Goal: Information Seeking & Learning: Learn about a topic

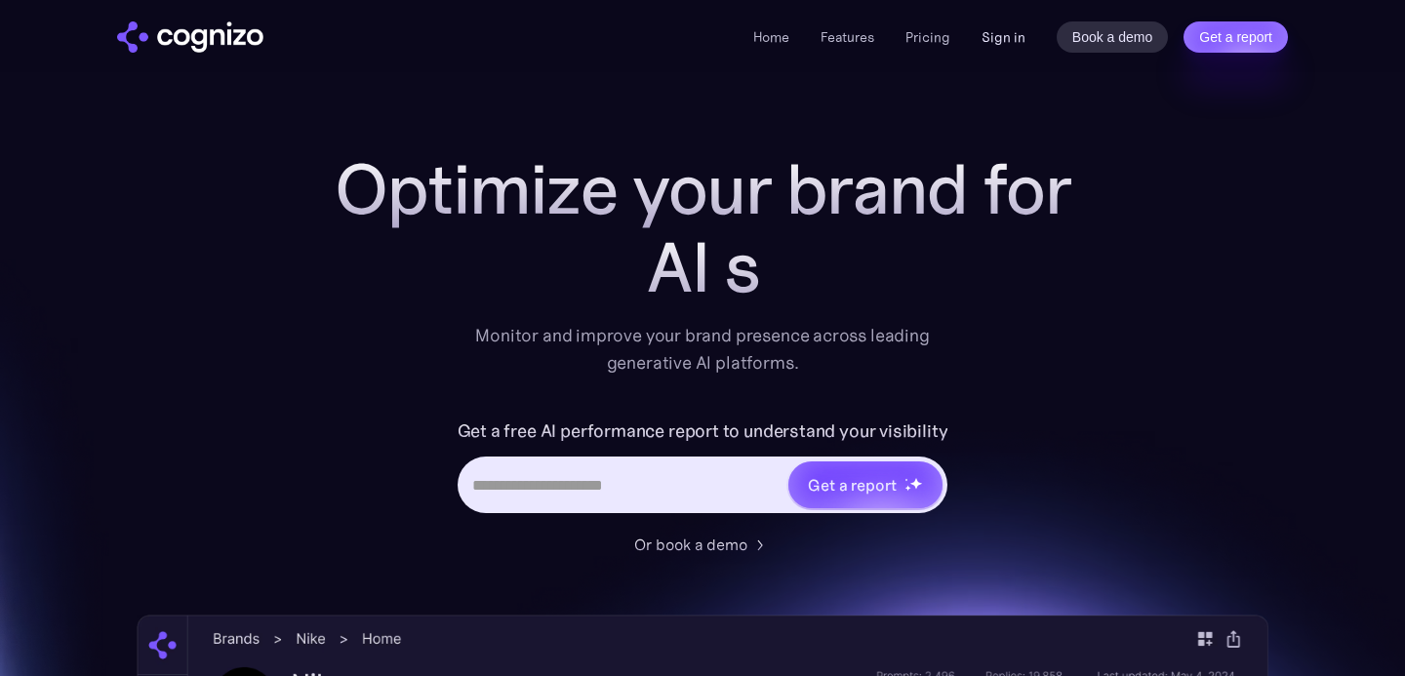
click at [1001, 41] on link "Sign in" at bounding box center [1003, 36] width 44 height 23
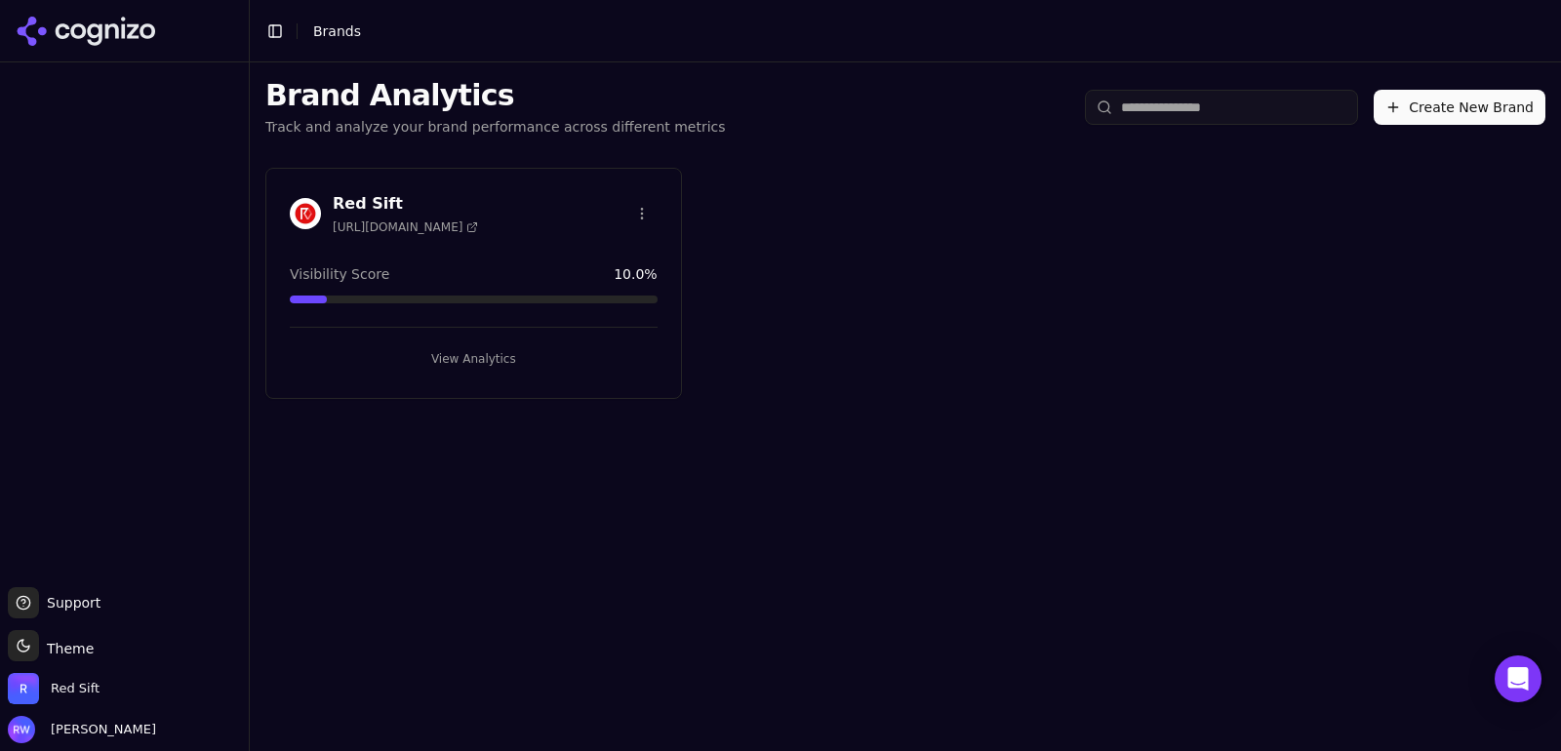
click at [29, 255] on div at bounding box center [124, 324] width 249 height 509
click at [385, 350] on button "View Analytics" at bounding box center [474, 358] width 368 height 31
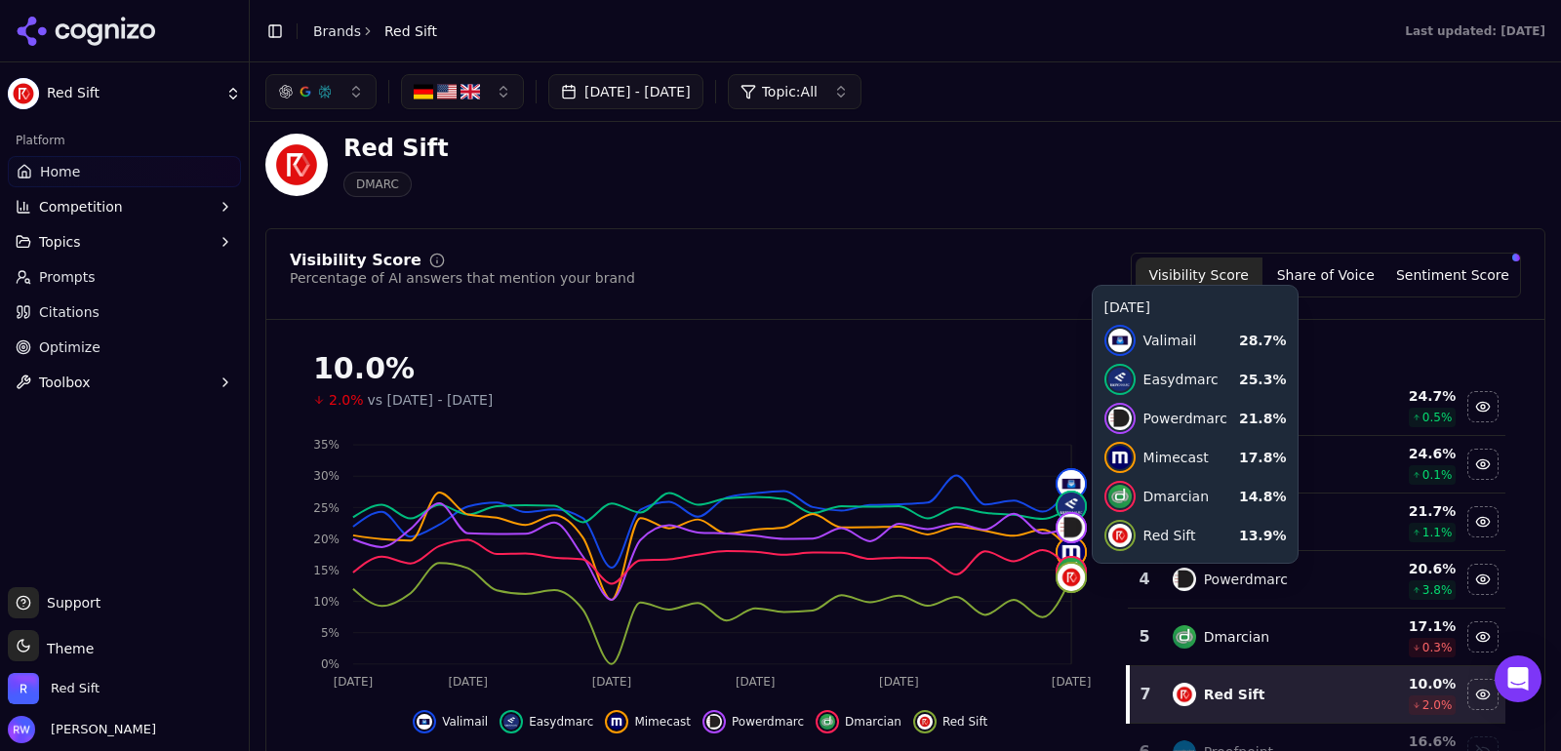
scroll to position [22, 0]
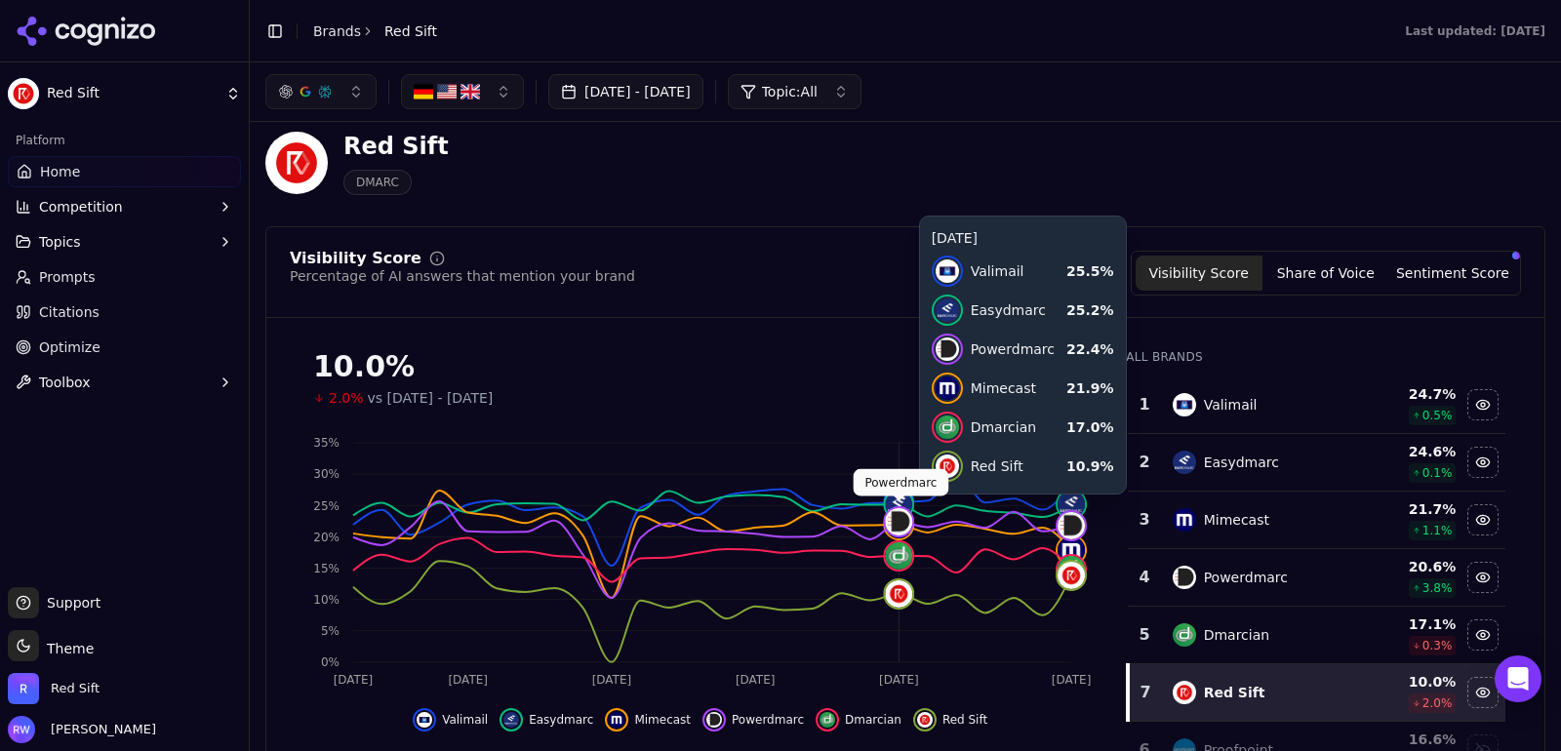
click at [912, 513] on div at bounding box center [899, 521] width 31 height 31
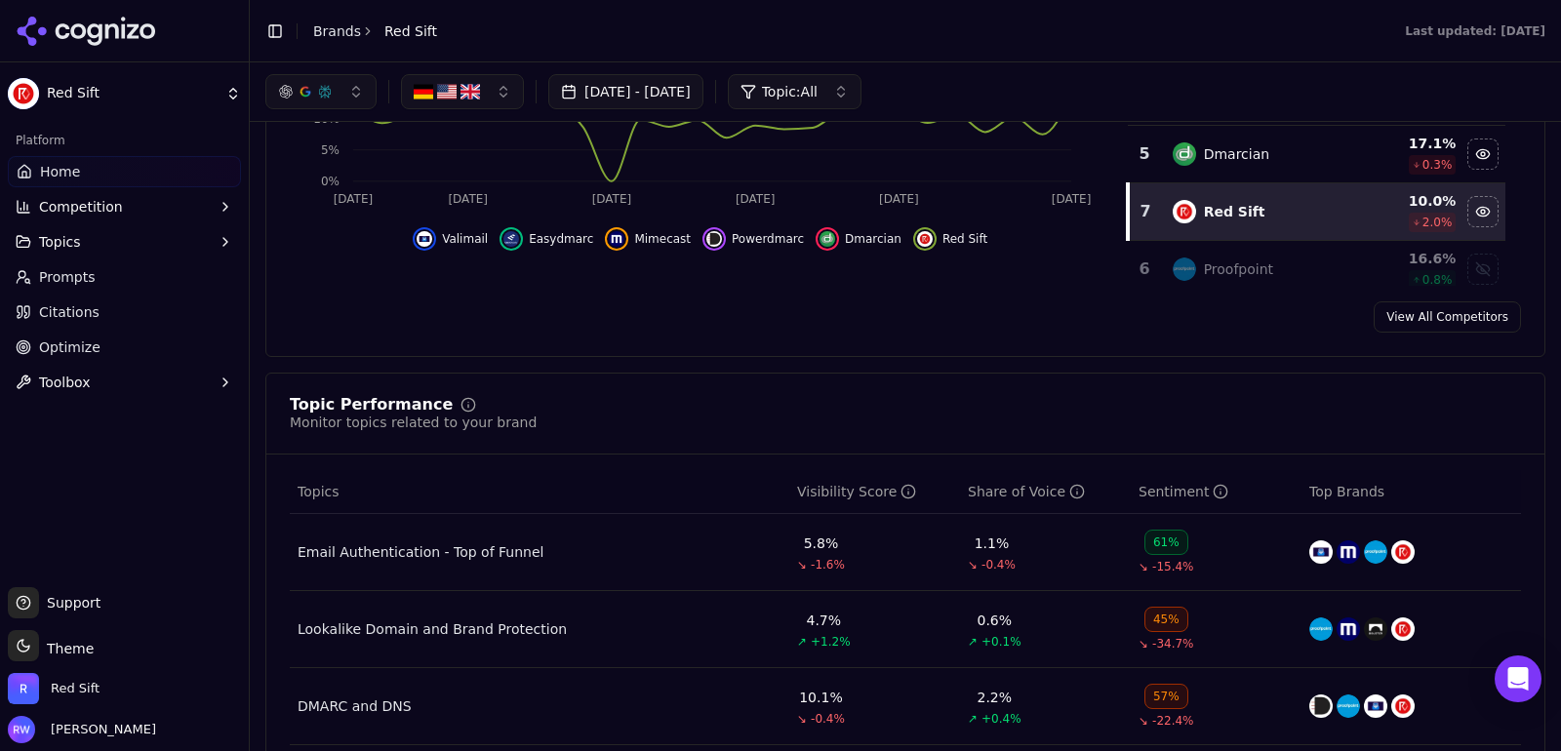
scroll to position [501, 0]
click at [1142, 563] on span "↘" at bounding box center [1144, 569] width 10 height 16
click at [374, 554] on div "Email Authentication - Top of Funnel" at bounding box center [421, 554] width 246 height 20
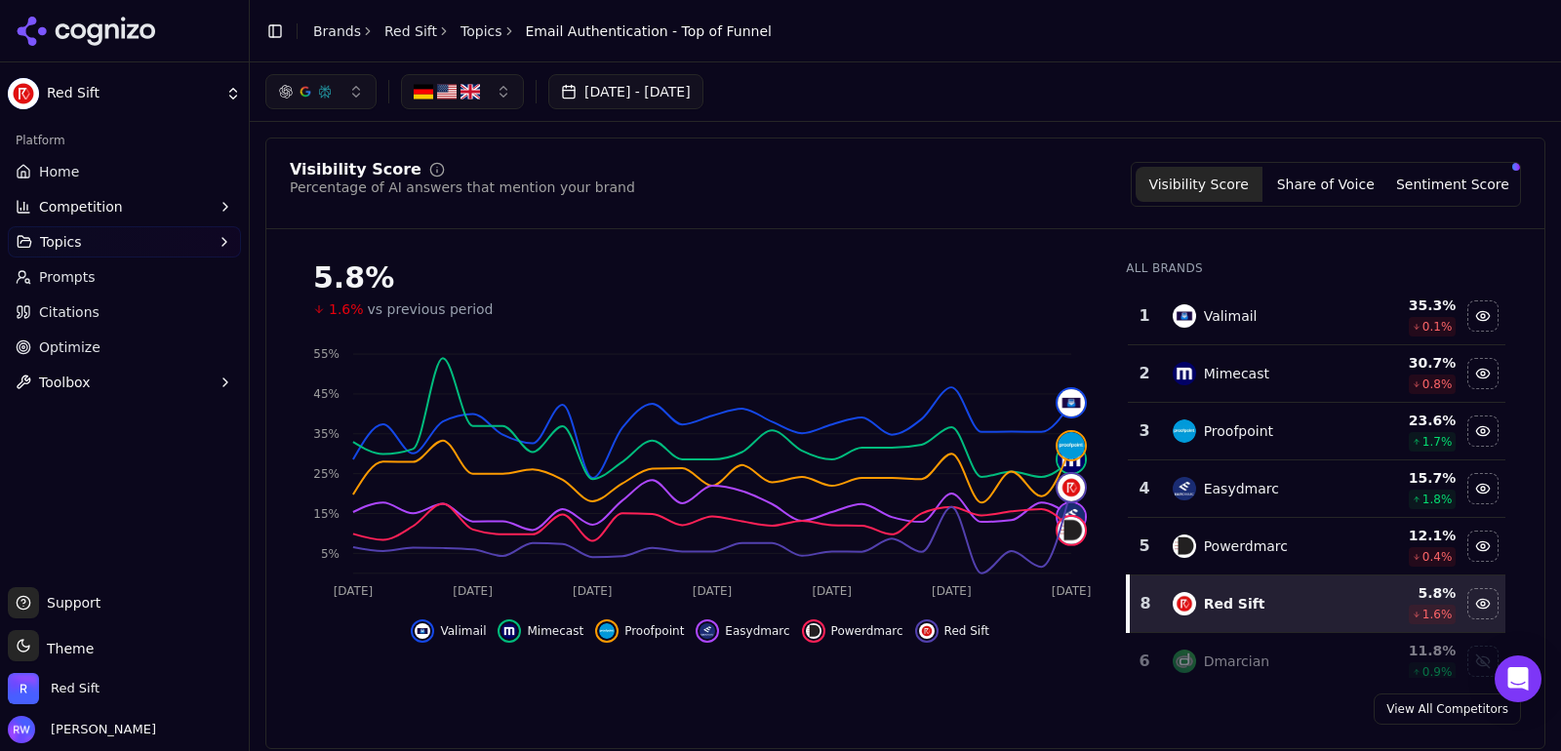
click at [83, 212] on span "Competition" at bounding box center [81, 207] width 84 height 20
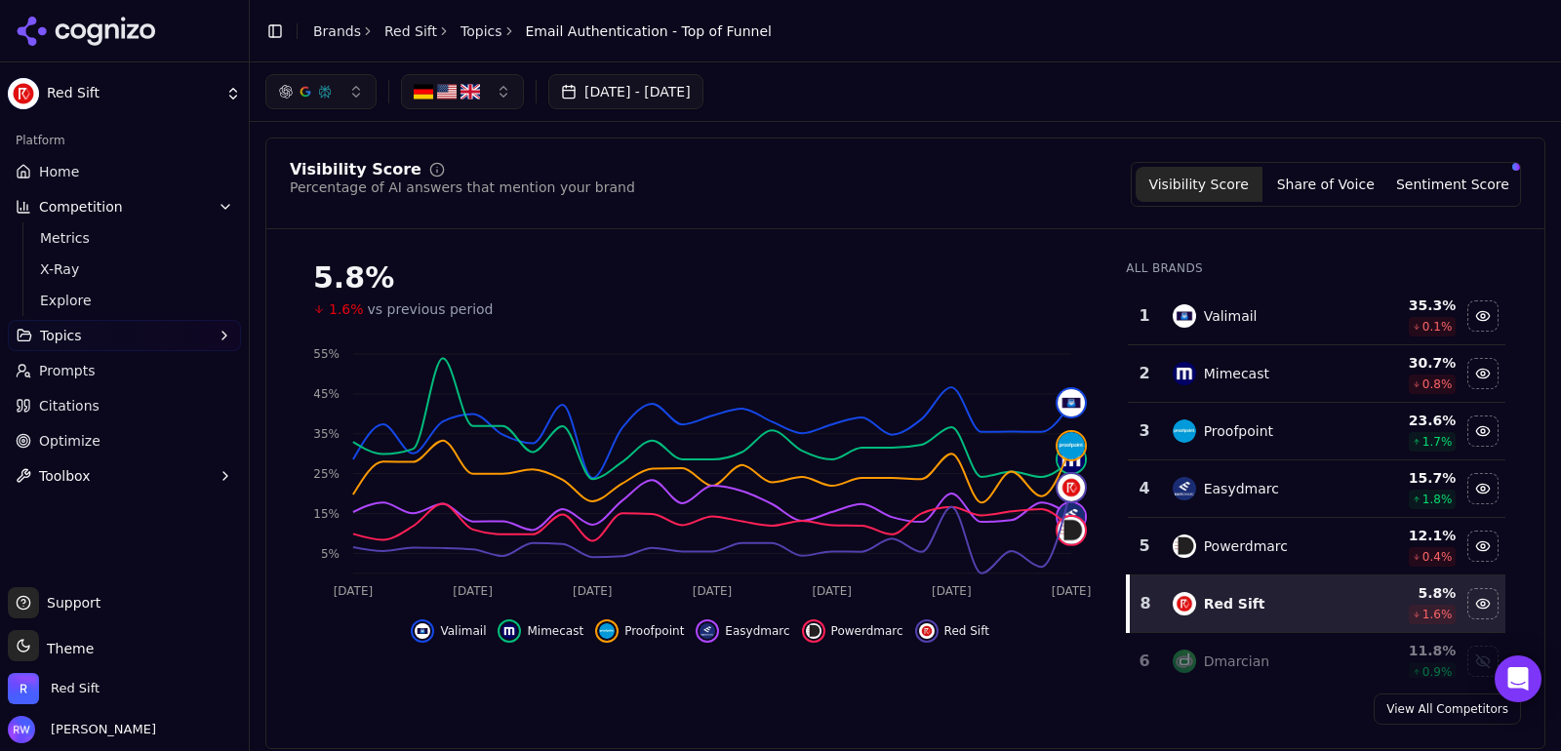
click at [83, 345] on button "Topics" at bounding box center [124, 335] width 233 height 31
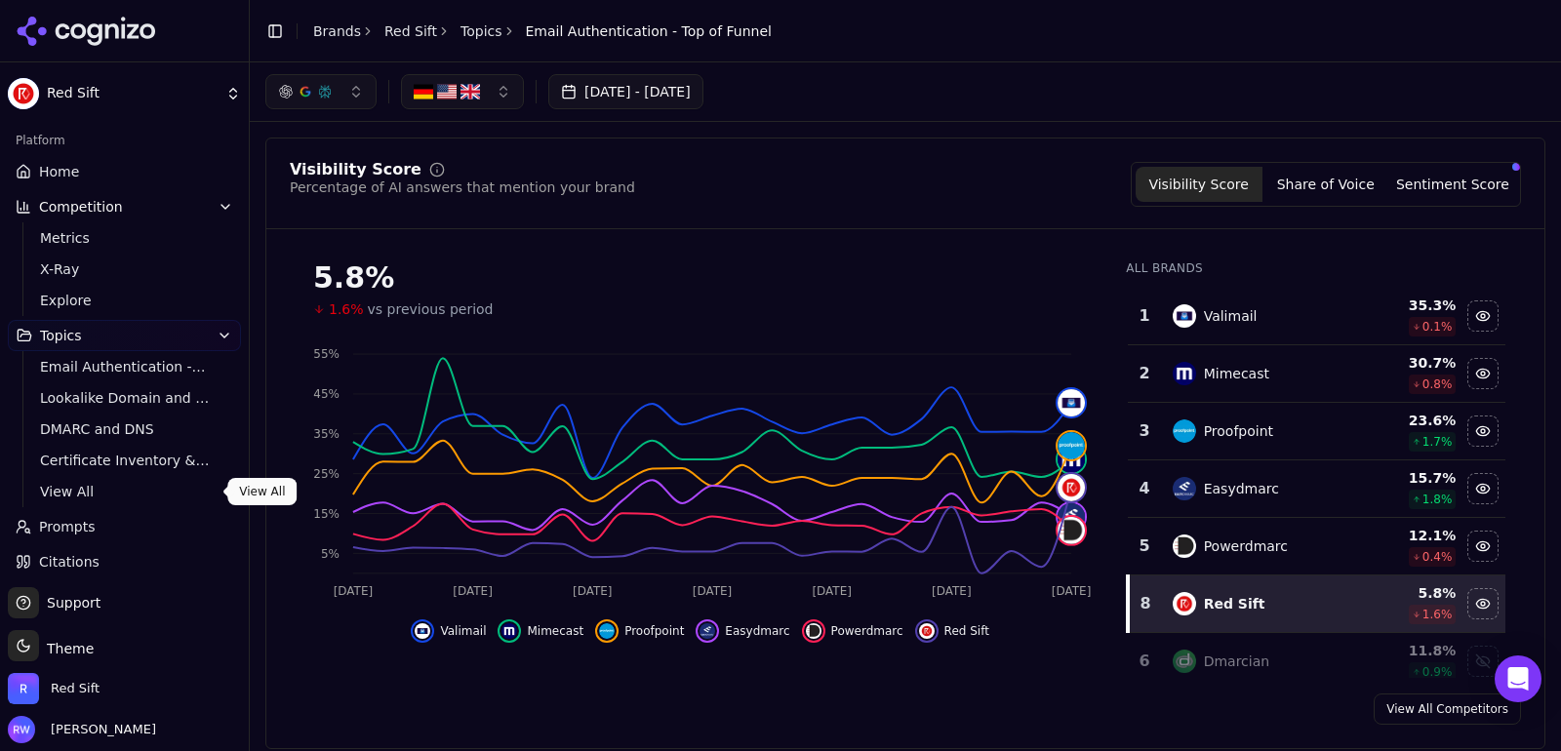
click at [98, 494] on span "View All" at bounding box center [125, 492] width 170 height 20
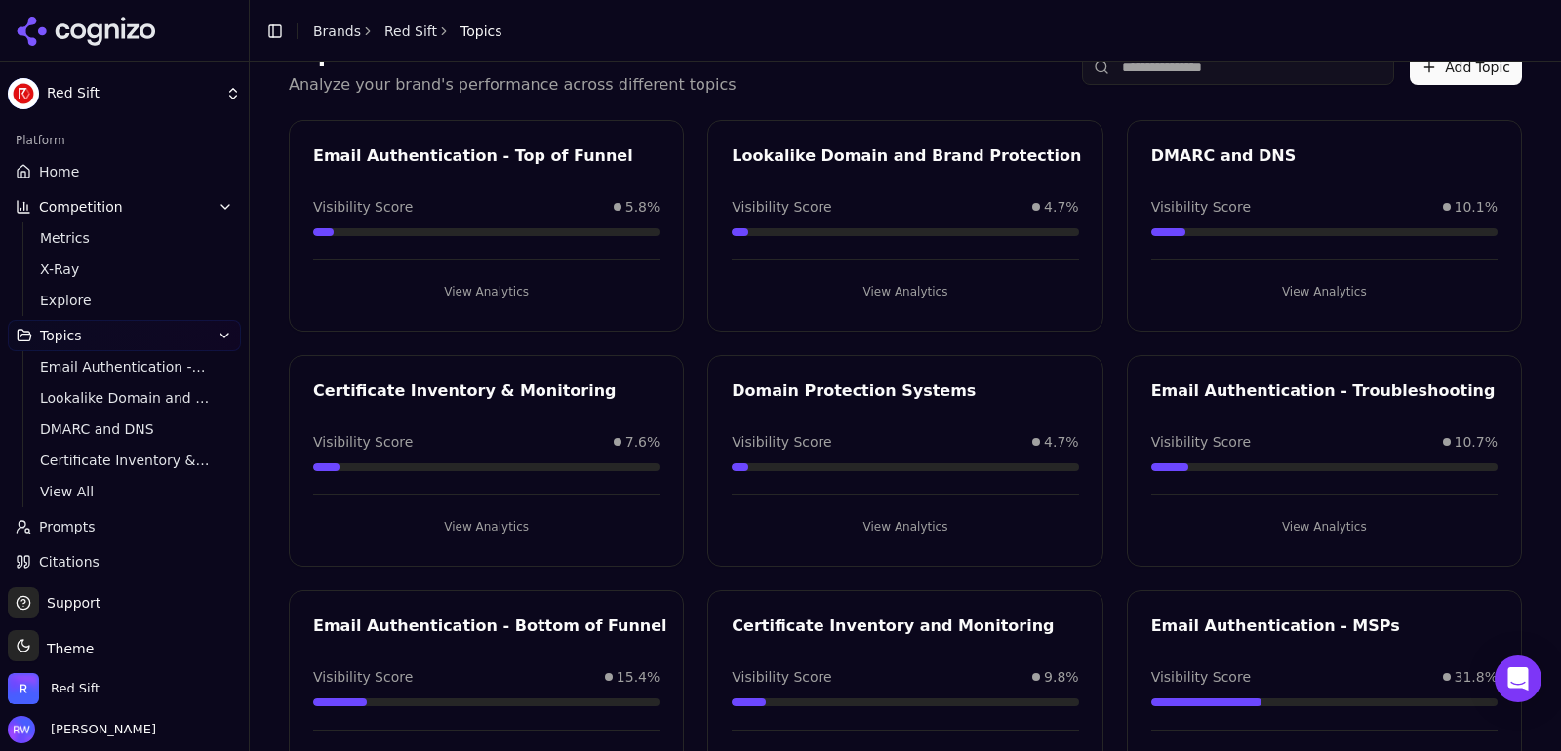
scroll to position [173, 0]
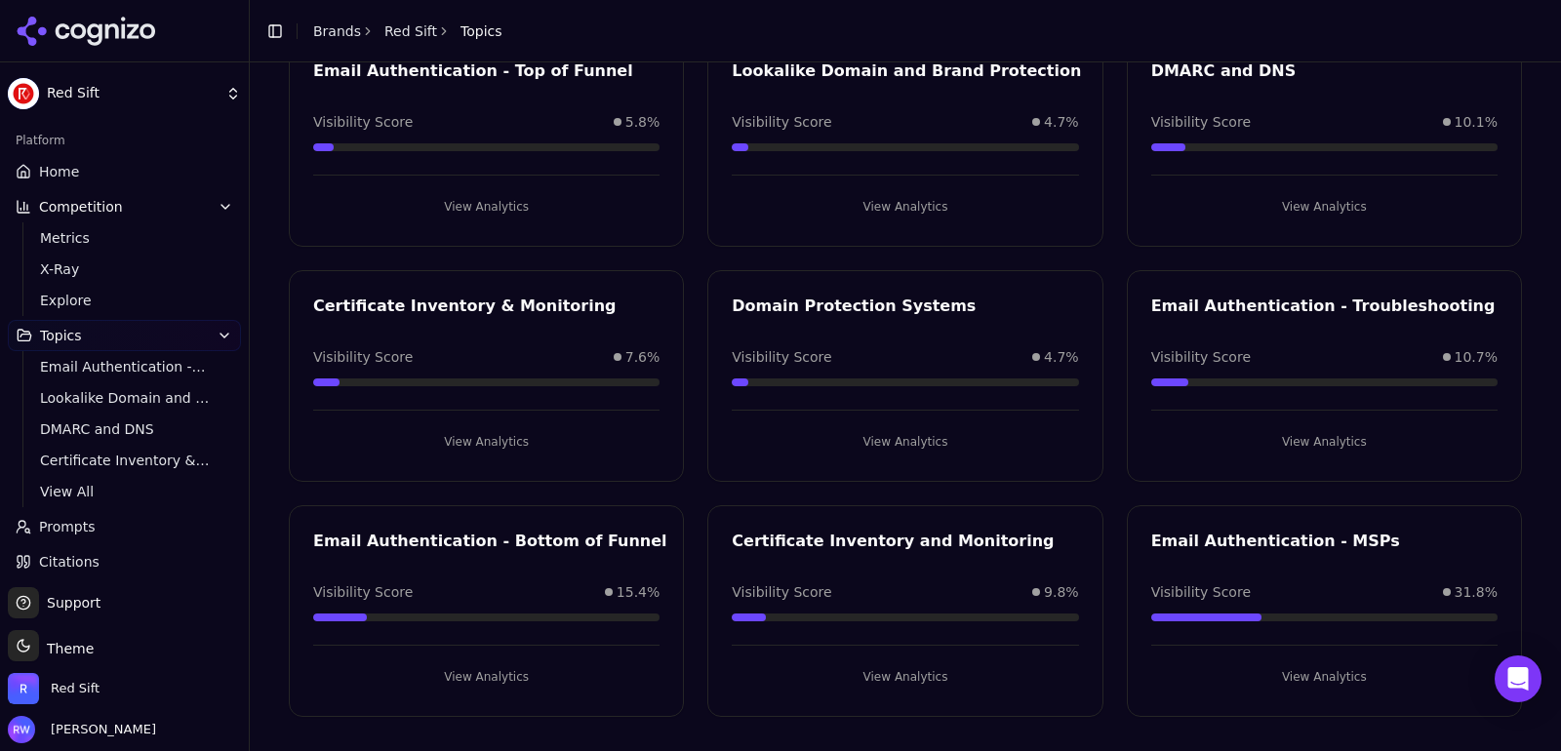
click at [484, 686] on button "View Analytics" at bounding box center [486, 676] width 346 height 31
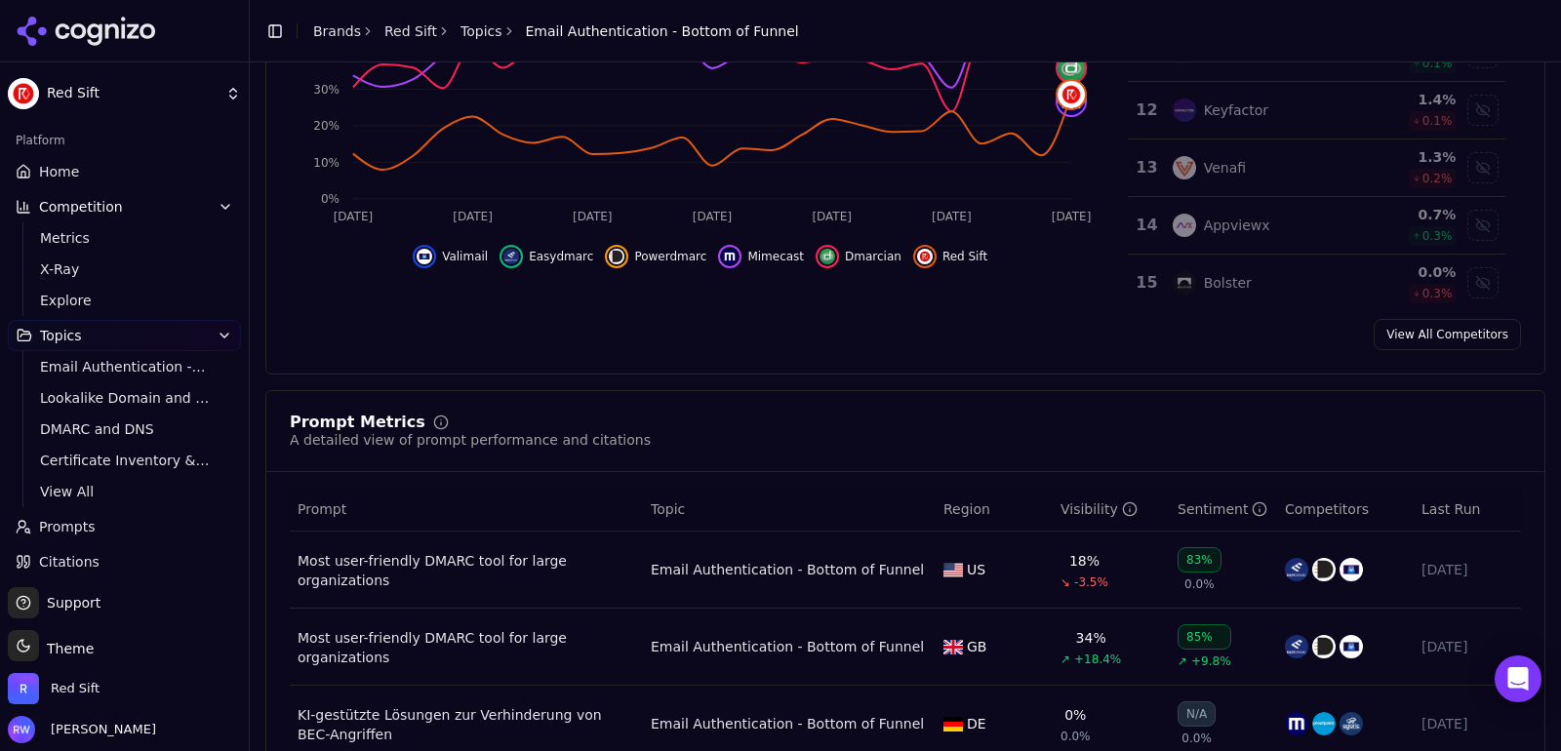
scroll to position [388, 0]
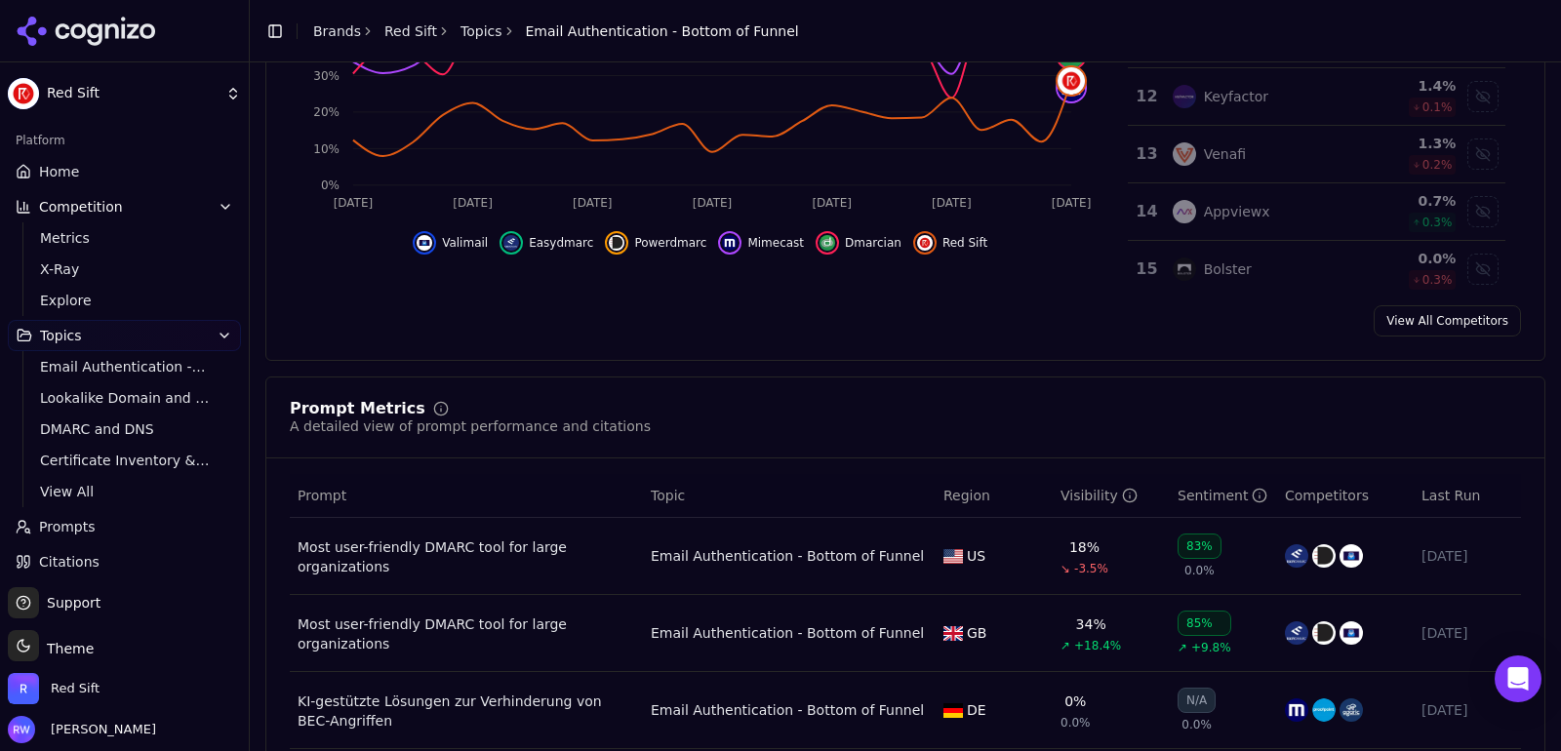
click at [462, 630] on div "Most user-friendly DMARC tool for large organizations" at bounding box center [467, 634] width 338 height 39
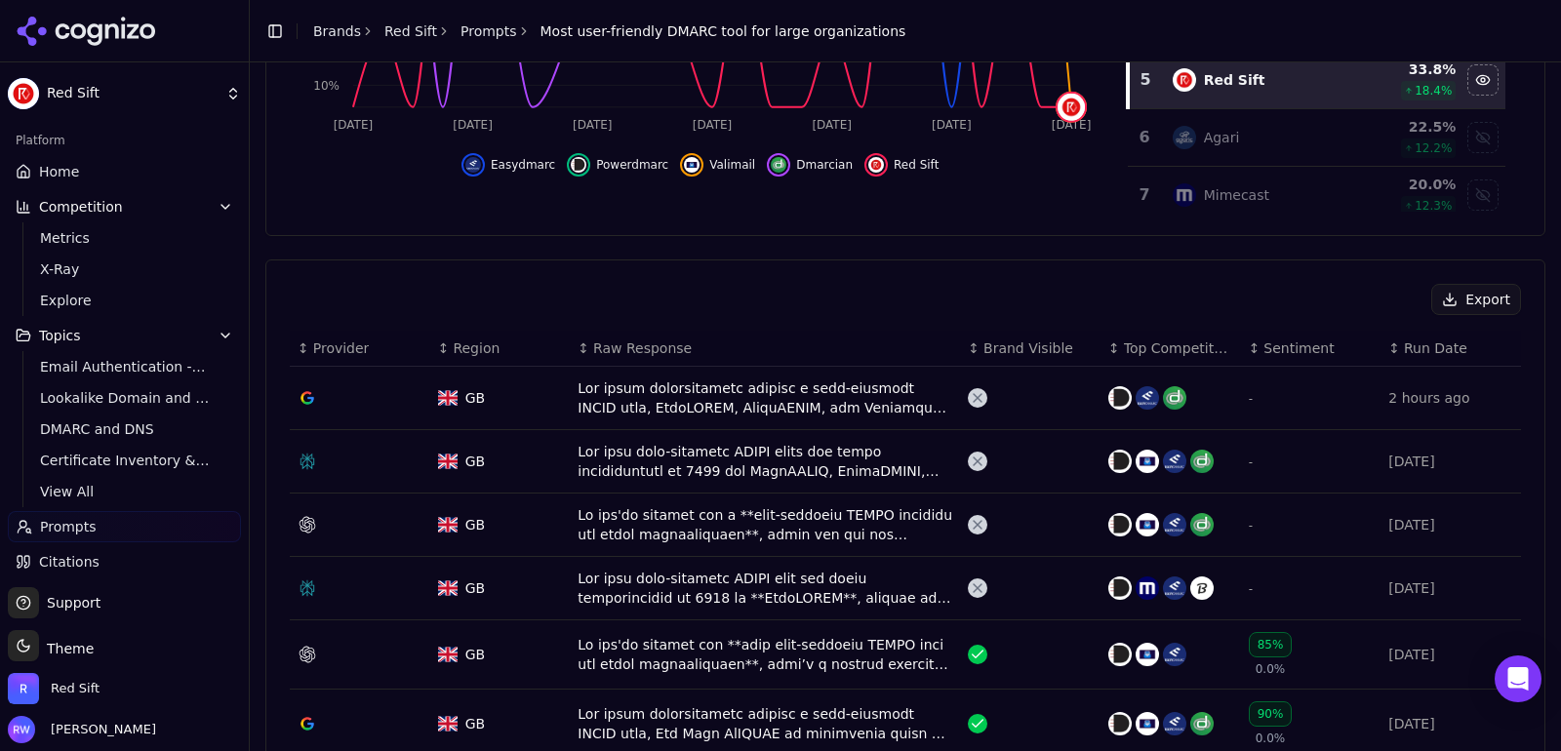
scroll to position [490, 0]
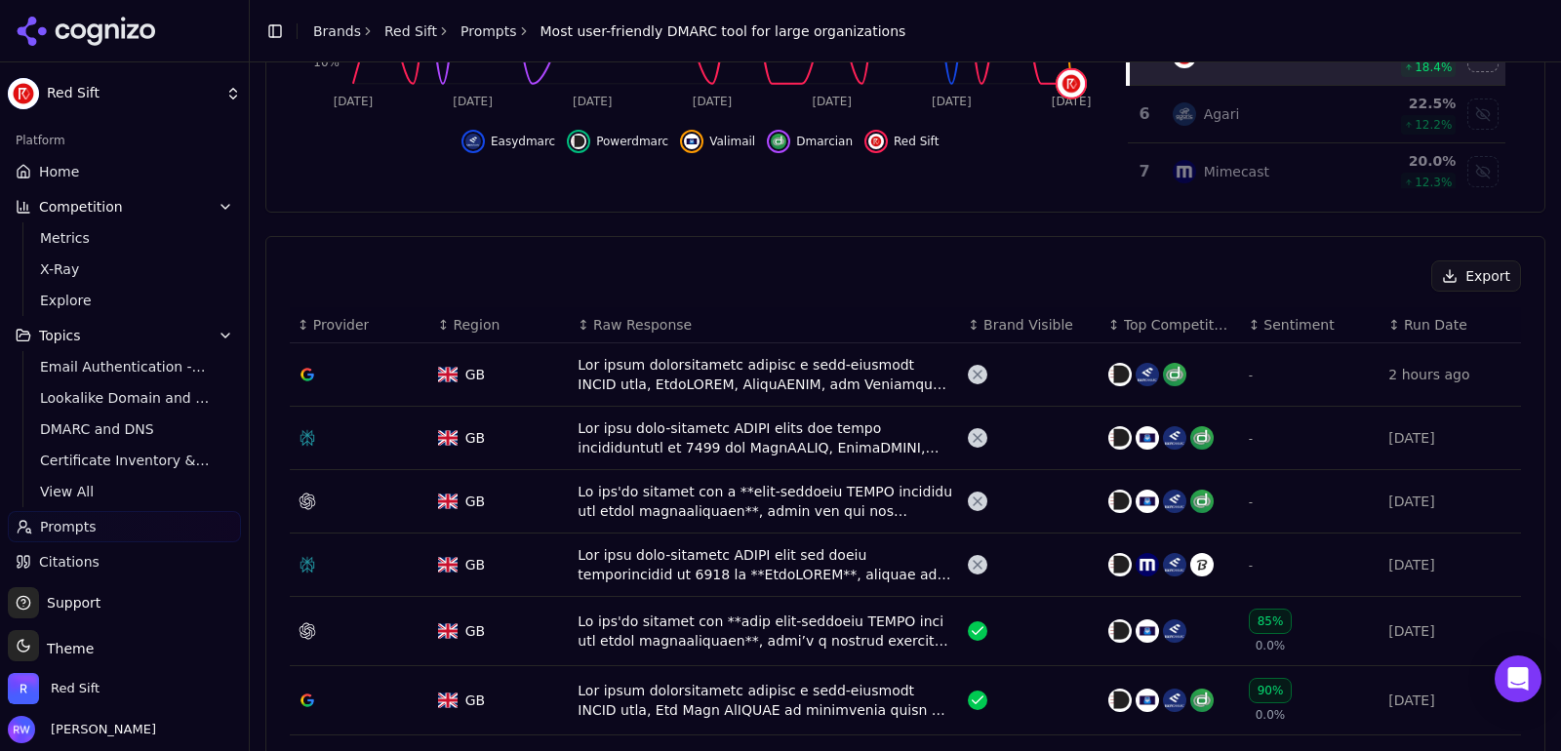
click at [747, 438] on div "Data table" at bounding box center [765, 438] width 375 height 39
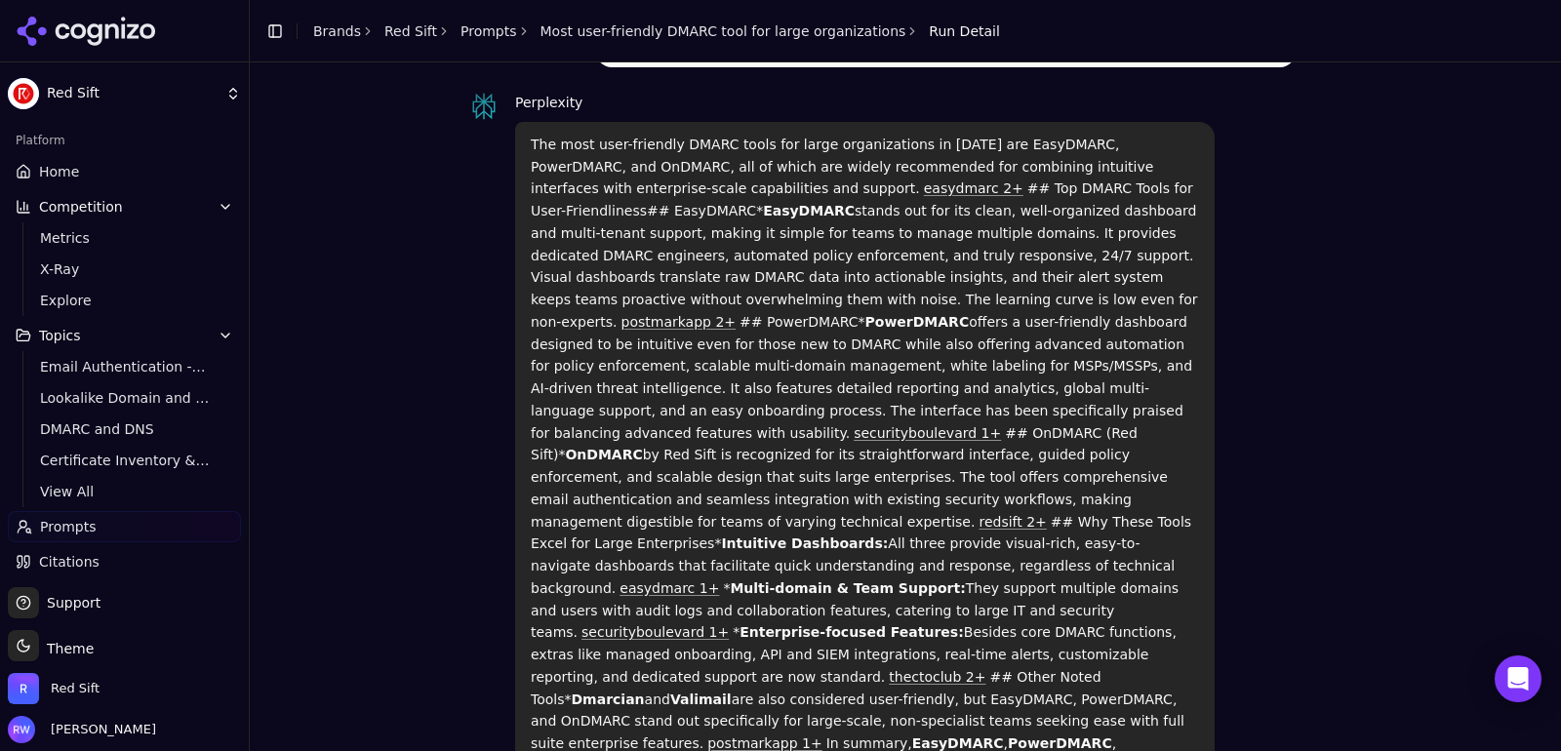
scroll to position [150, 0]
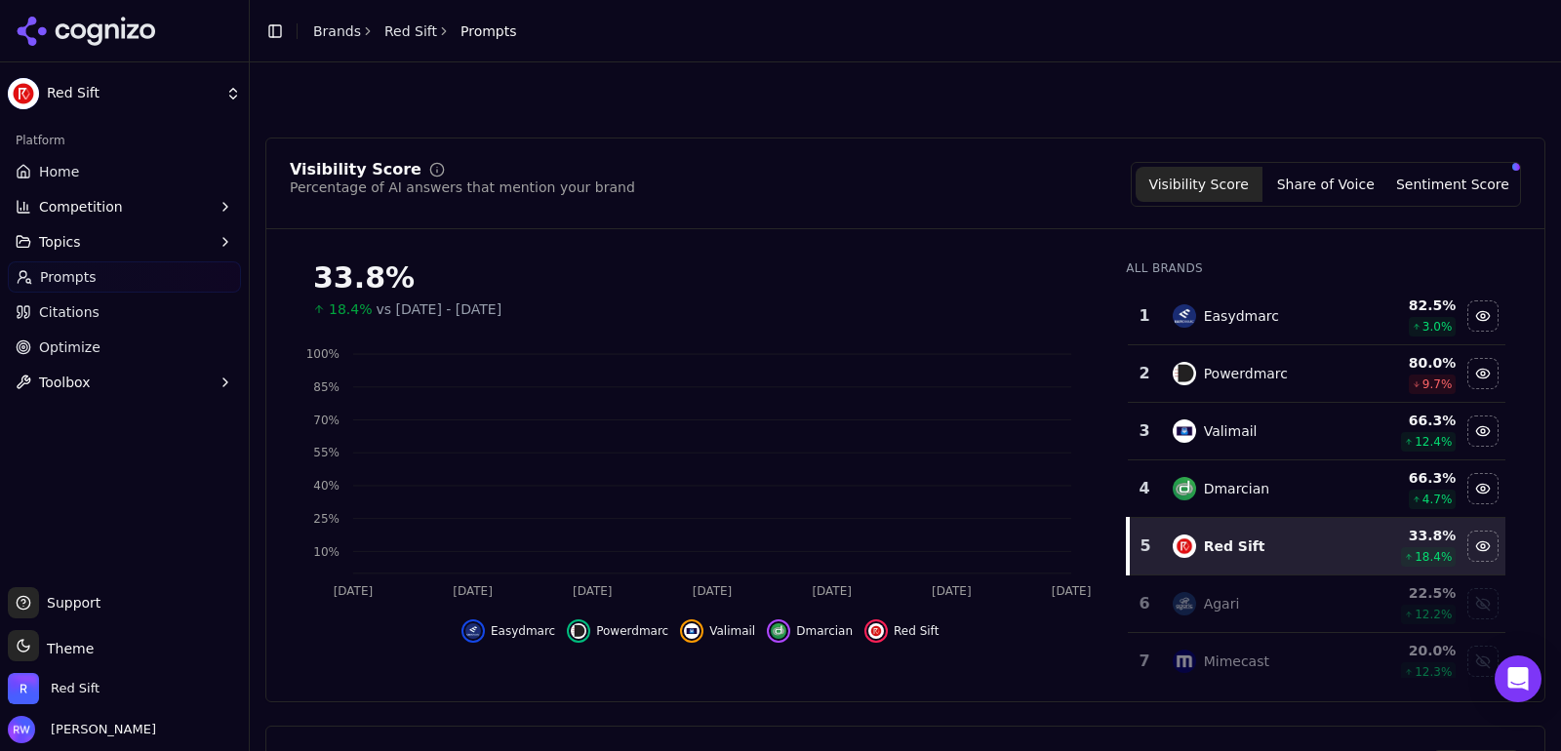
scroll to position [548, 0]
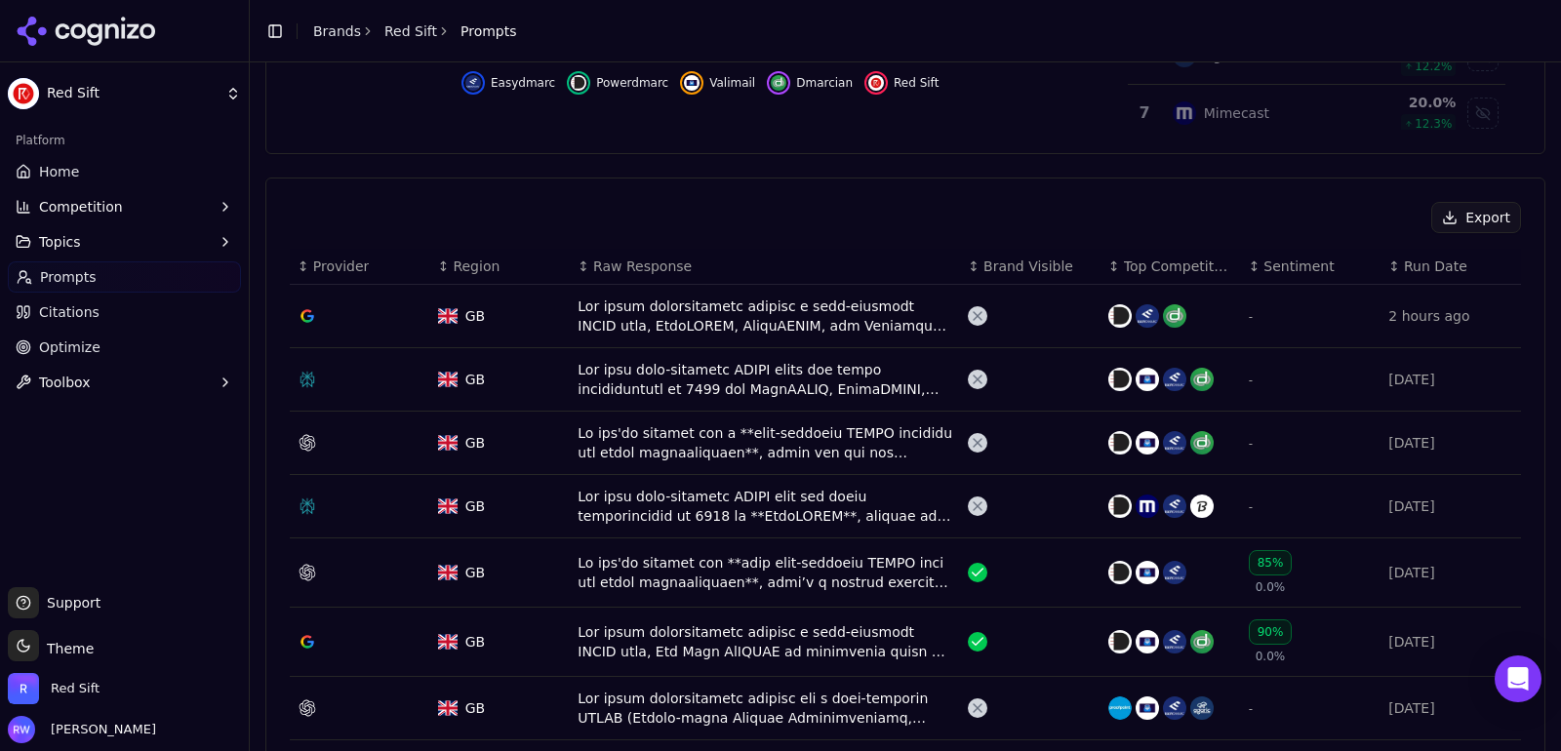
click at [653, 362] on div "Data table" at bounding box center [765, 379] width 375 height 39
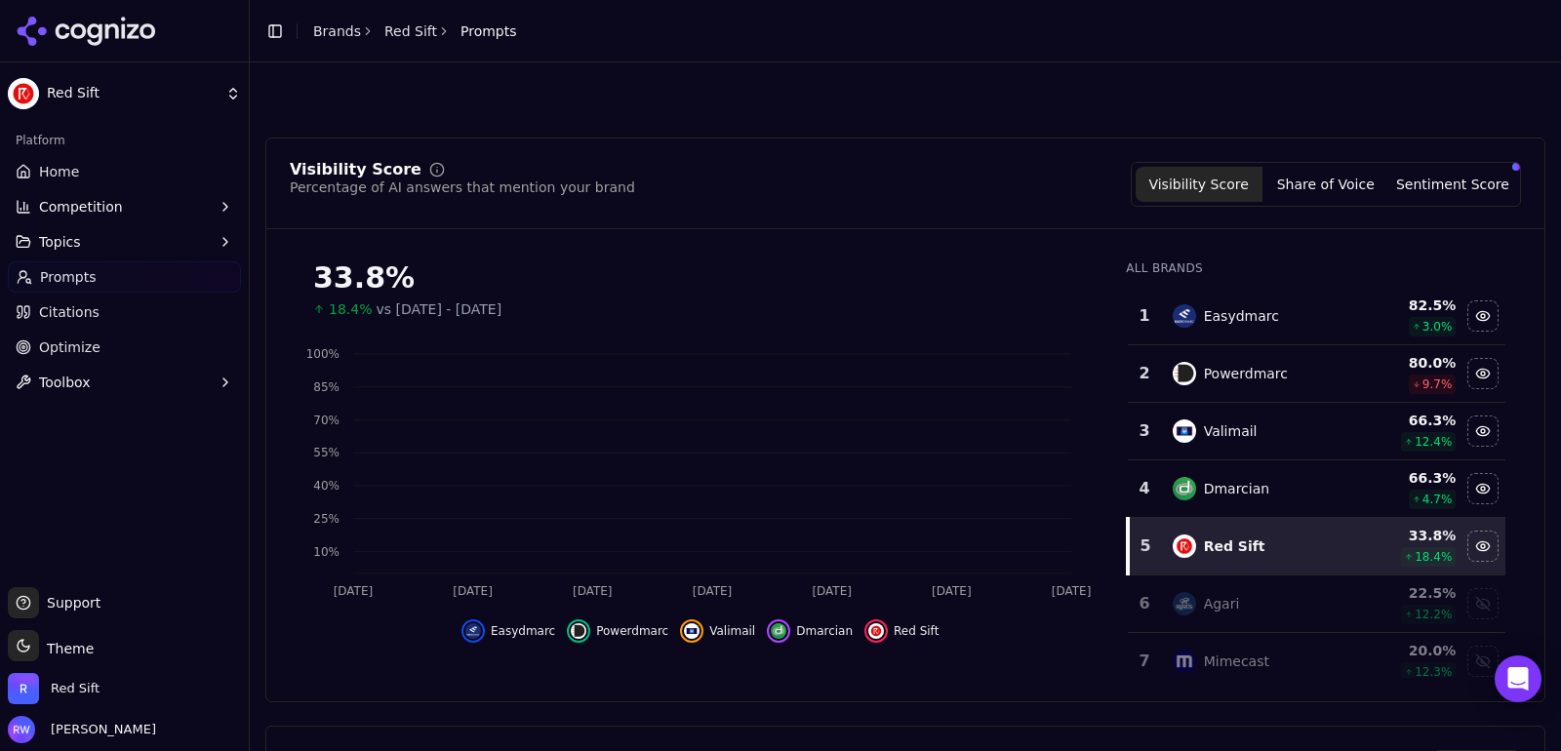
scroll to position [608, 0]
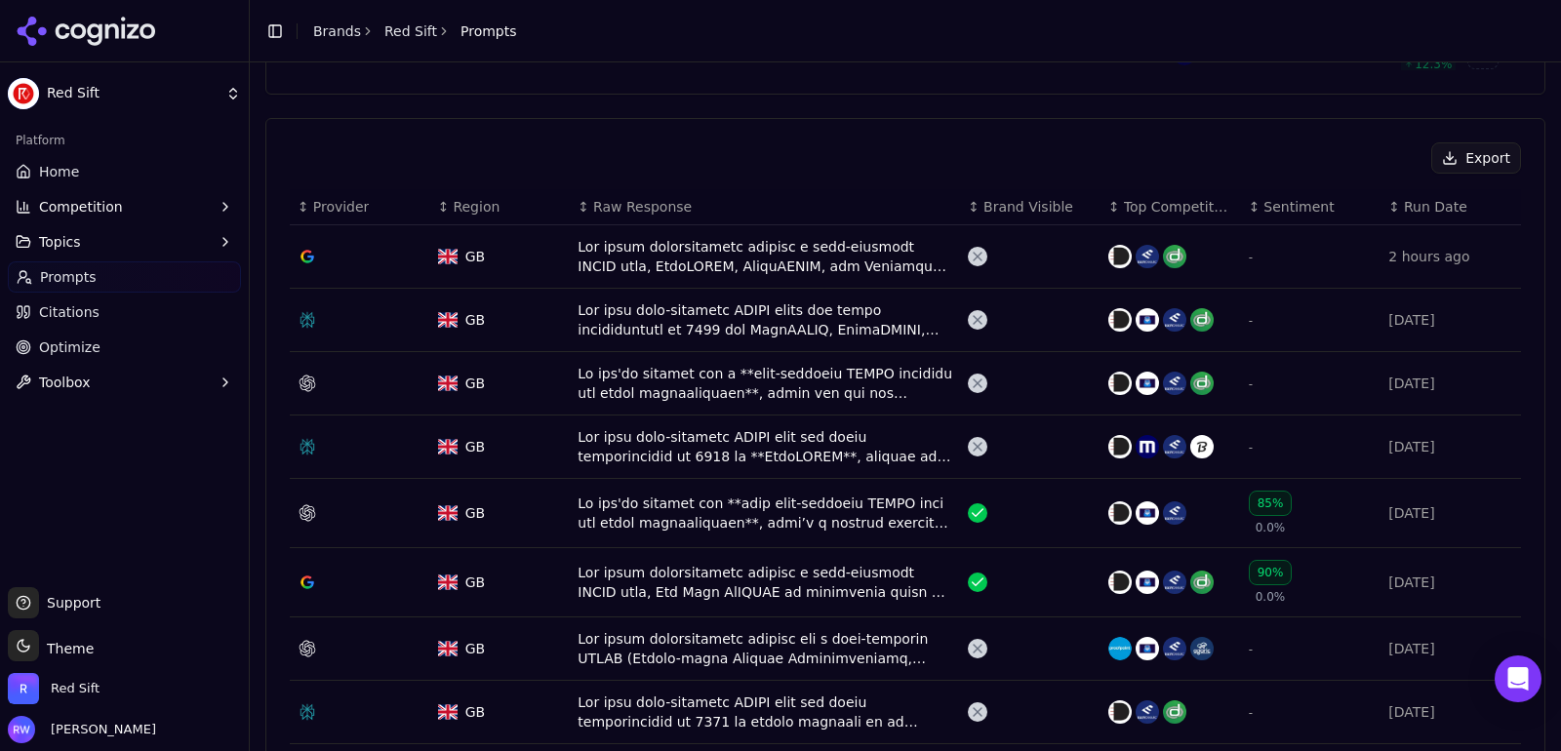
click at [853, 629] on div "Data table" at bounding box center [765, 648] width 375 height 39
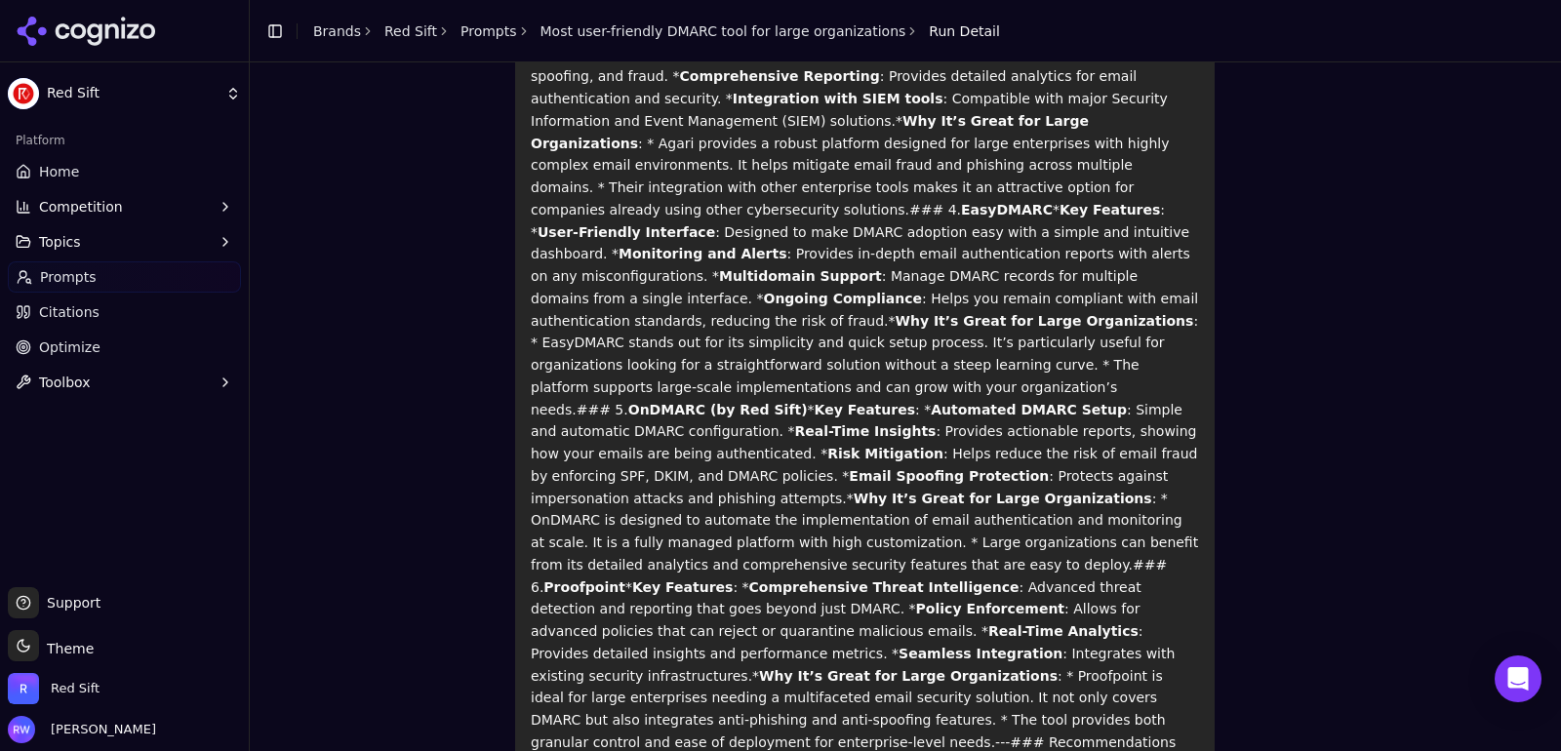
scroll to position [678, 0]
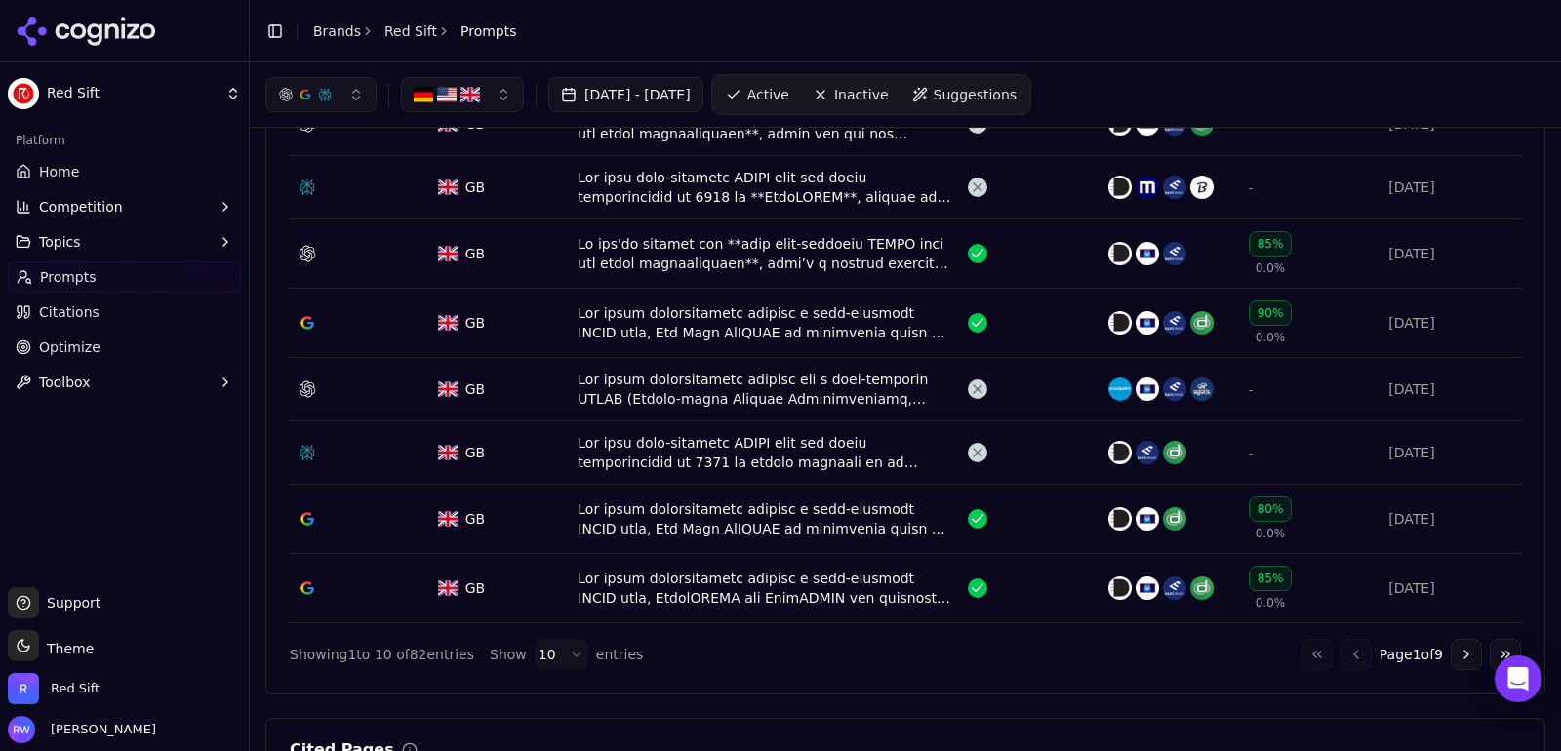
scroll to position [769, 0]
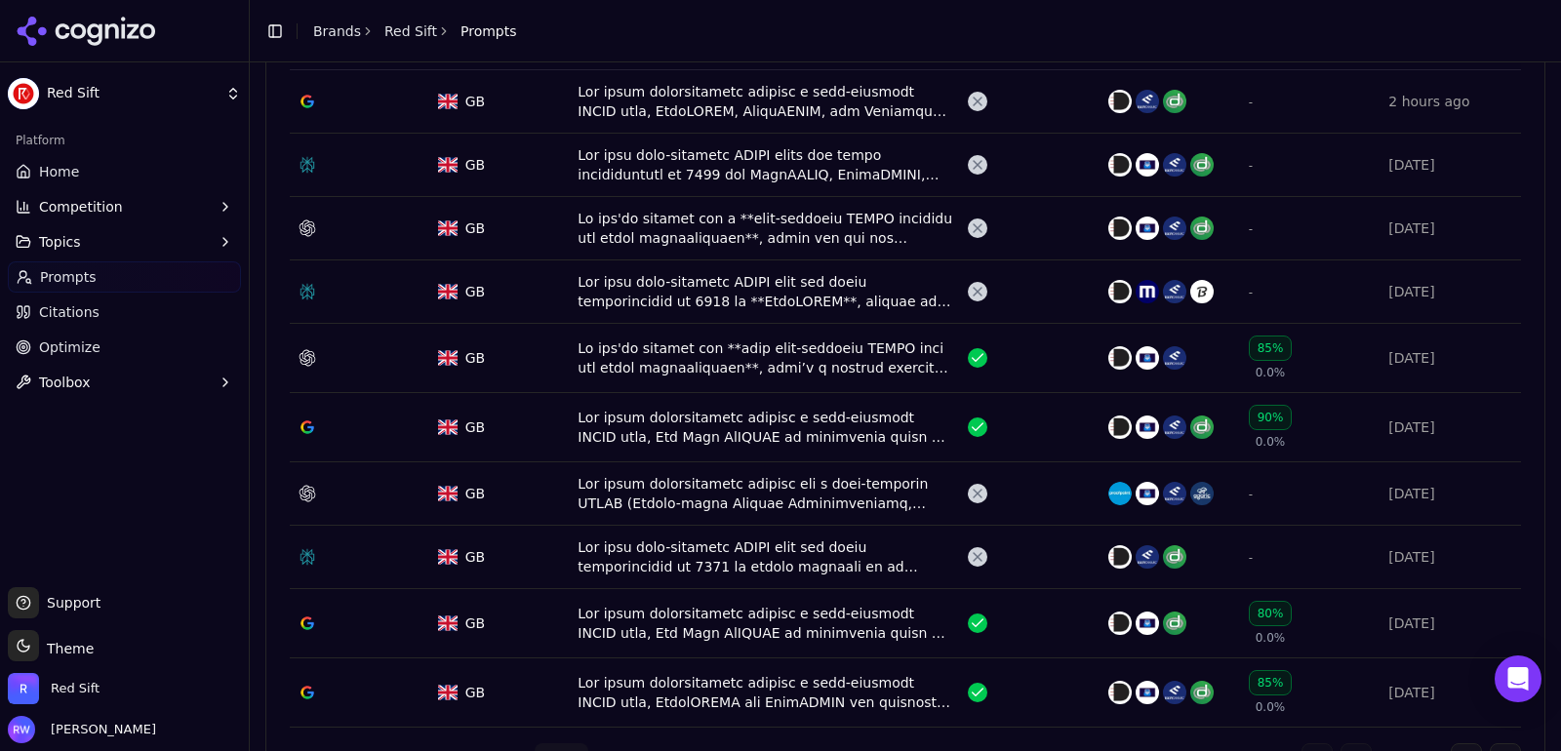
click at [722, 554] on div "Data table" at bounding box center [765, 557] width 375 height 39
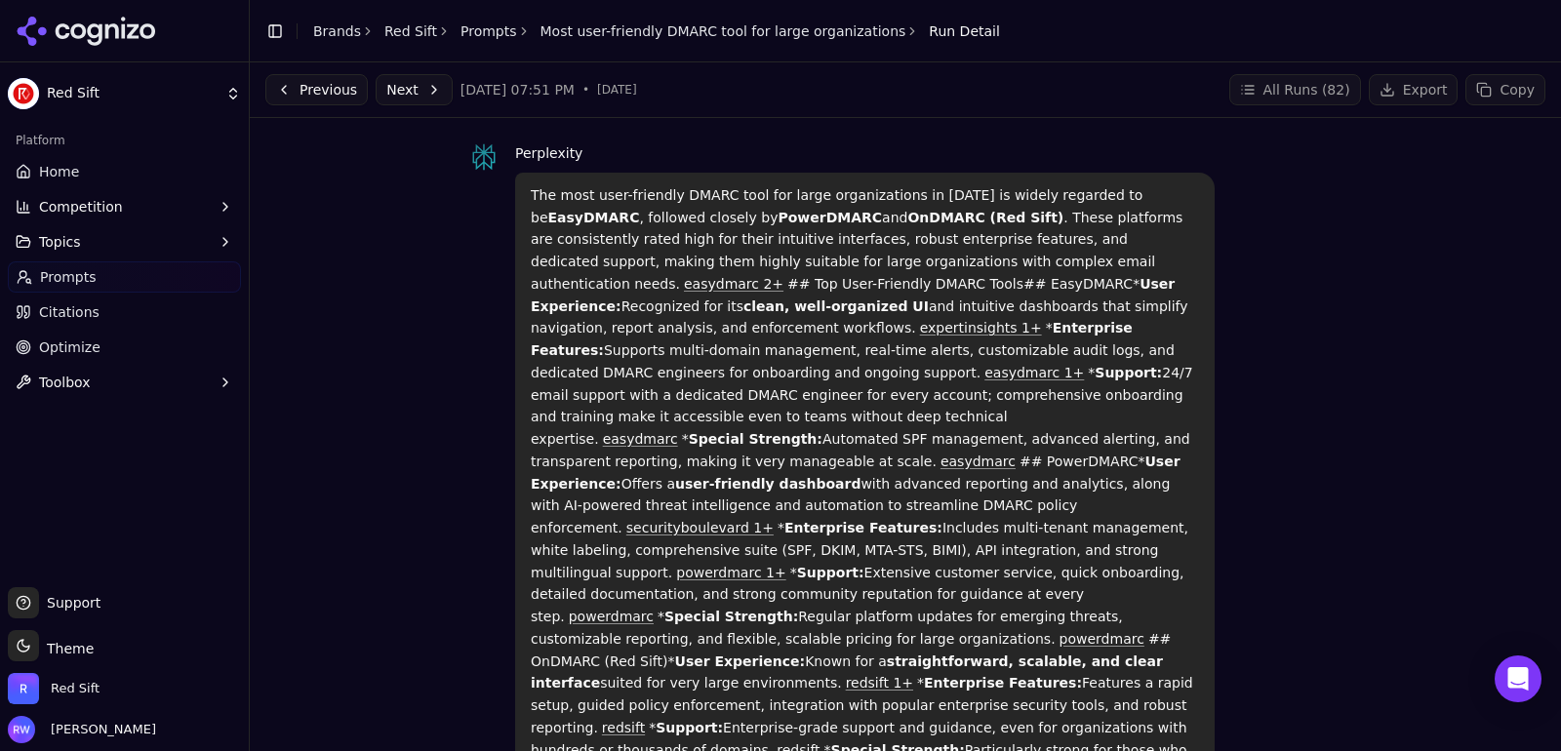
scroll to position [63, 0]
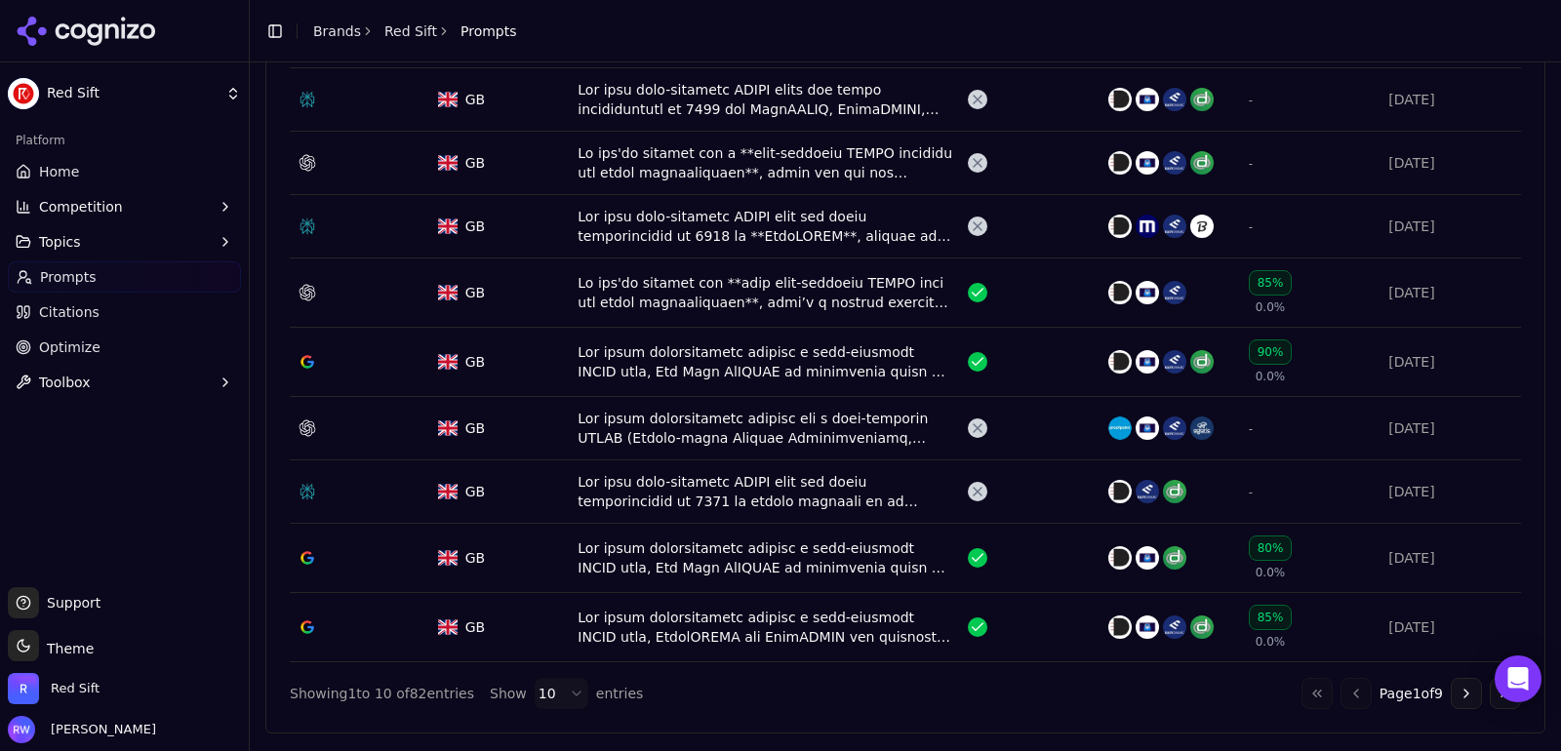
scroll to position [829, 0]
click at [767, 471] on div "Data table" at bounding box center [765, 490] width 375 height 39
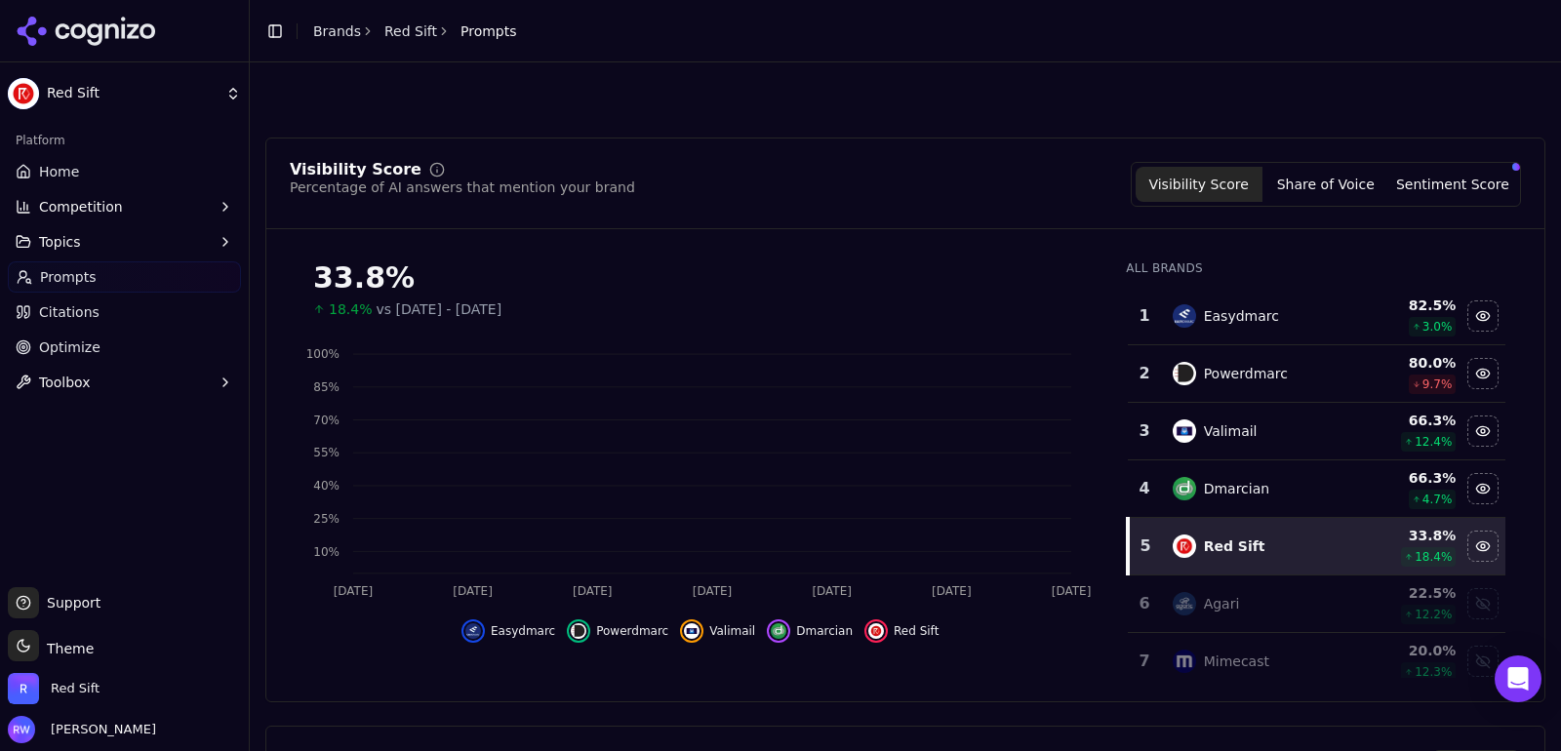
scroll to position [889, 0]
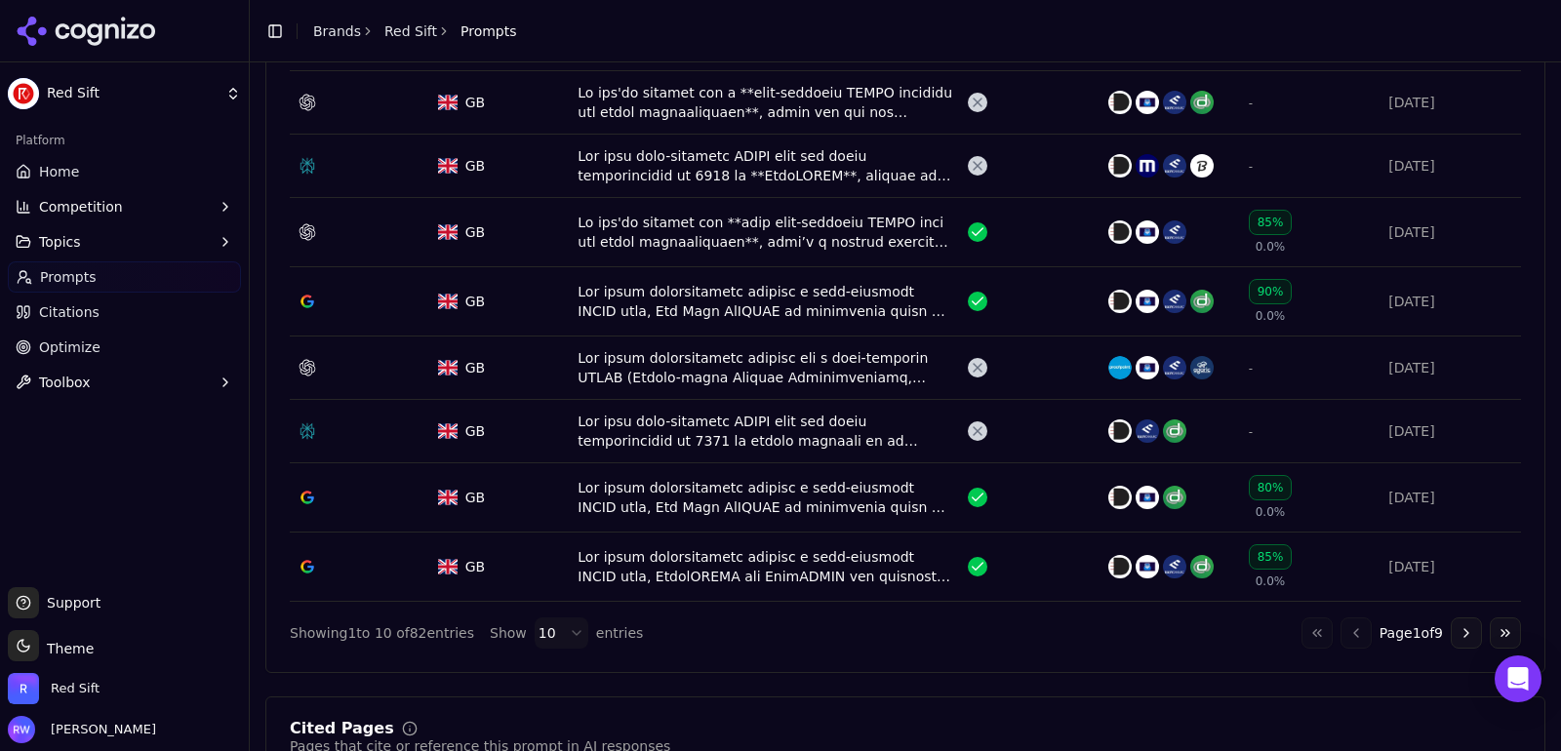
click at [703, 434] on div "Data table" at bounding box center [765, 431] width 375 height 39
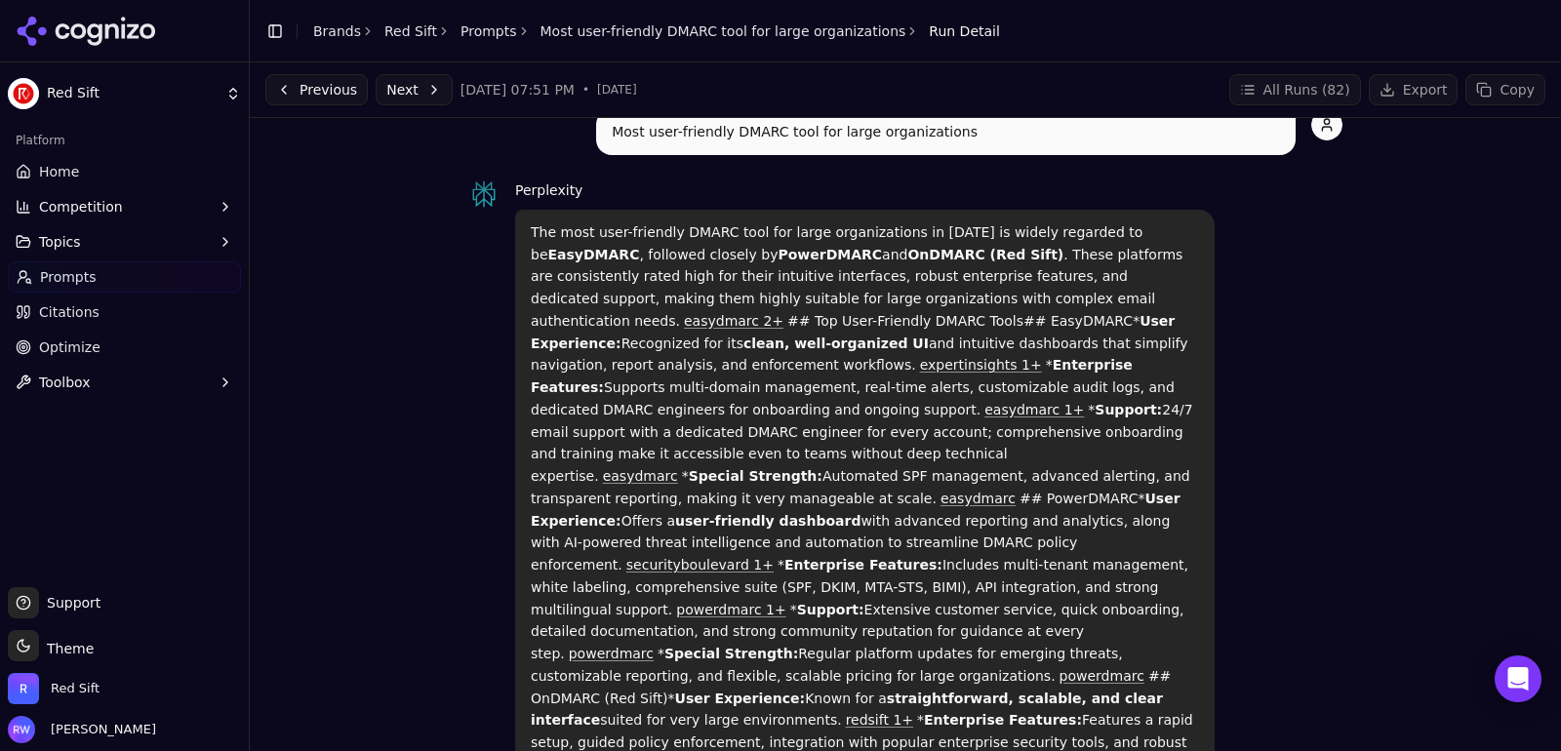
scroll to position [42, 0]
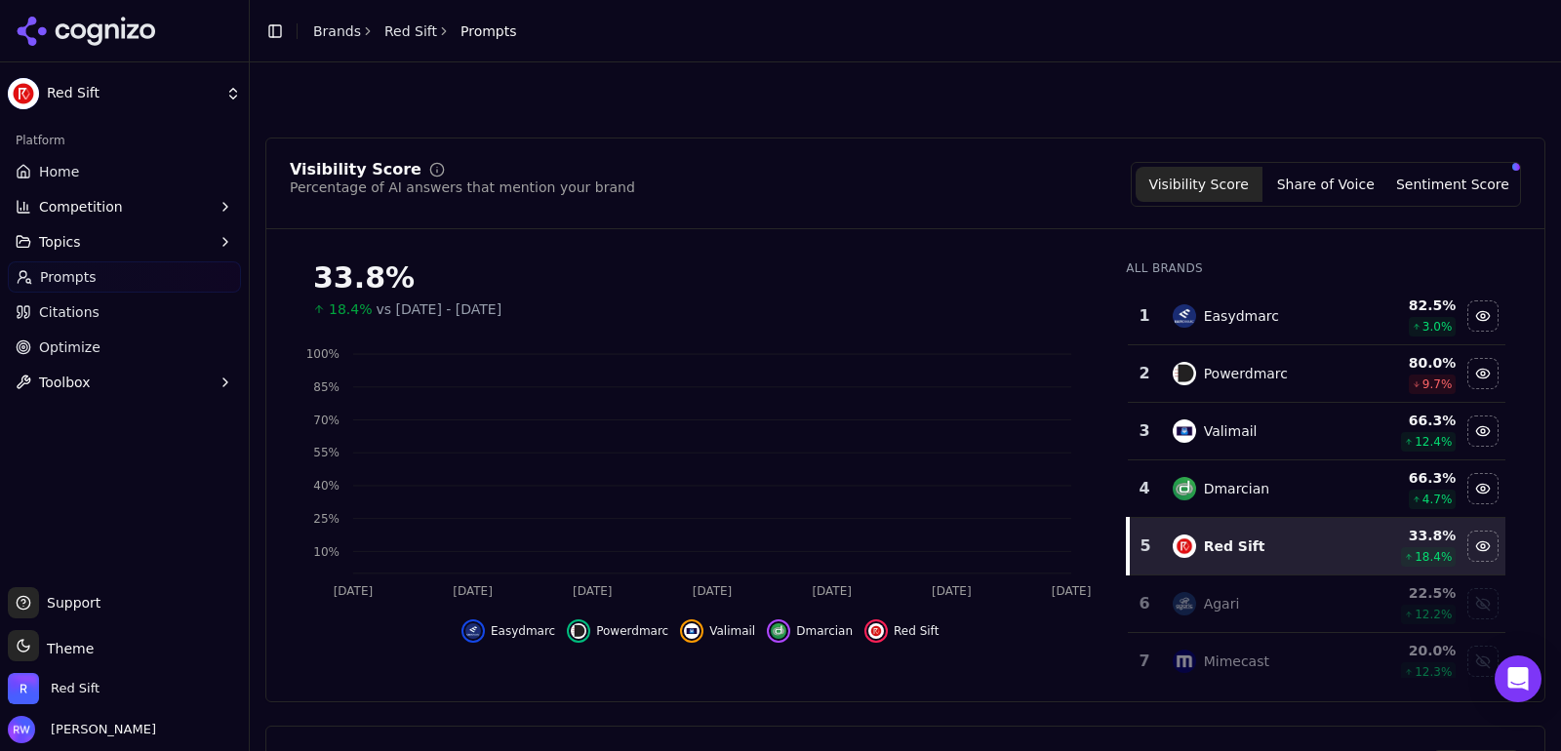
scroll to position [947, 0]
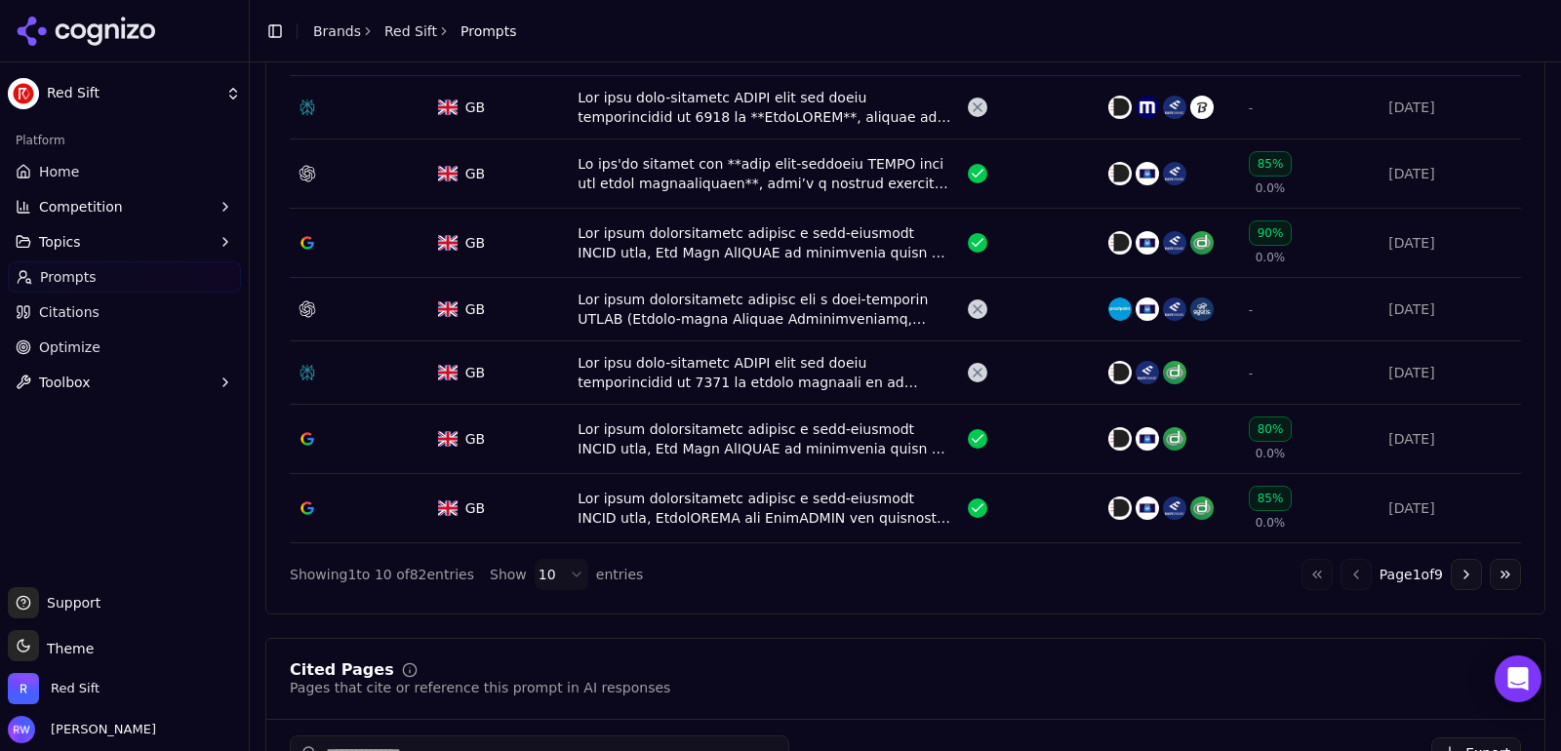
click at [1463, 571] on button "Go to next page" at bounding box center [1466, 574] width 31 height 31
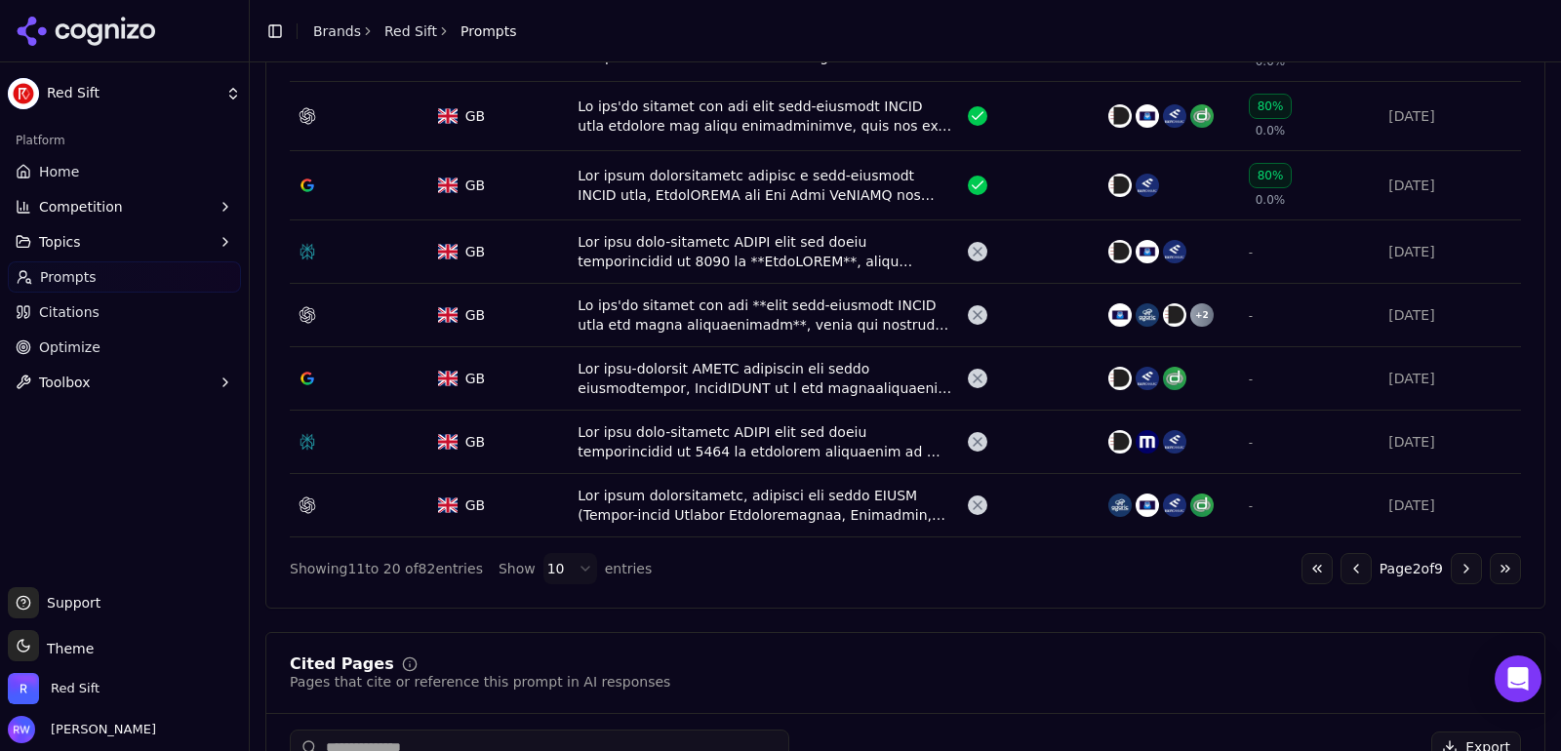
click at [841, 254] on div "Data table" at bounding box center [765, 251] width 375 height 39
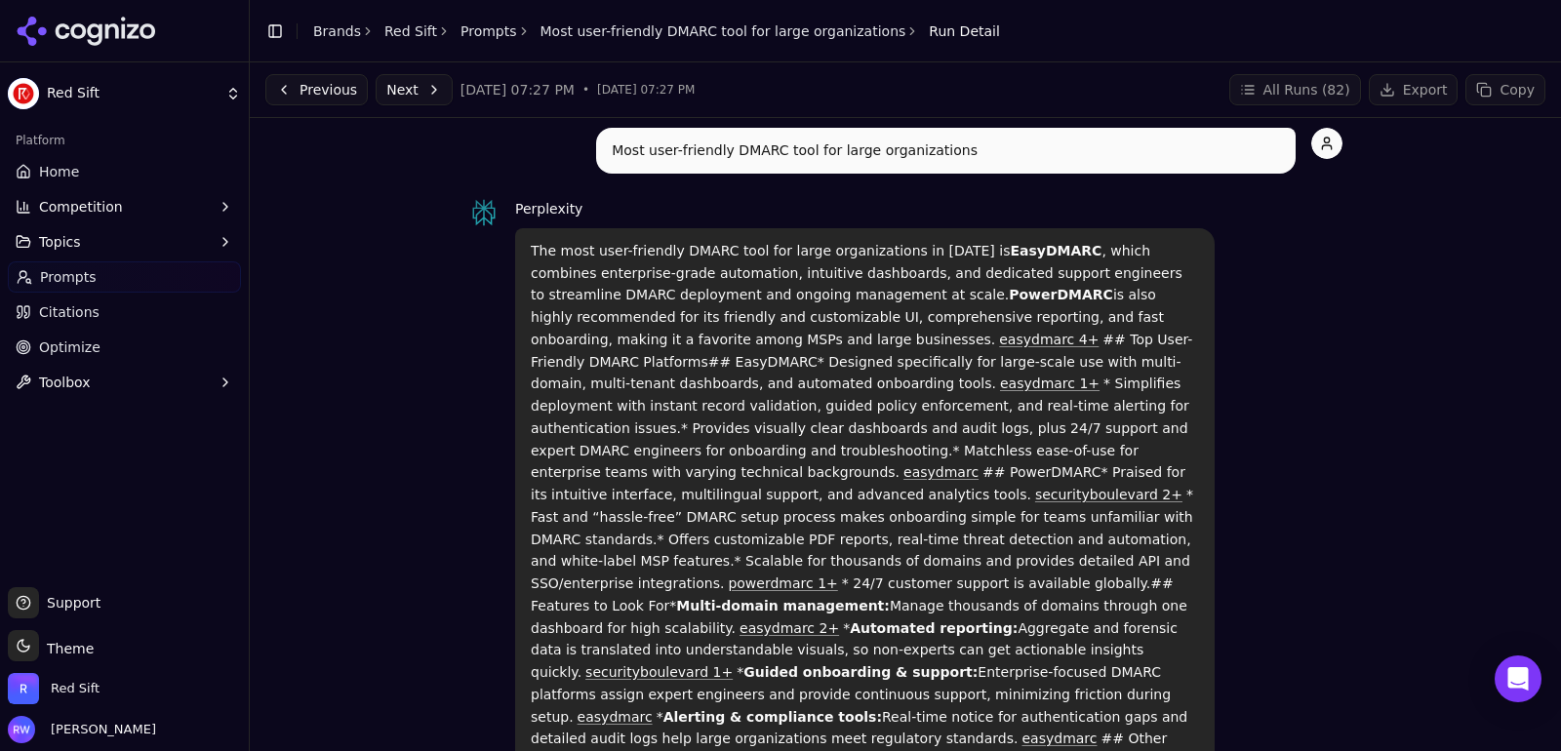
scroll to position [15, 0]
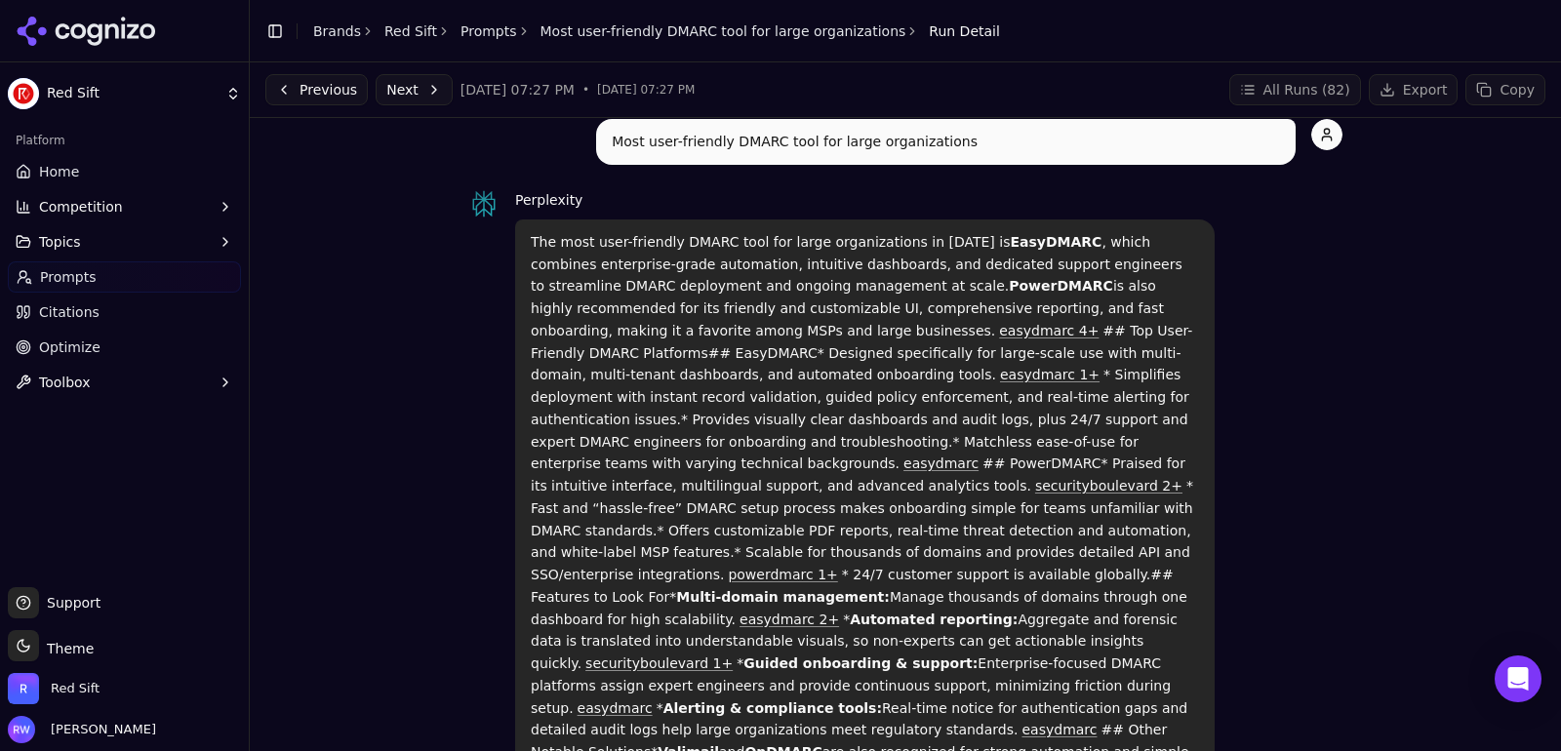
click at [152, 172] on link "Home" at bounding box center [124, 171] width 233 height 31
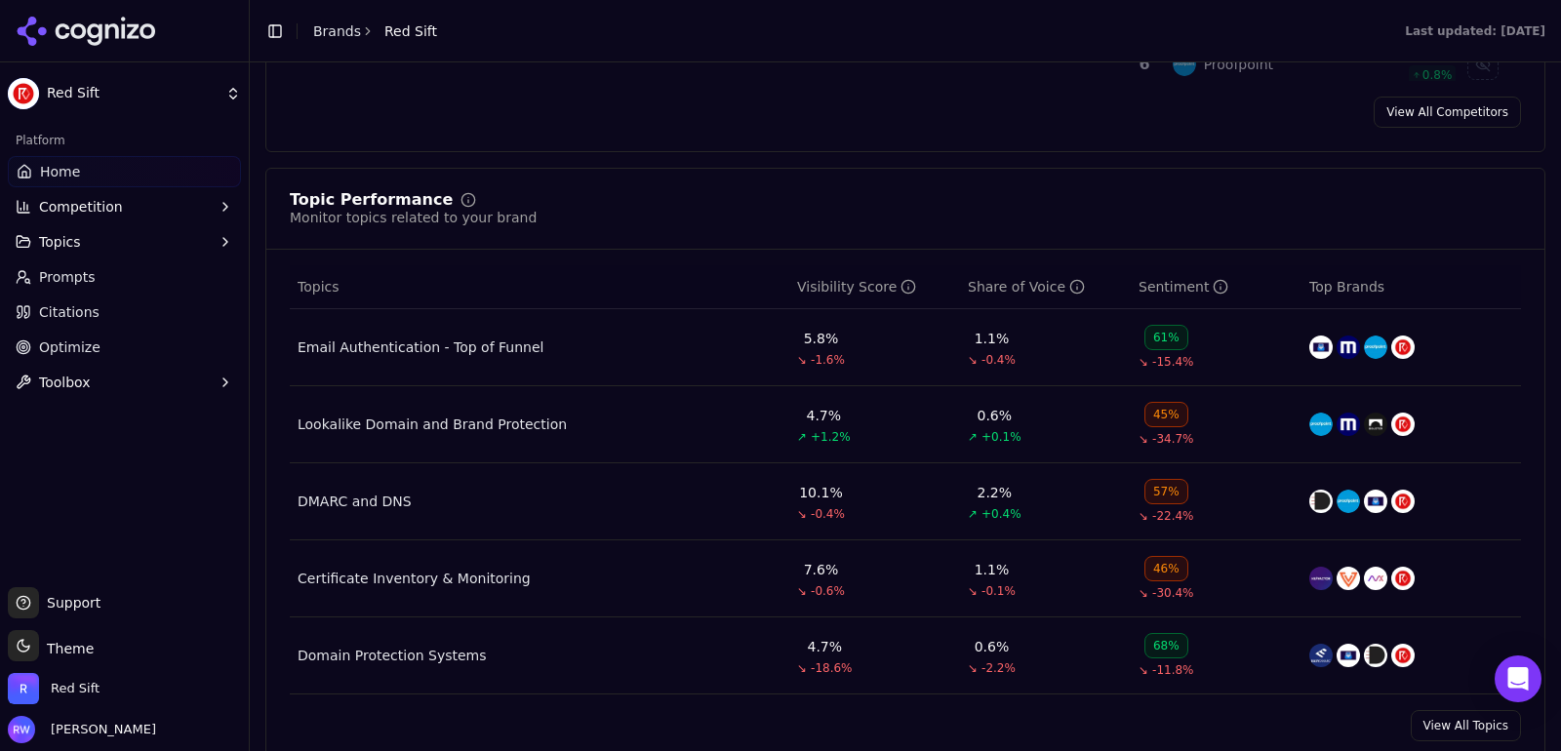
scroll to position [778, 0]
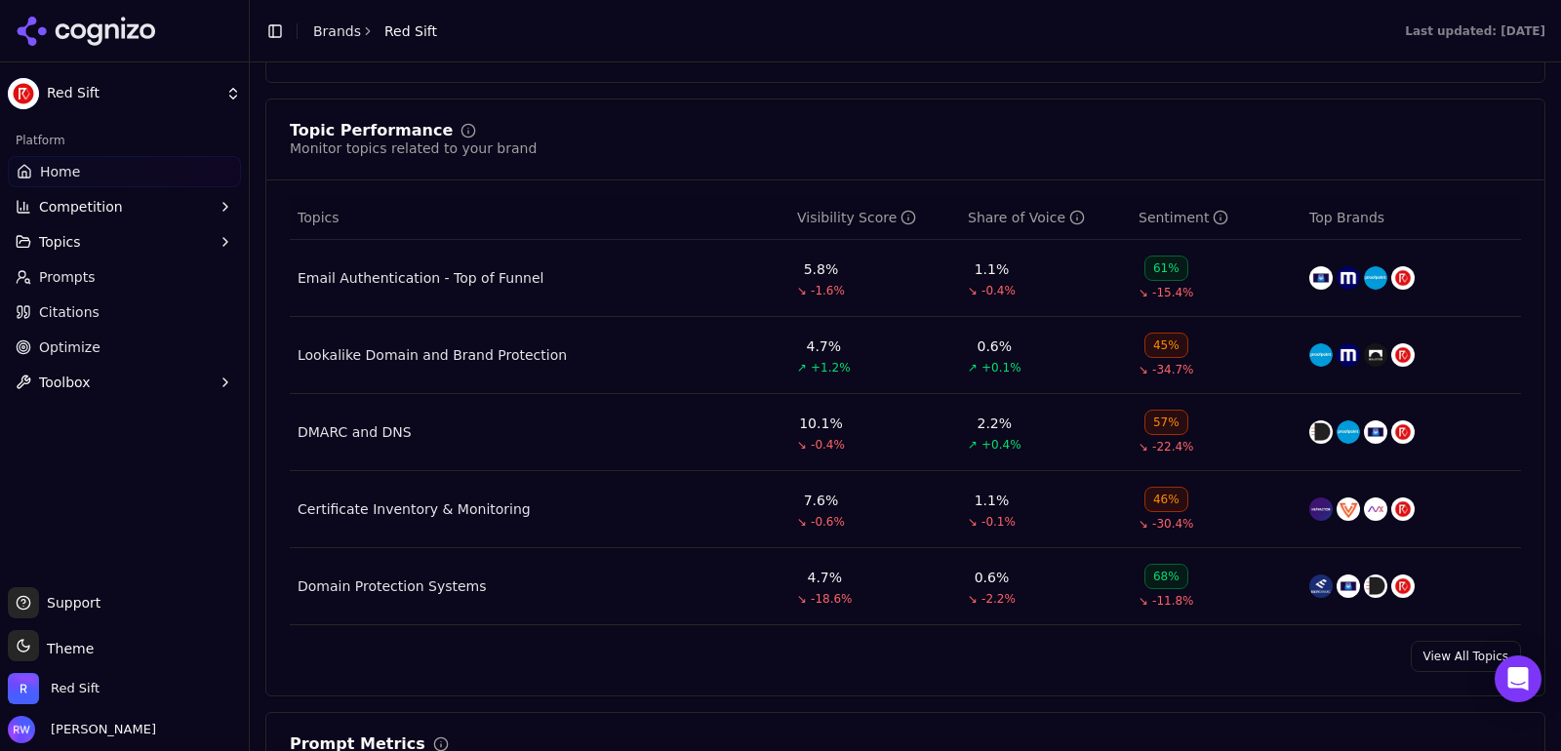
click at [1433, 655] on link "View All Topics" at bounding box center [1466, 656] width 110 height 31
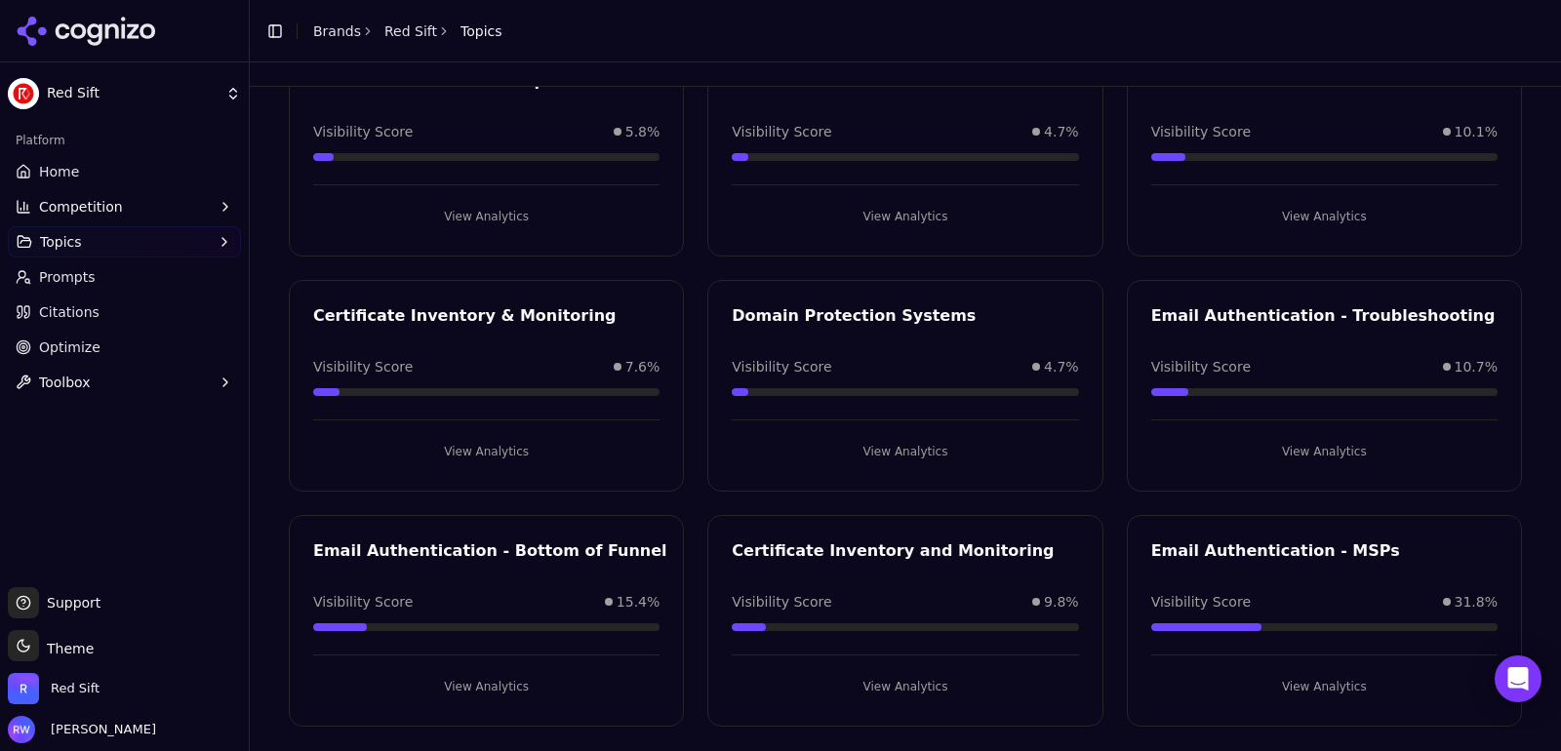
scroll to position [169, 0]
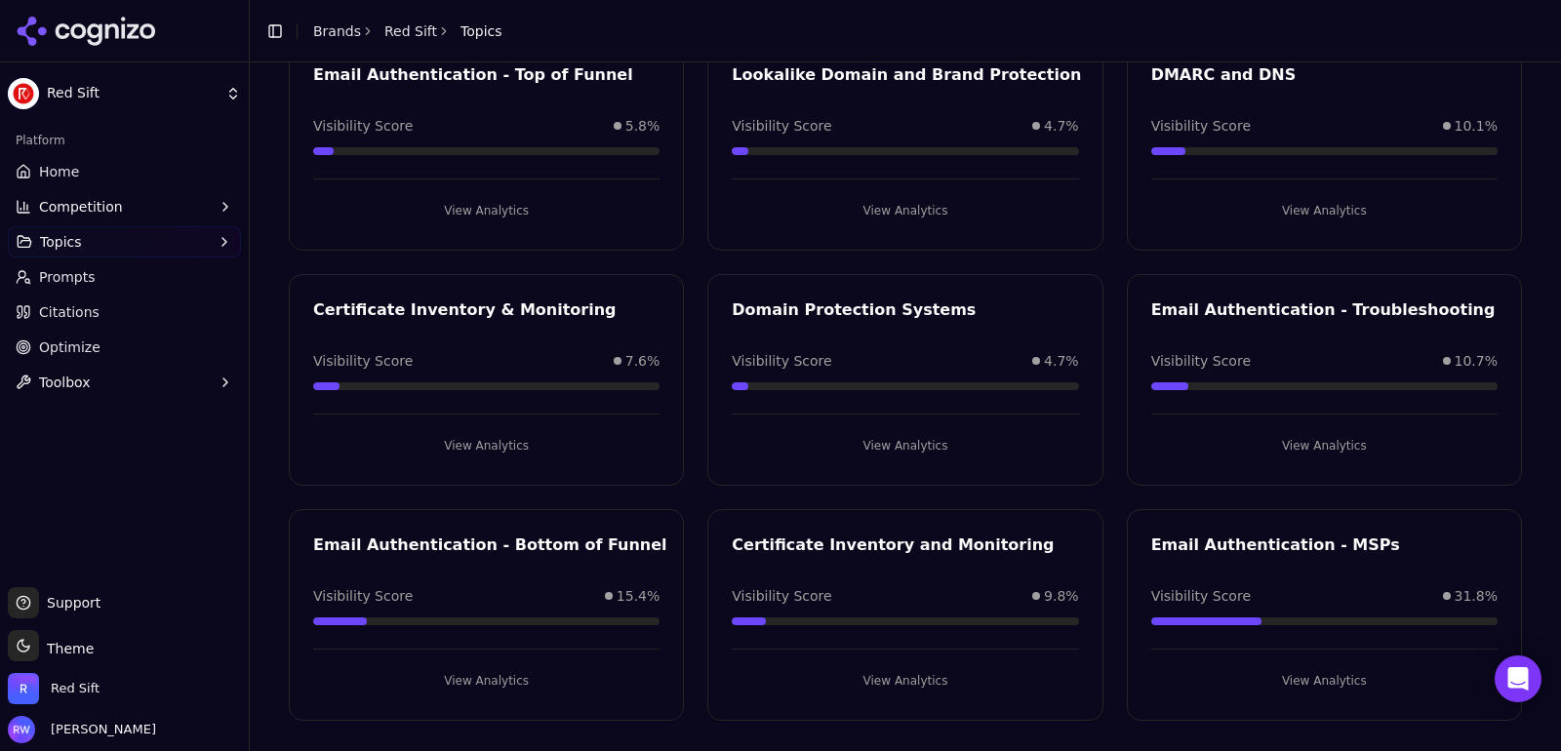
click at [589, 665] on button "View Analytics" at bounding box center [486, 680] width 346 height 31
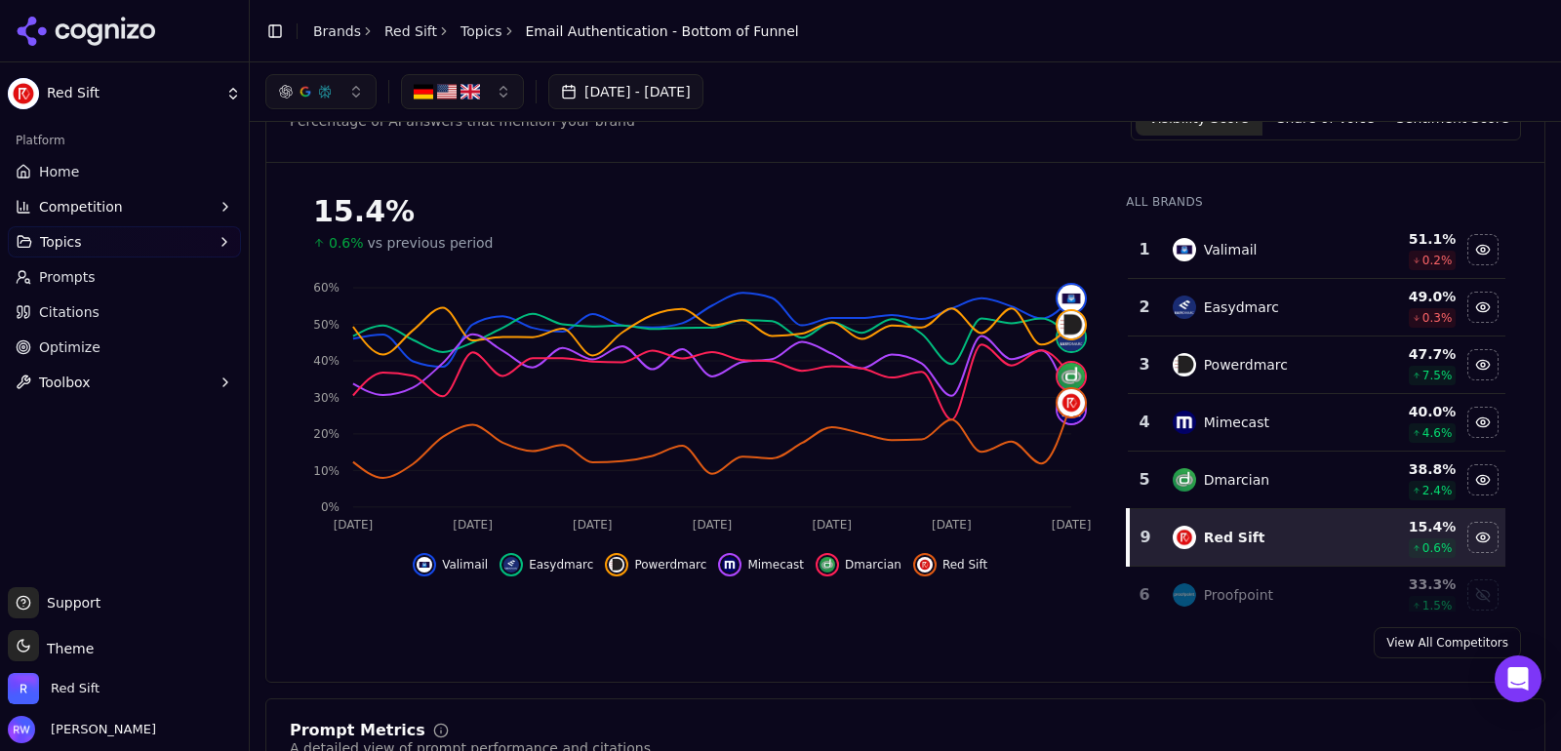
scroll to position [156, 0]
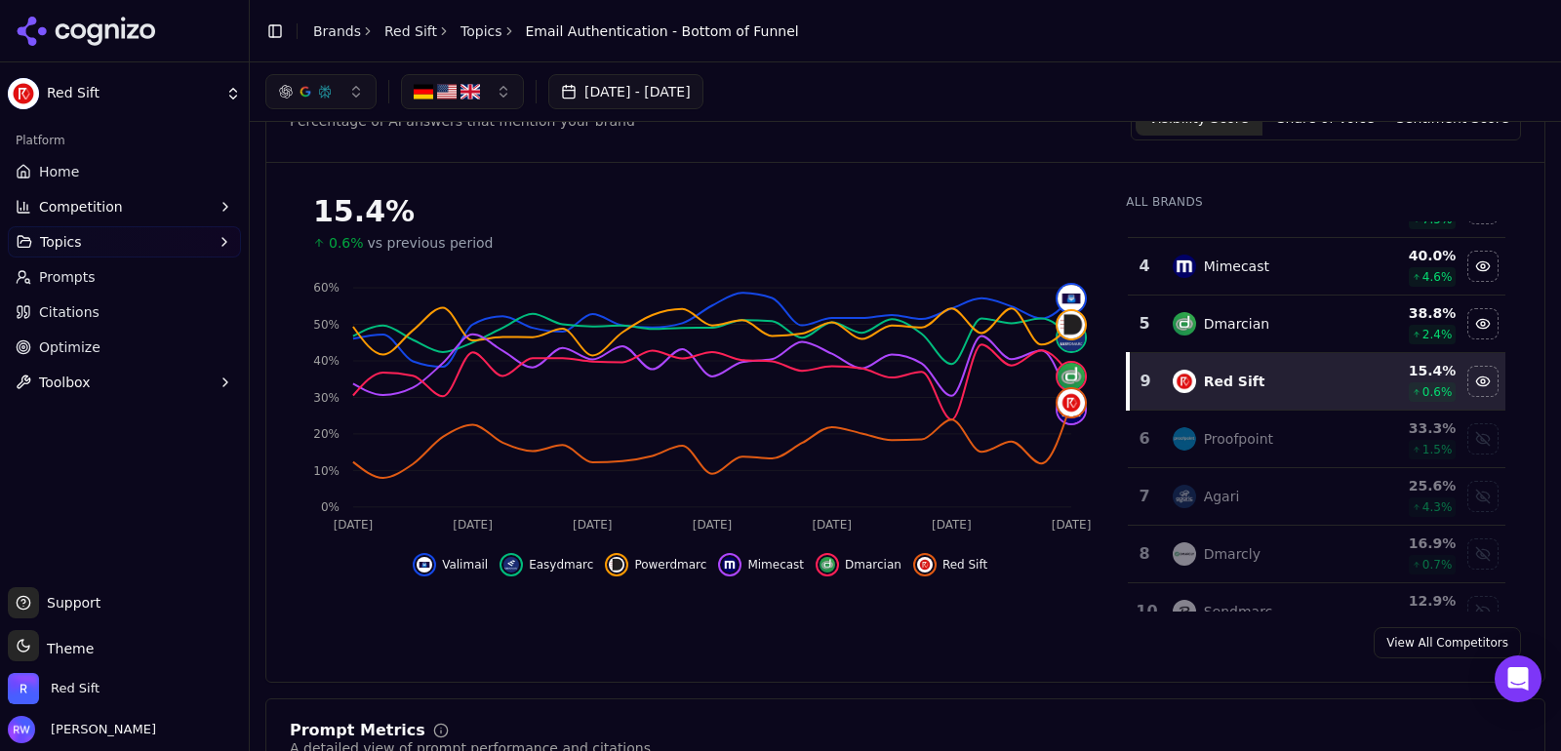
click at [1243, 448] on td "Proofpoint" at bounding box center [1258, 440] width 195 height 58
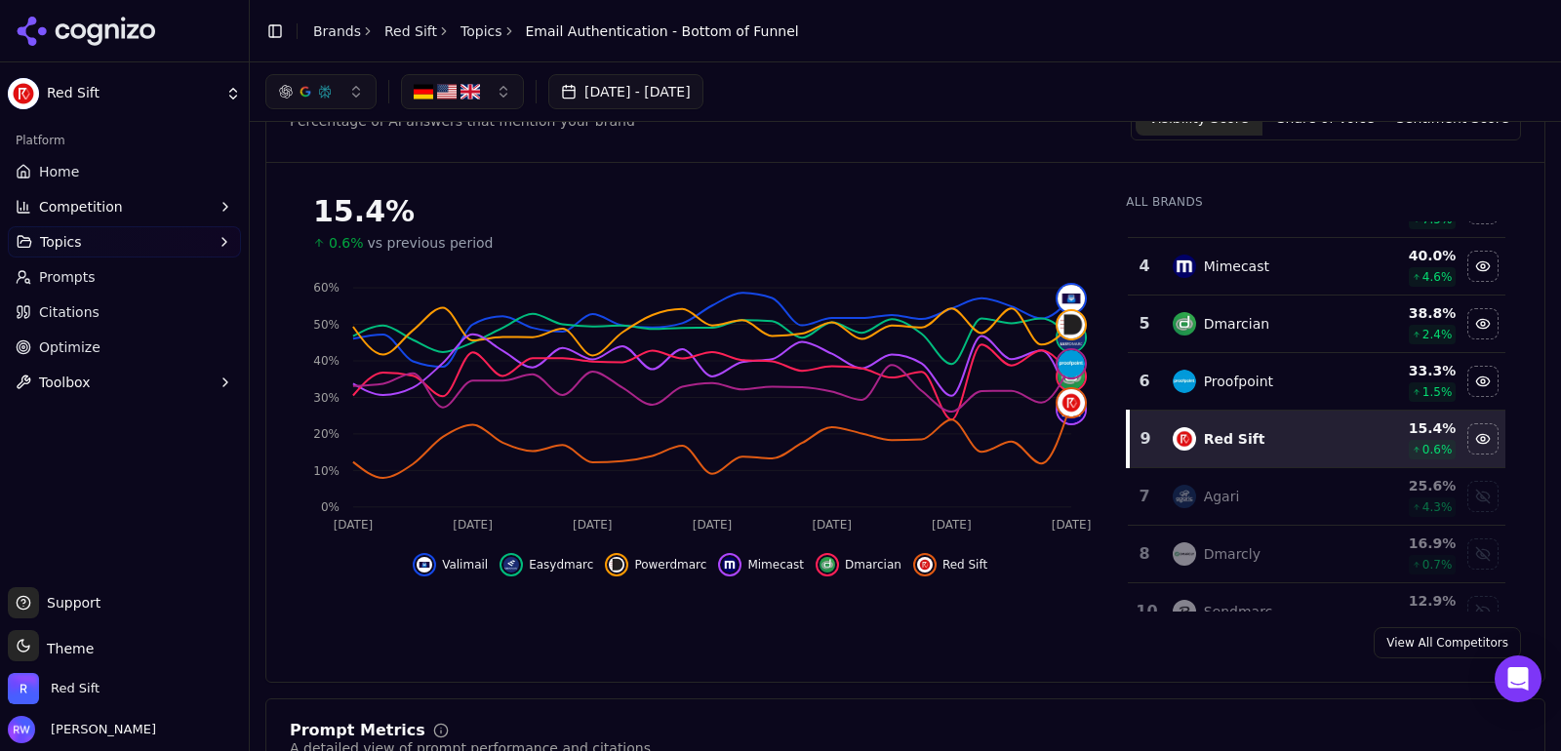
click at [1244, 485] on div "Agari" at bounding box center [1259, 496] width 172 height 23
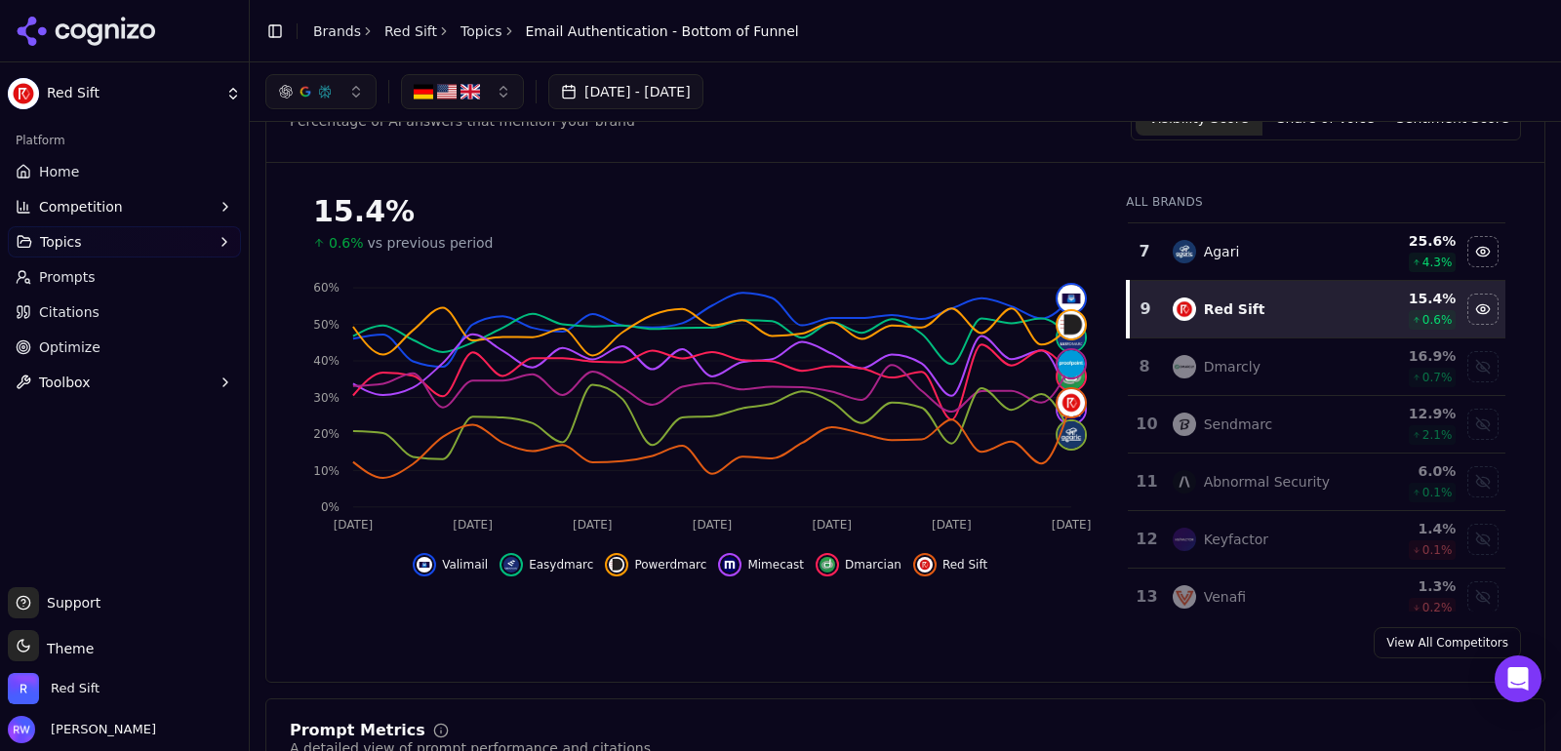
scroll to position [349, 0]
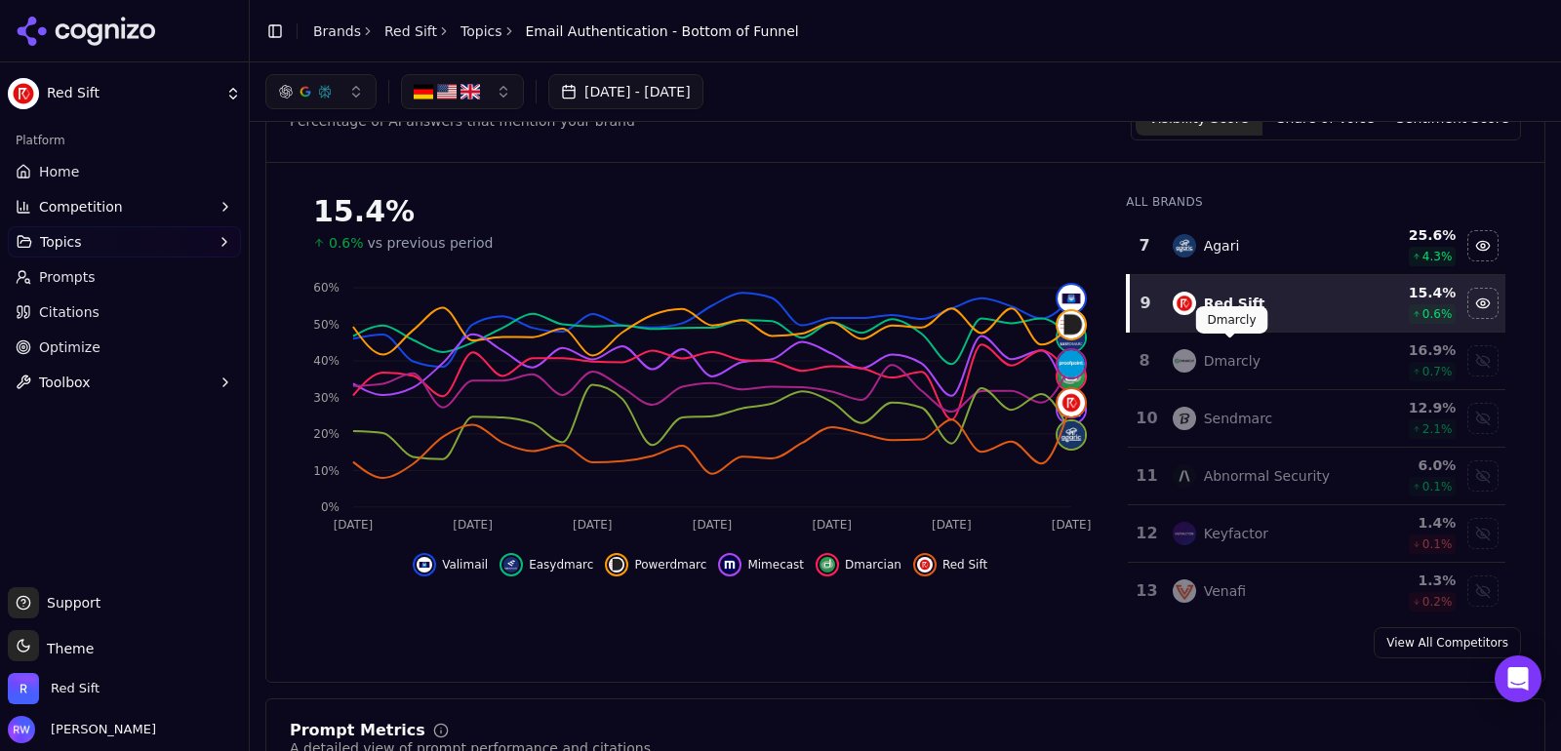
click at [1258, 349] on div "Dmarcly" at bounding box center [1259, 360] width 172 height 23
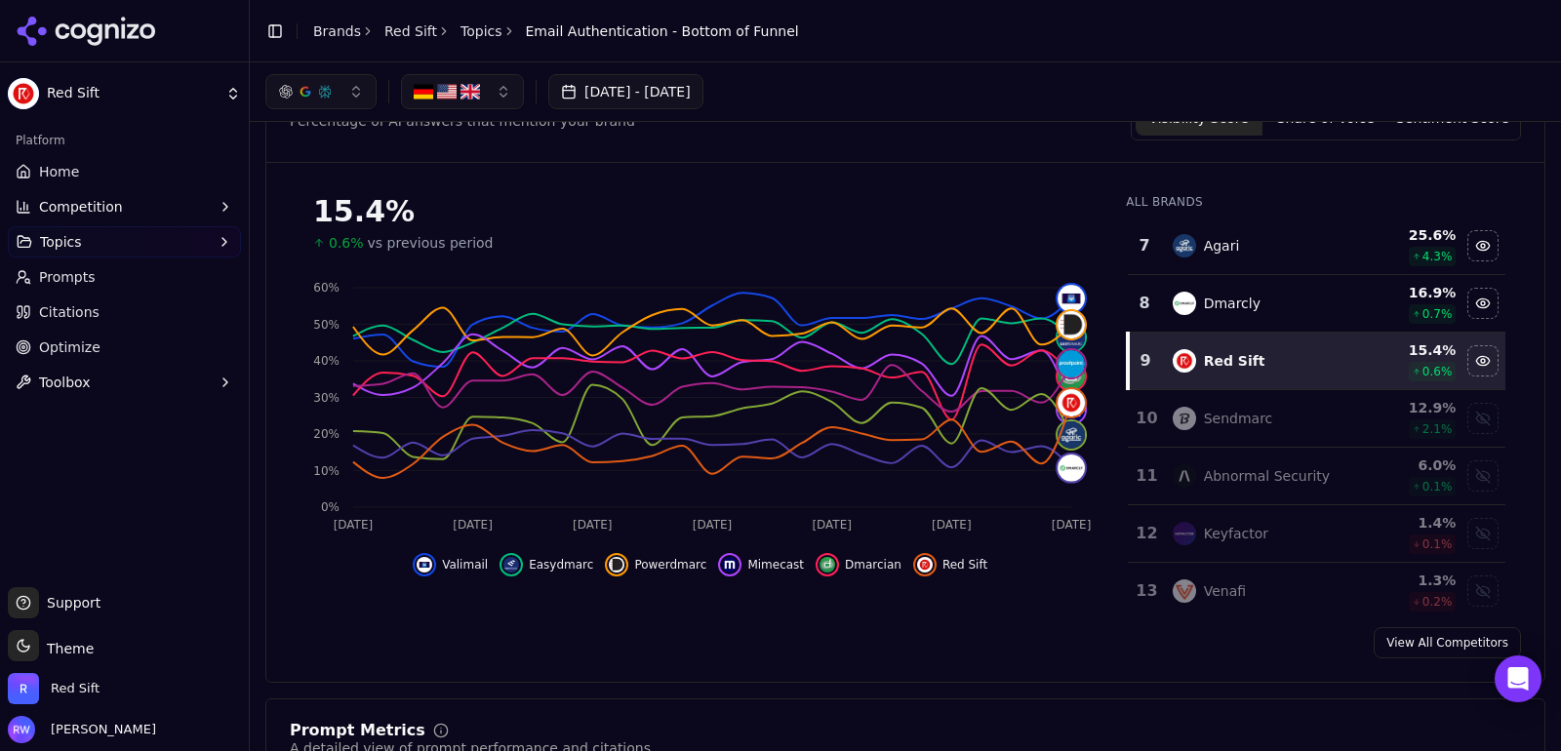
scroll to position [0, 0]
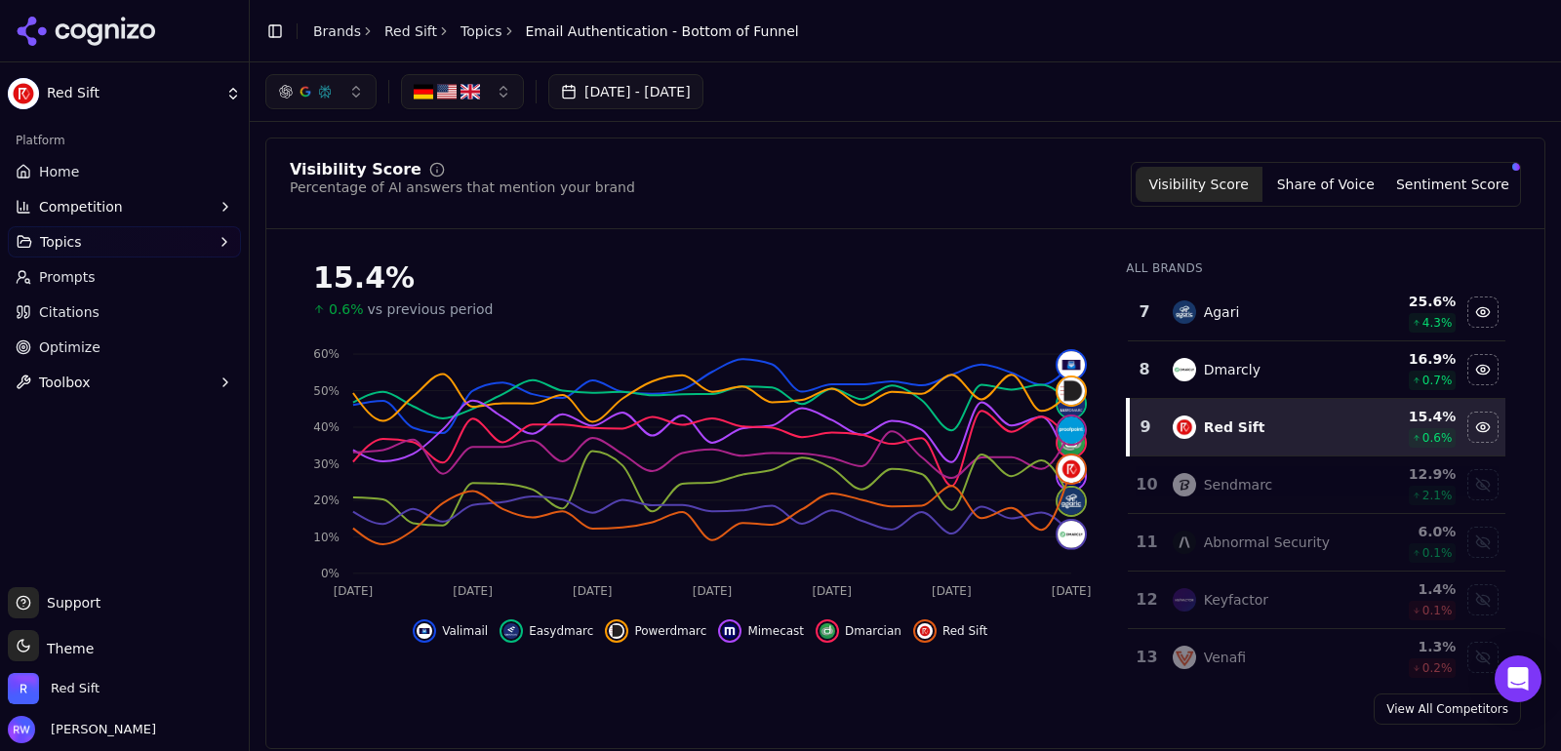
click at [471, 43] on div "Toggle Sidebar Brands Red Sift Topics Email Authentication - Bottom of Funnel" at bounding box center [532, 31] width 565 height 27
click at [473, 32] on link "Topics" at bounding box center [481, 31] width 42 height 20
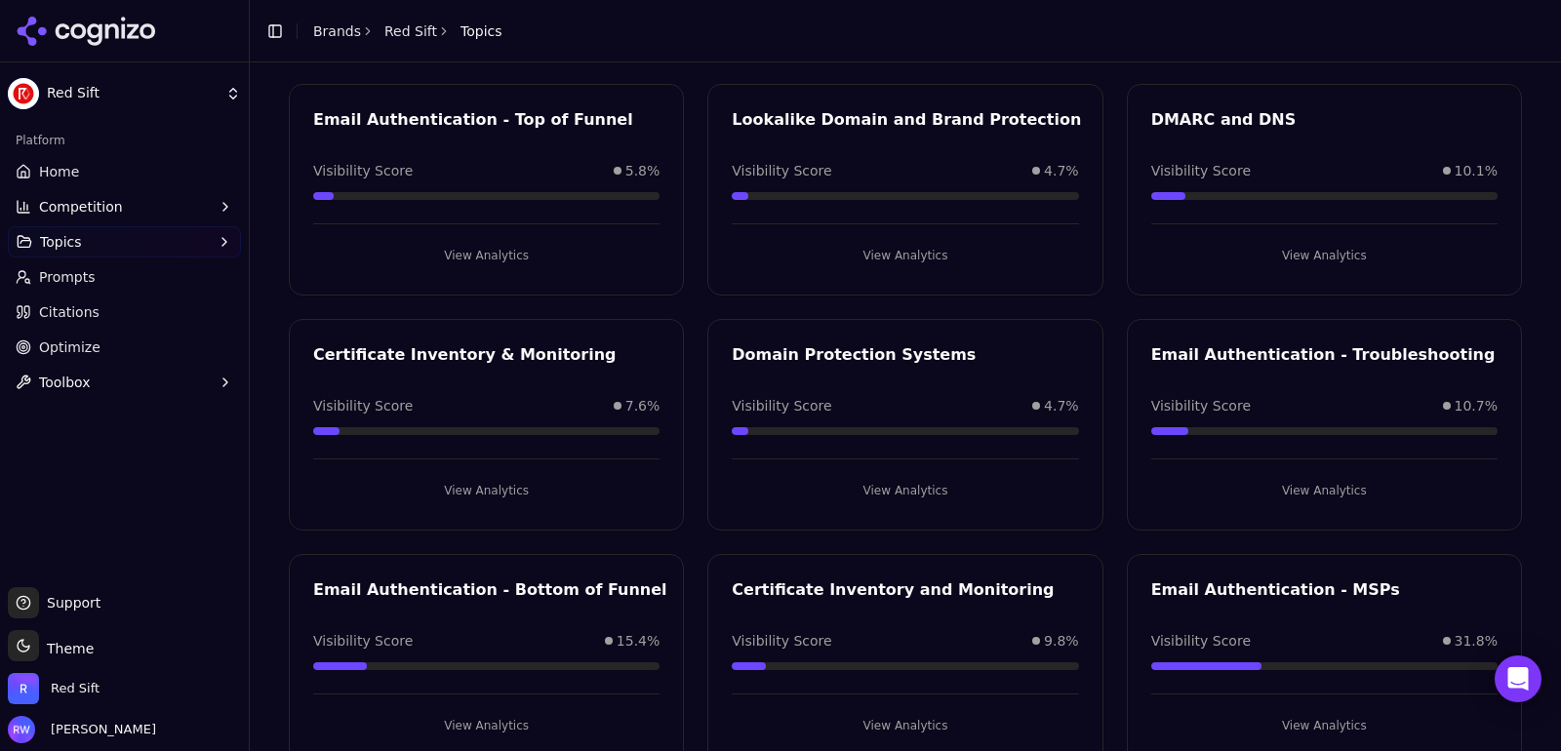
scroll to position [132, 0]
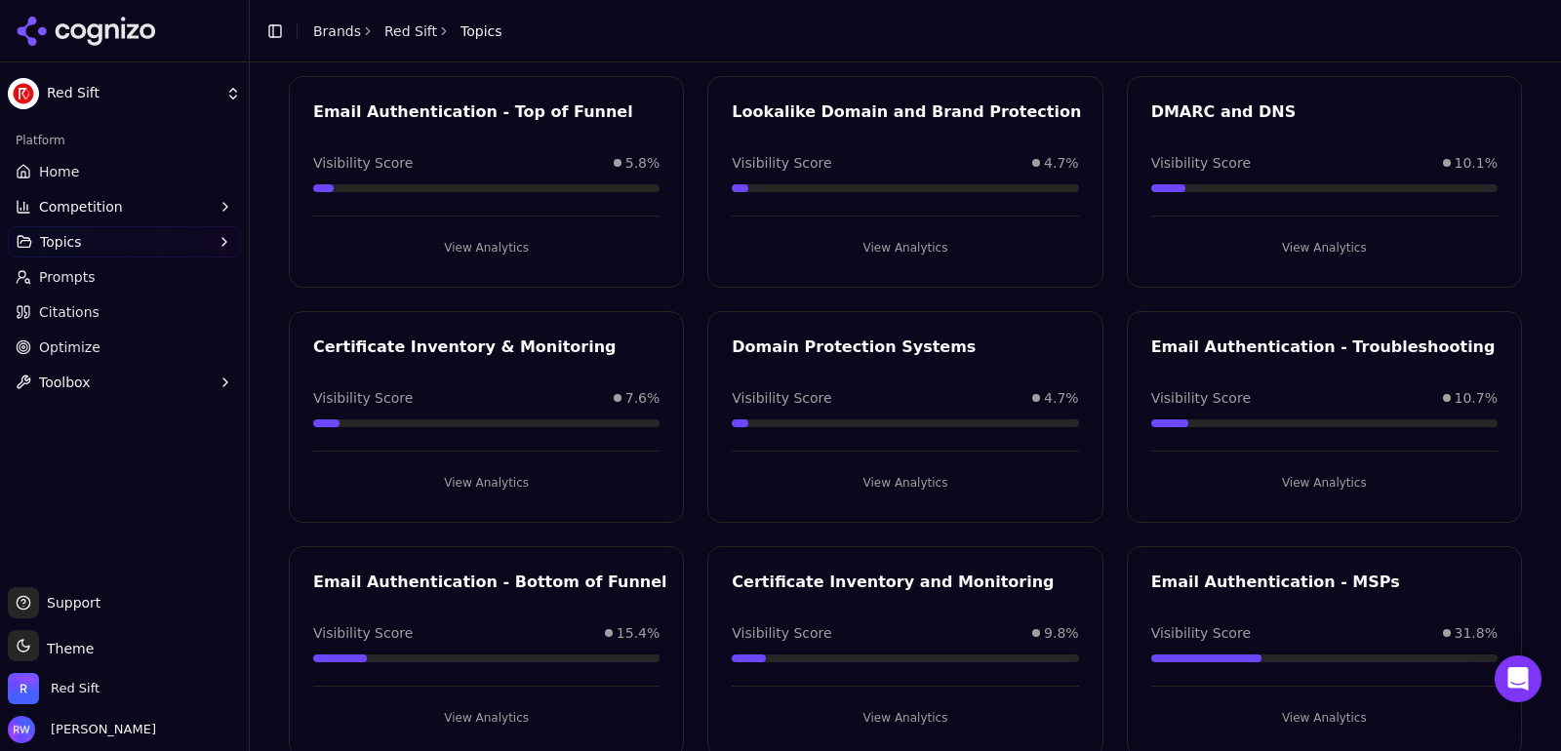
click at [1309, 481] on button "View Analytics" at bounding box center [1324, 482] width 346 height 31
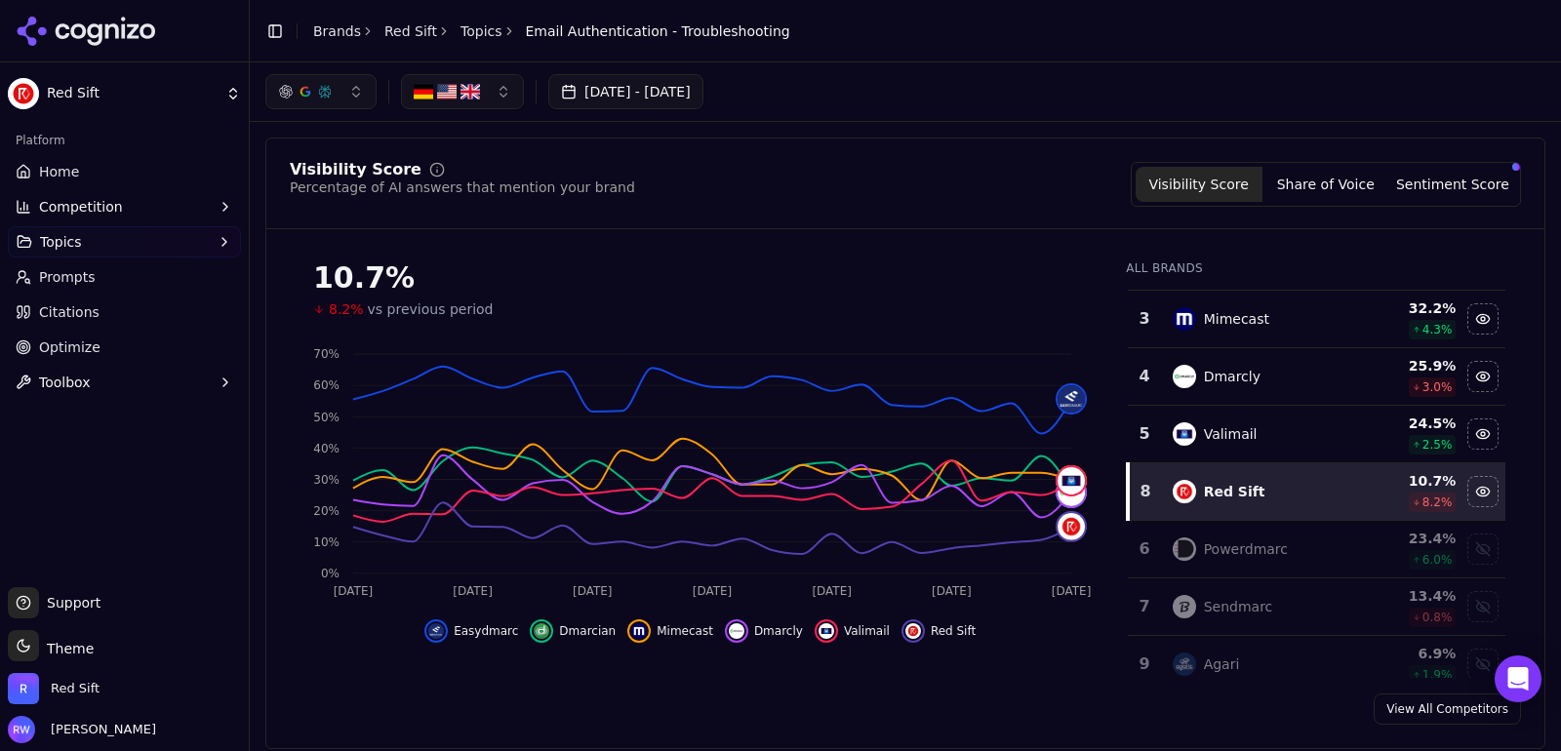
scroll to position [171, 0]
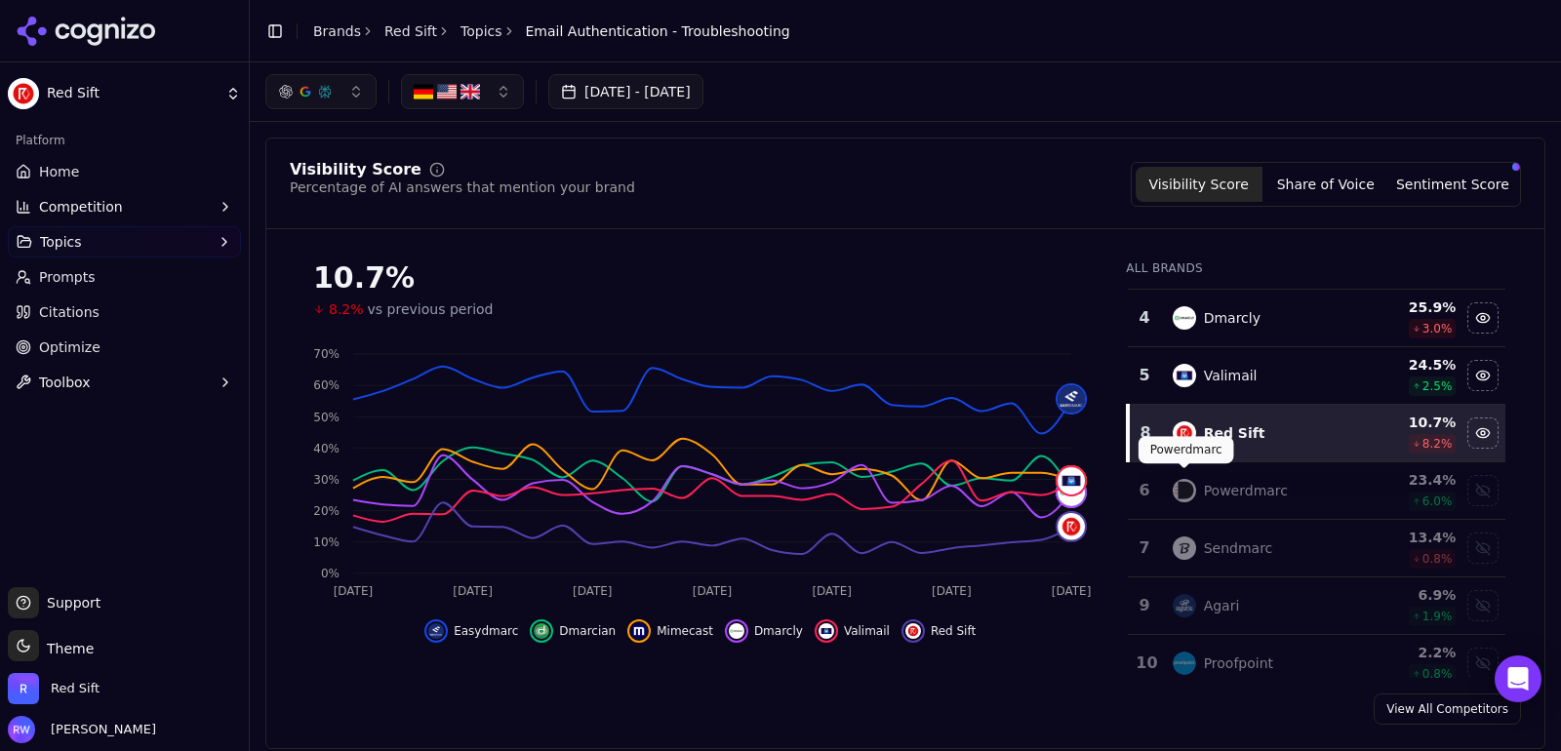
click at [1188, 498] on td "Powerdmarc" at bounding box center [1258, 491] width 195 height 58
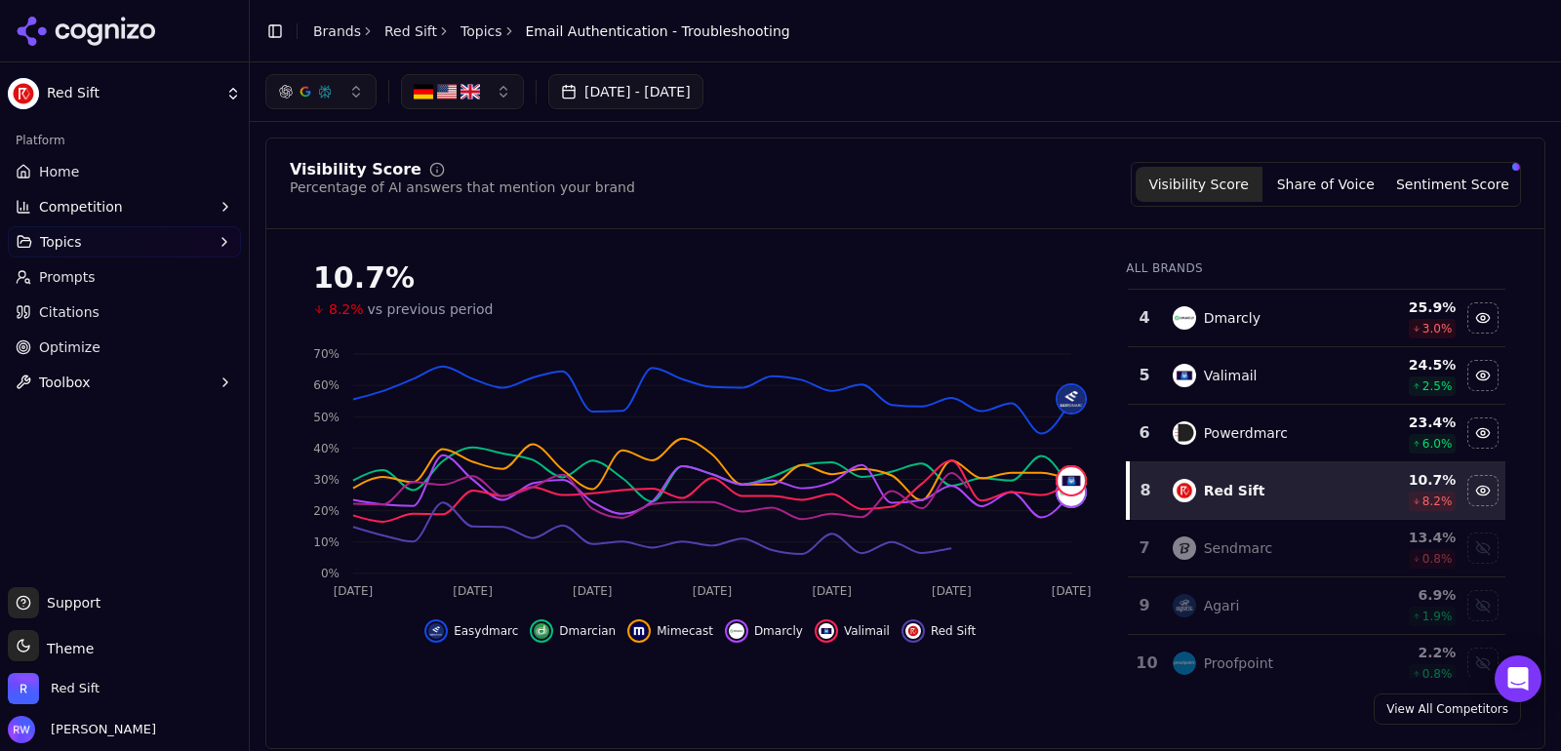
click at [1263, 527] on td "Sendmarc" at bounding box center [1258, 549] width 195 height 58
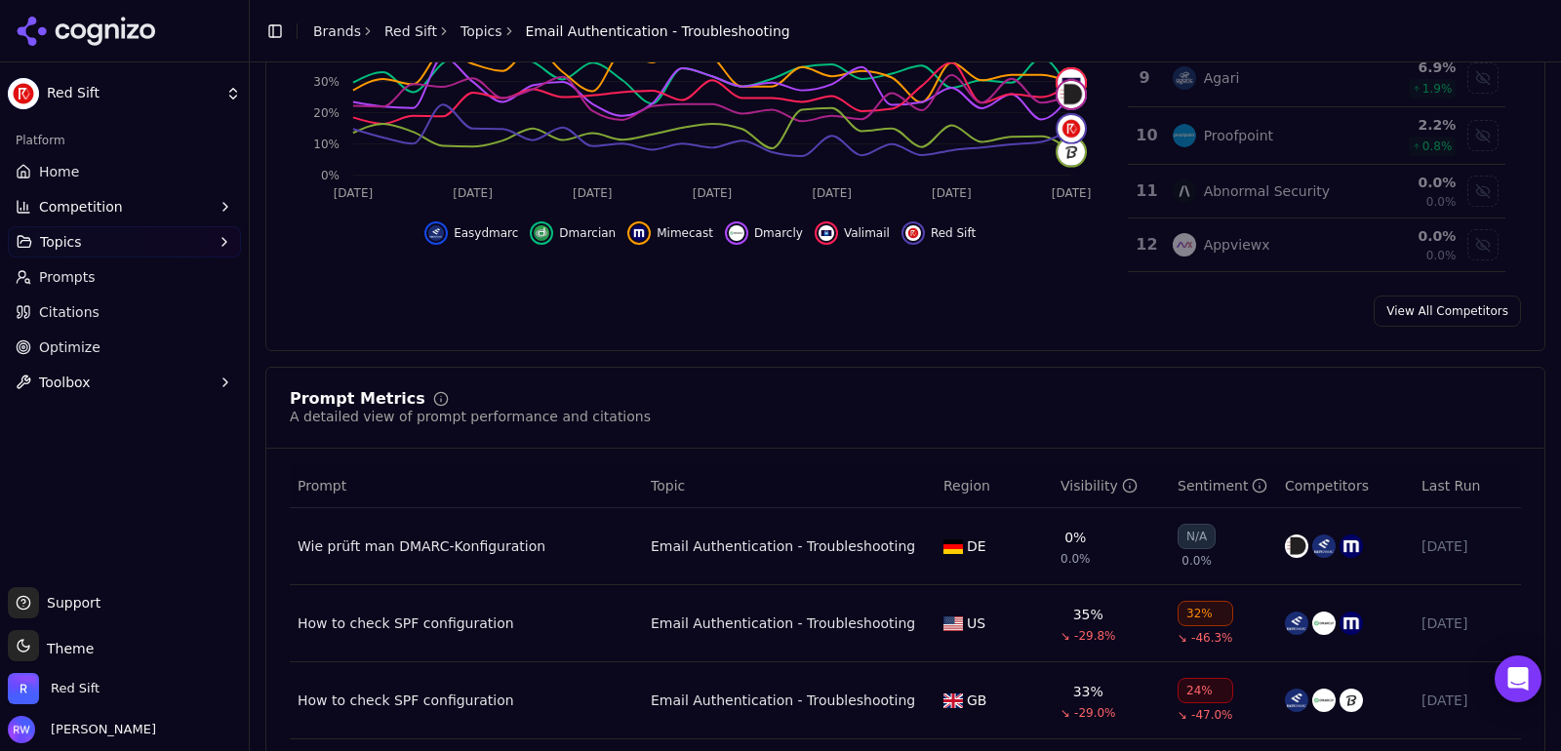
scroll to position [501, 0]
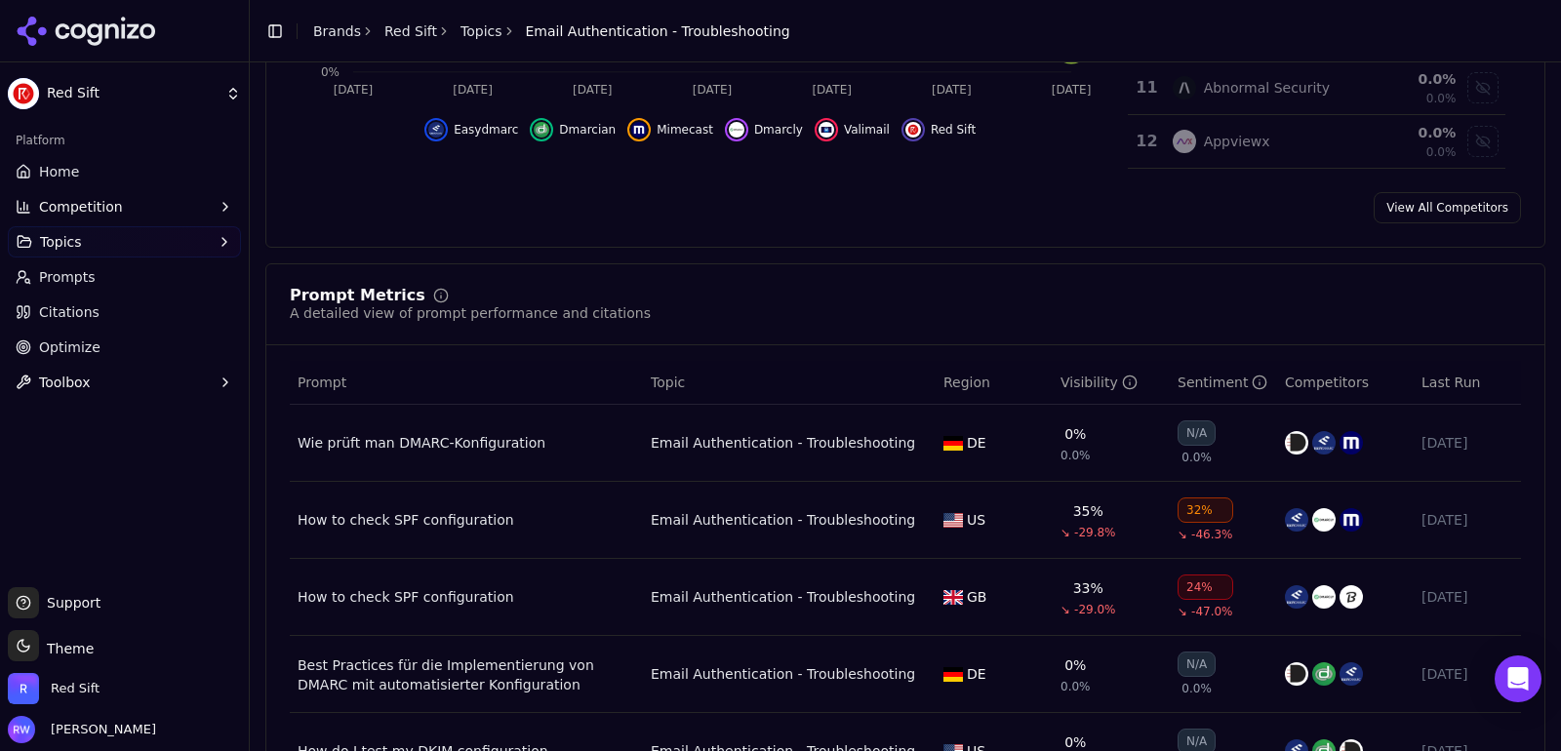
click at [388, 438] on div "Wie prüft man DMARC-Konfiguration" at bounding box center [467, 443] width 338 height 20
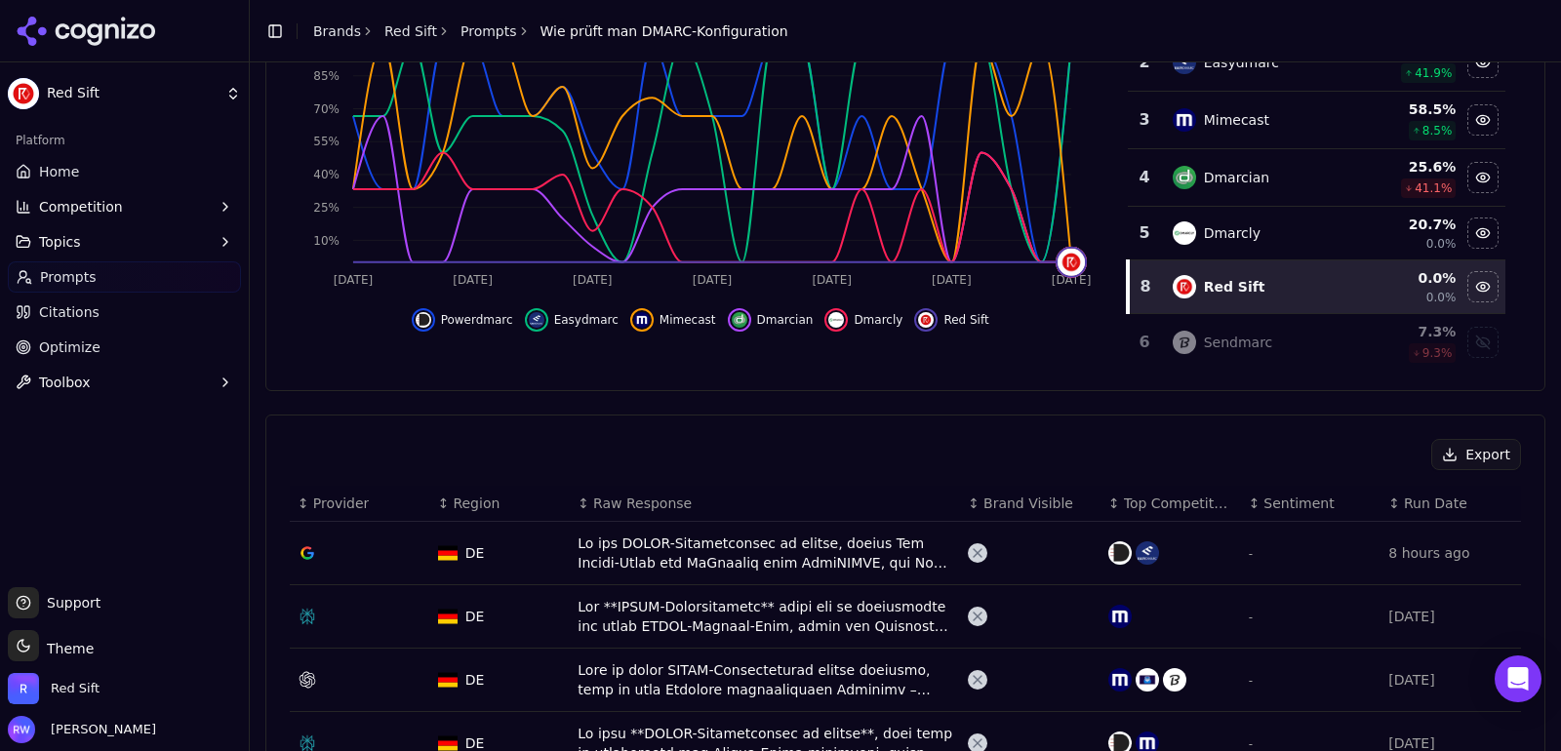
scroll to position [349, 0]
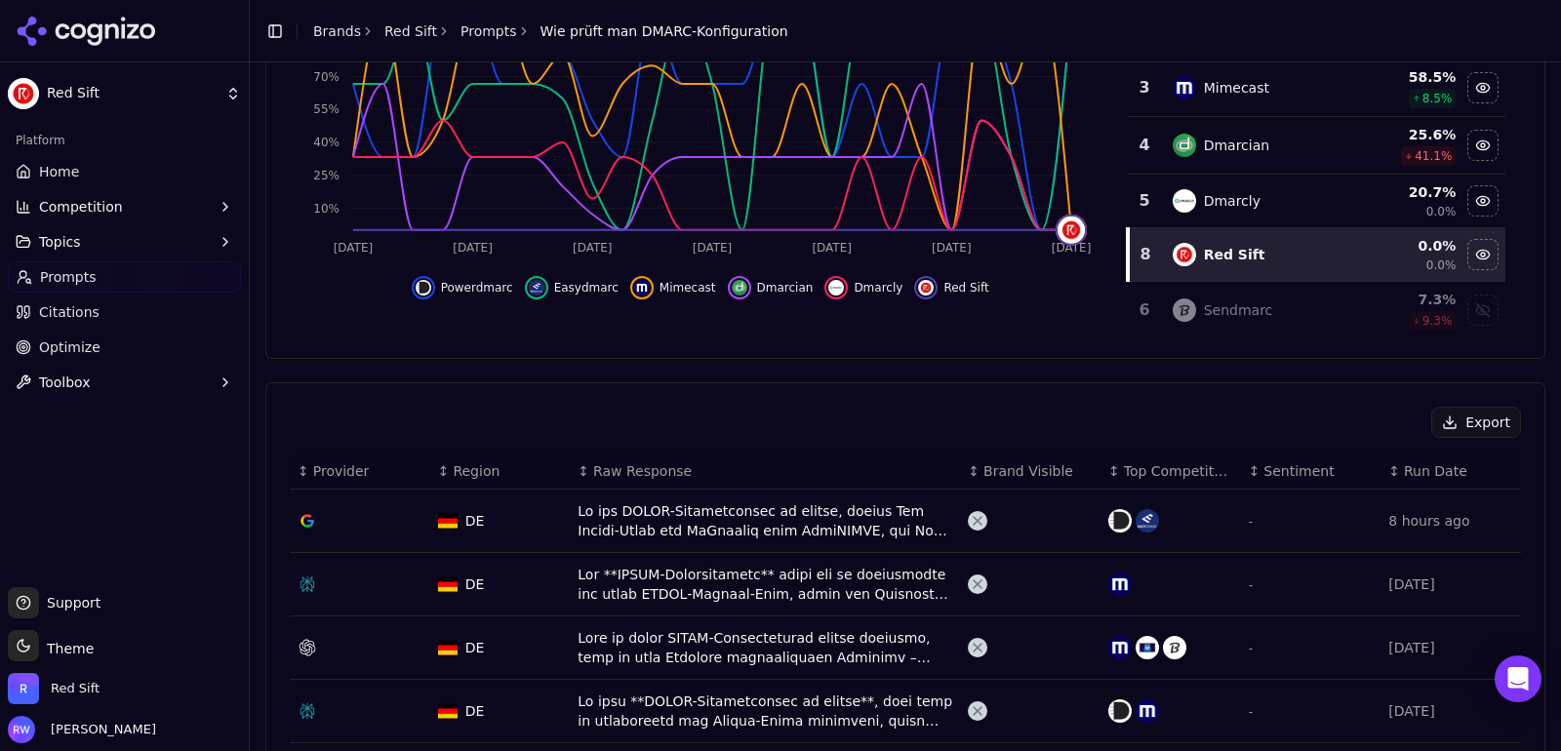
click at [716, 516] on div "Data table" at bounding box center [765, 520] width 375 height 39
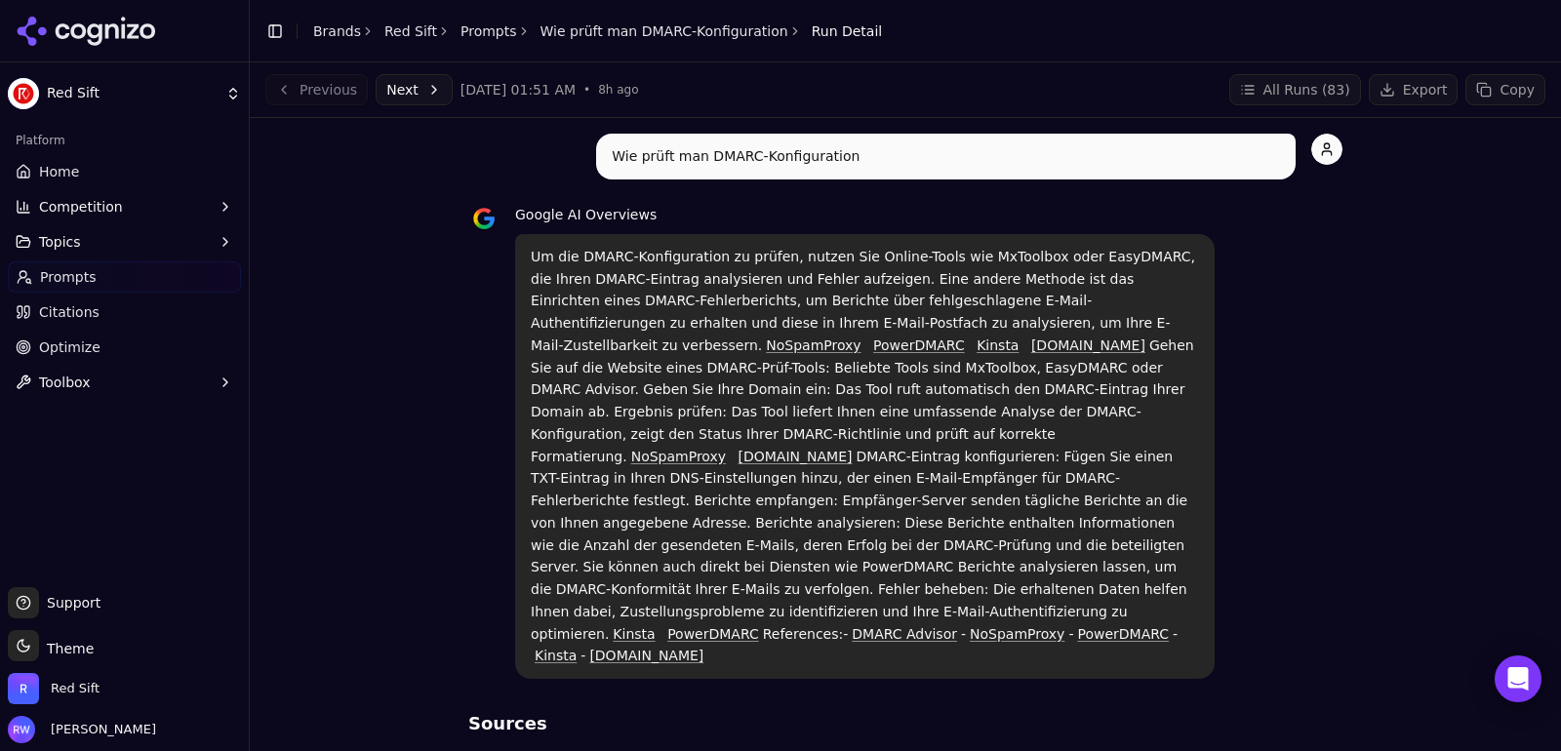
click at [150, 161] on link "Home" at bounding box center [124, 171] width 233 height 31
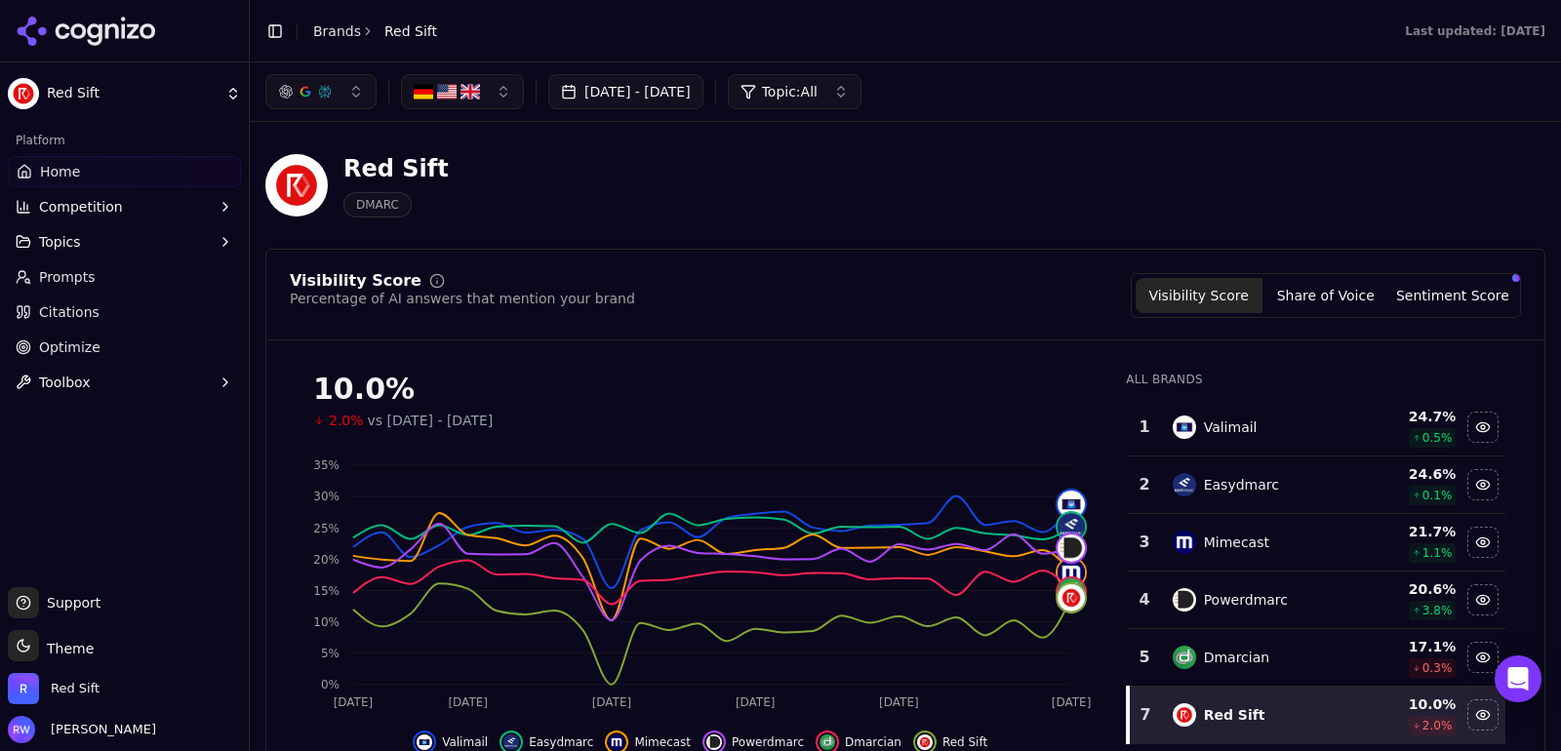
click at [430, 96] on img "button" at bounding box center [424, 92] width 20 height 20
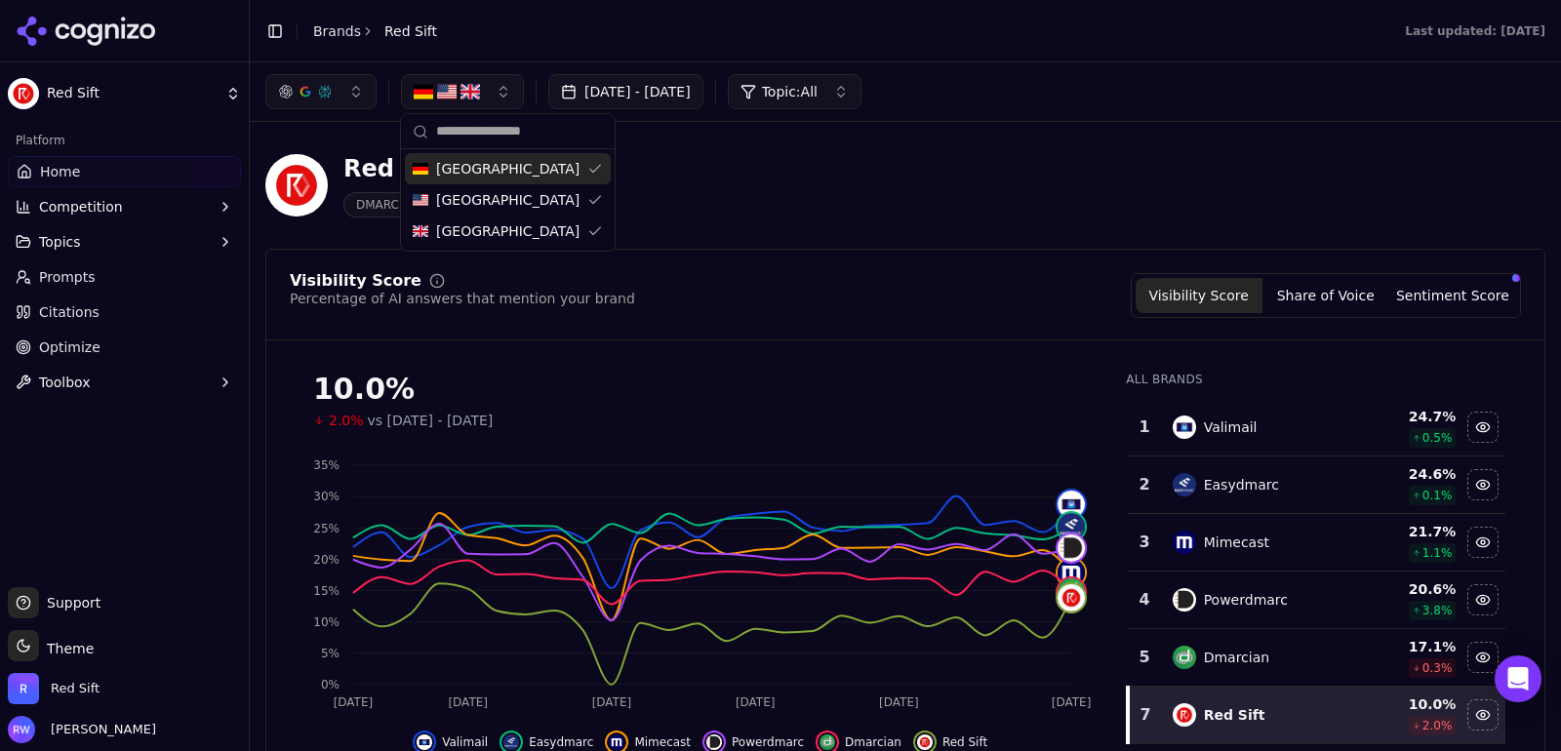
click at [486, 176] on span "Germany" at bounding box center [507, 169] width 143 height 20
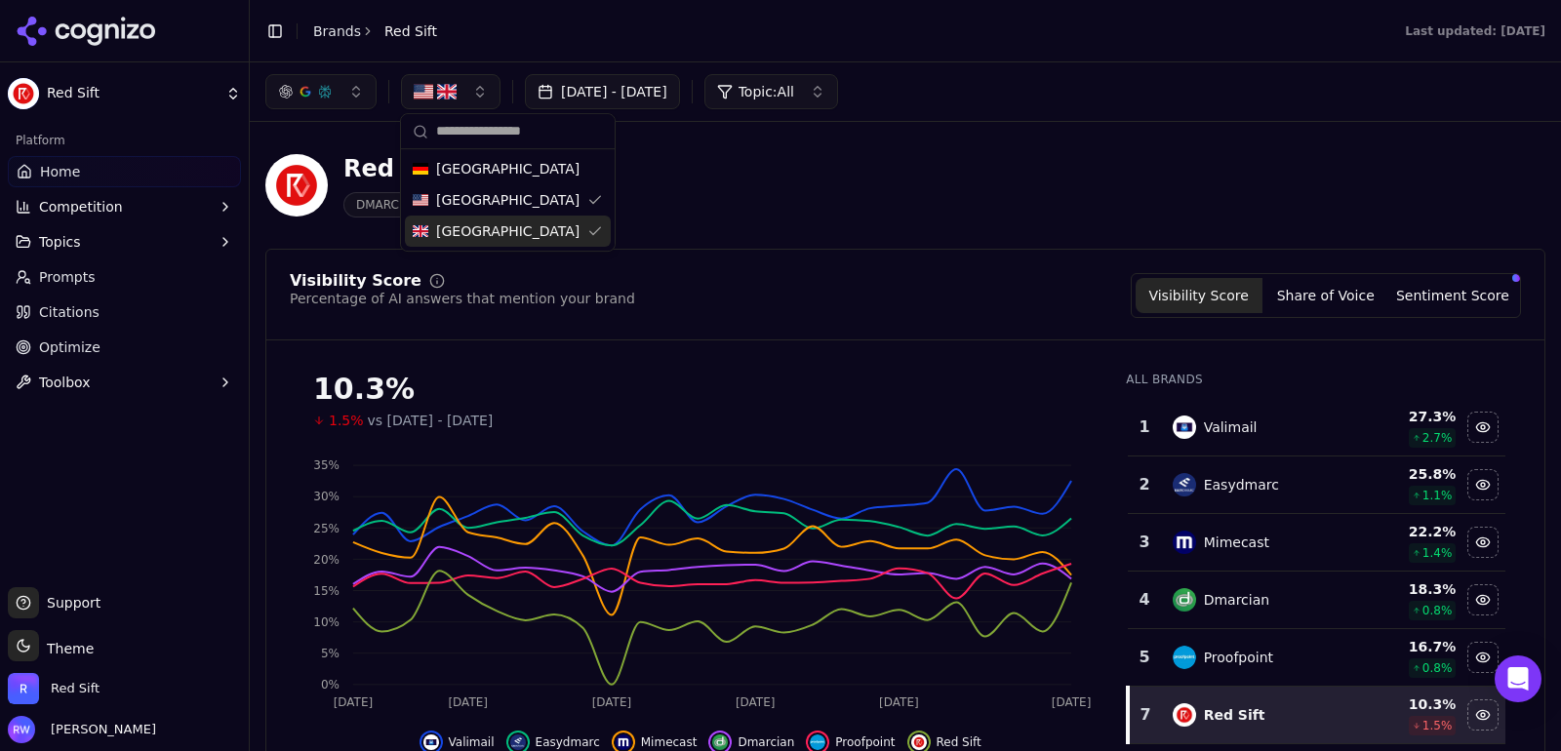
click at [488, 241] on div "United Kingdom" at bounding box center [508, 231] width 206 height 31
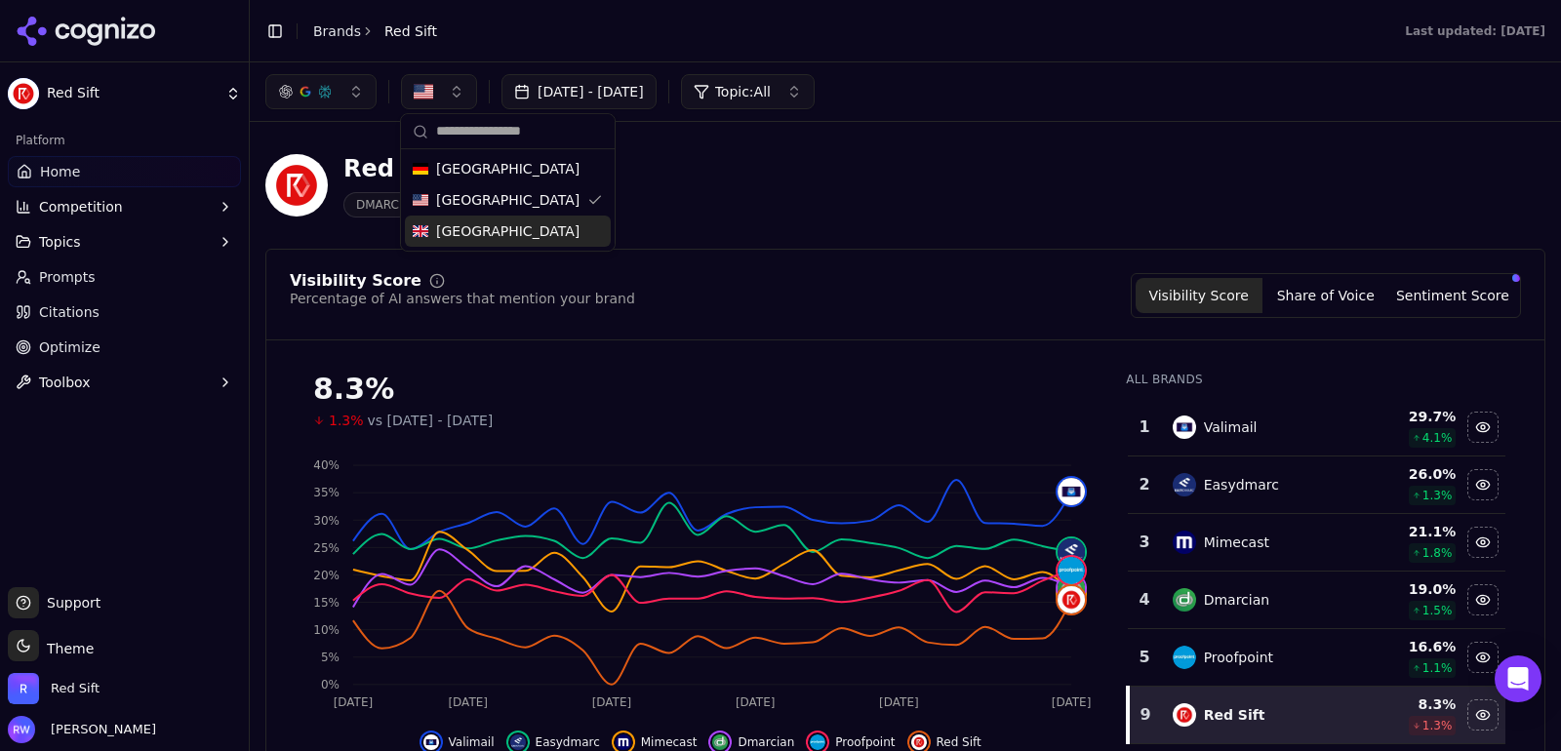
click at [310, 78] on button "button" at bounding box center [320, 91] width 111 height 35
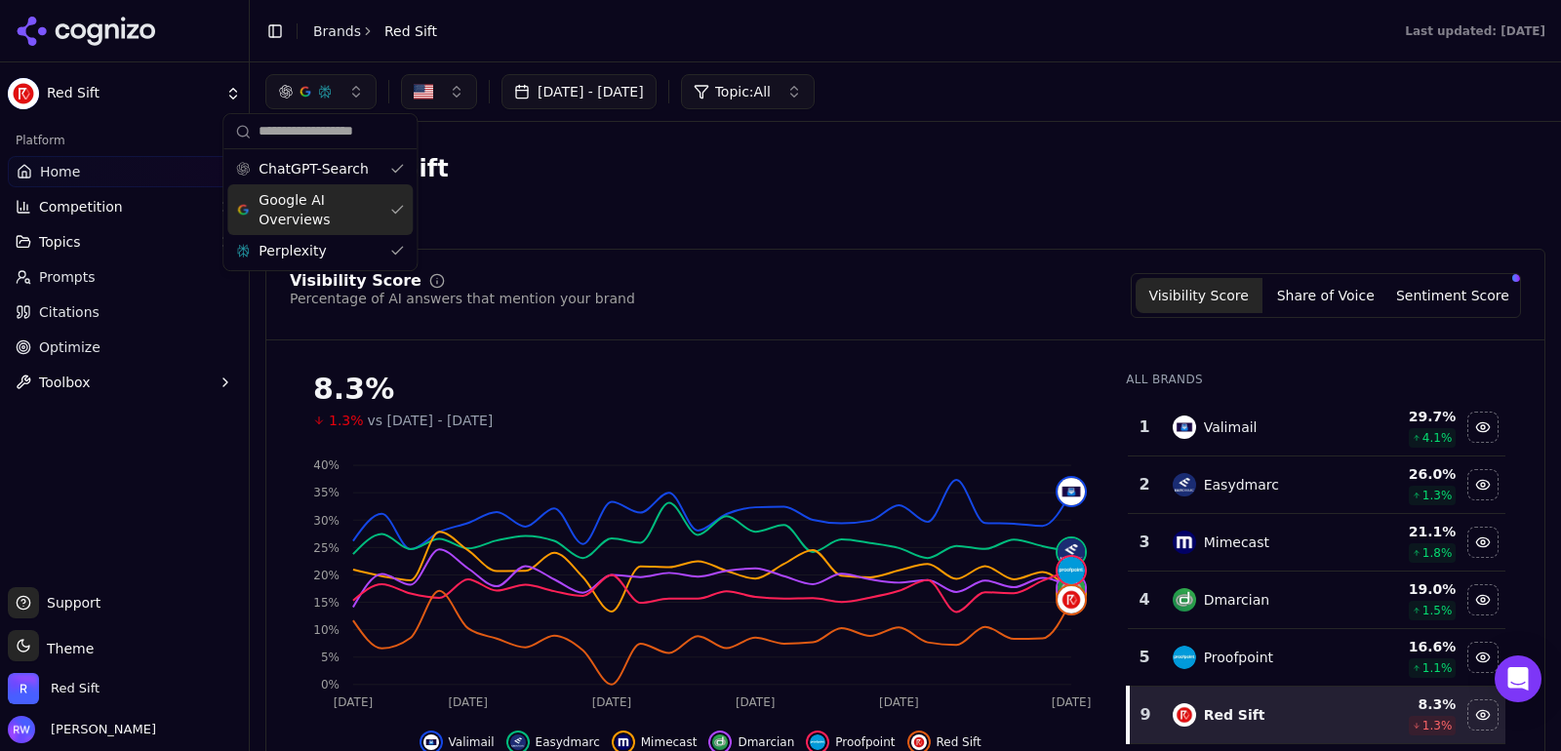
click at [323, 214] on span "Google AI Overviews" at bounding box center [320, 209] width 123 height 39
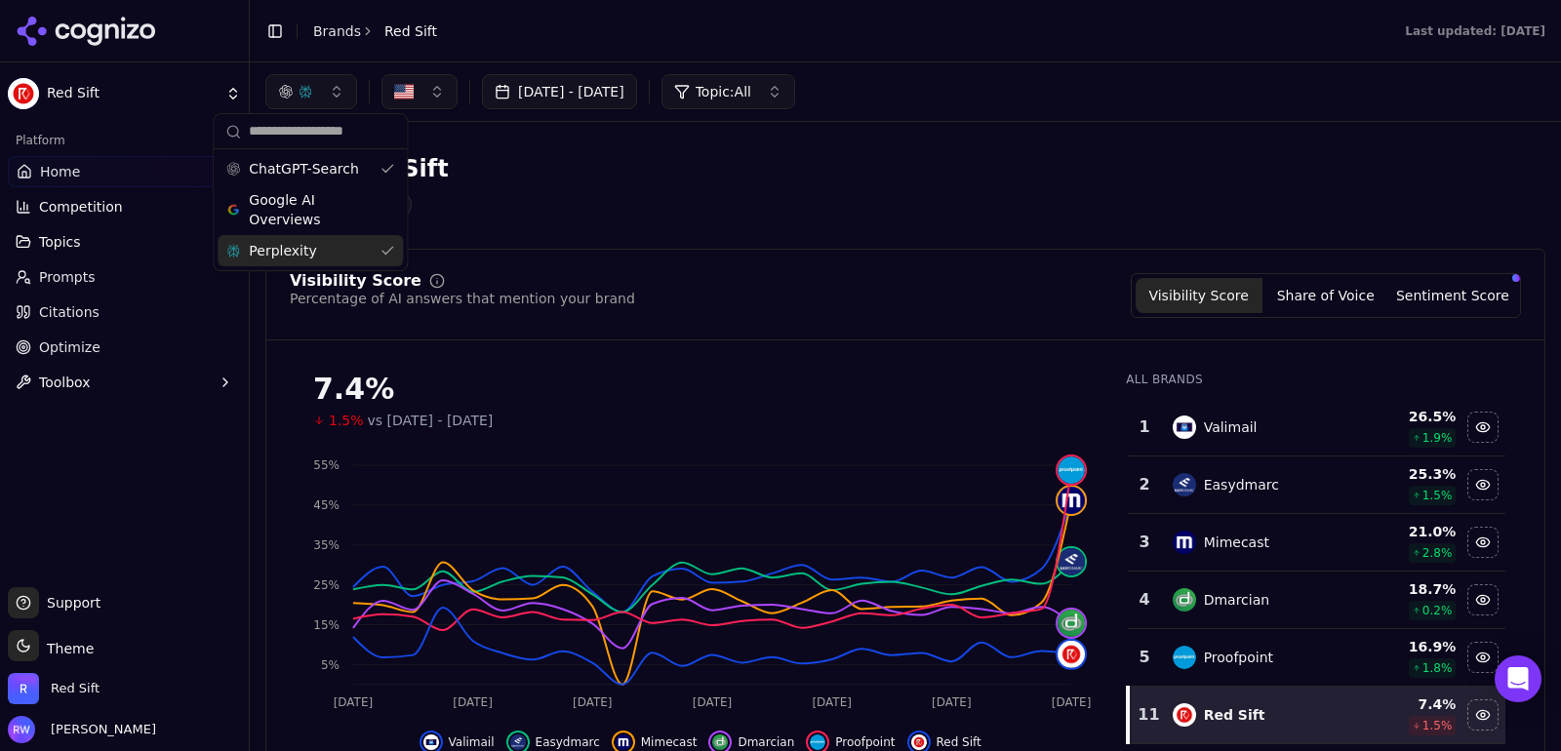
click at [359, 254] on div "Perplexity" at bounding box center [310, 250] width 185 height 31
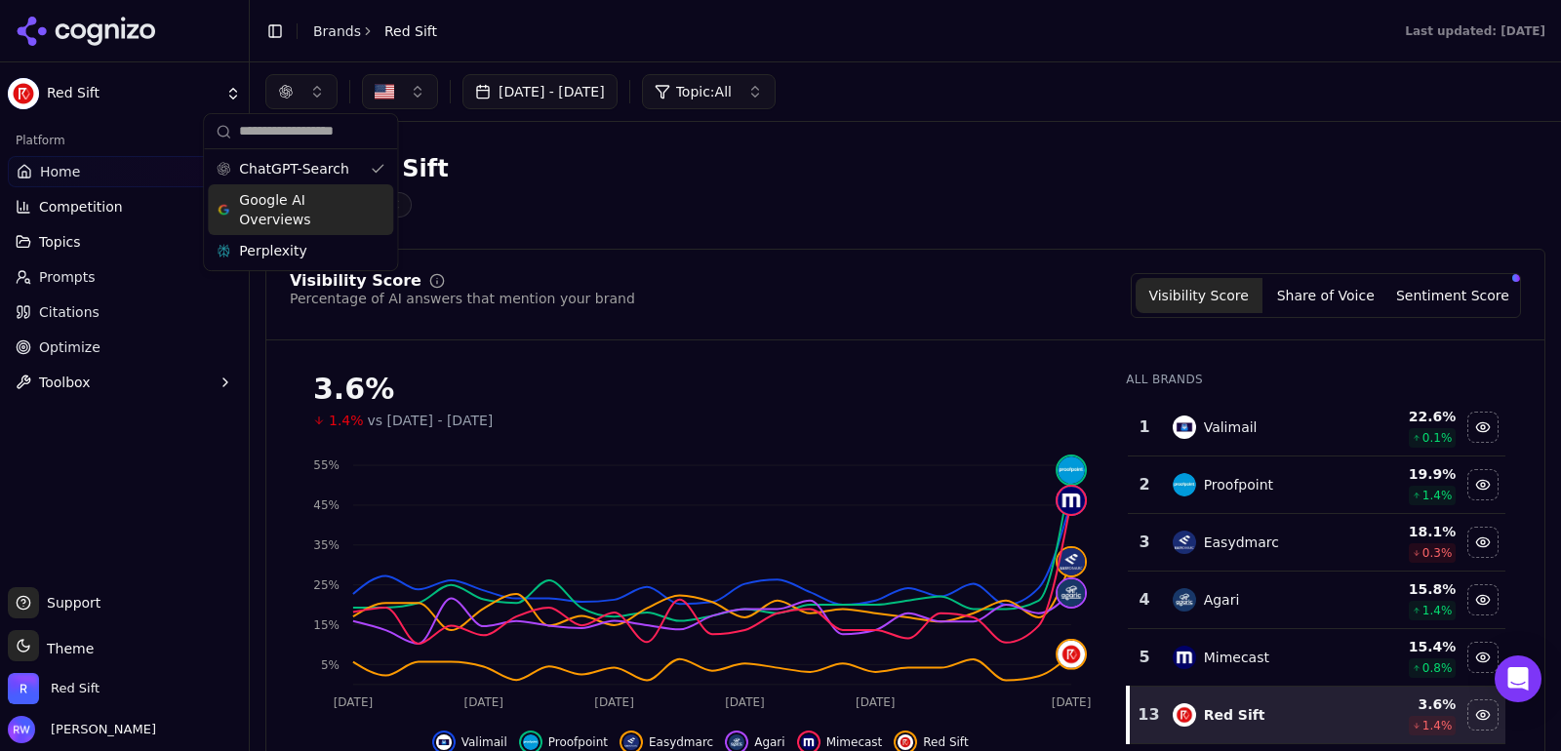
click at [303, 198] on span "Google AI Overviews" at bounding box center [300, 209] width 123 height 39
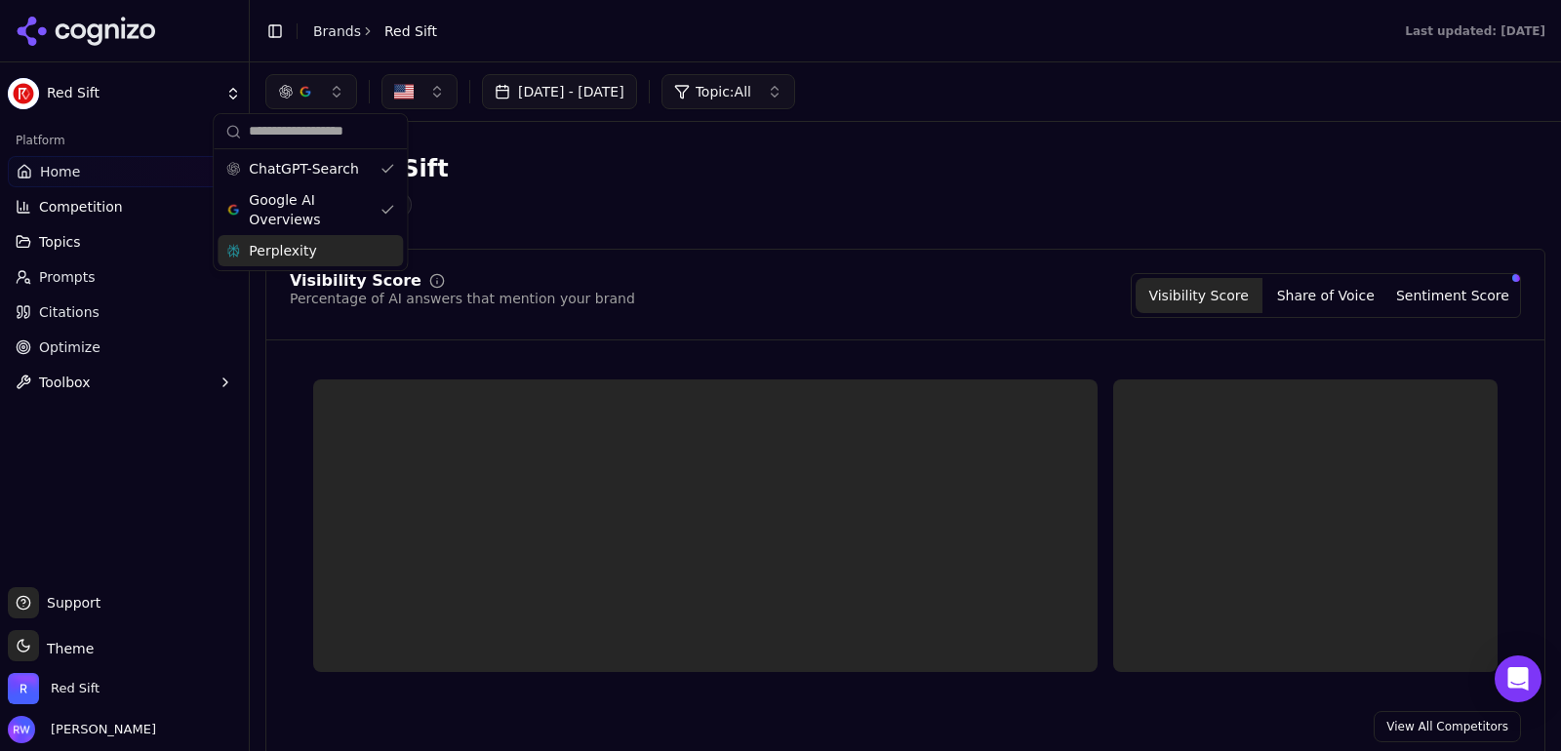
click at [313, 249] on div "Perplexity" at bounding box center [310, 250] width 185 height 31
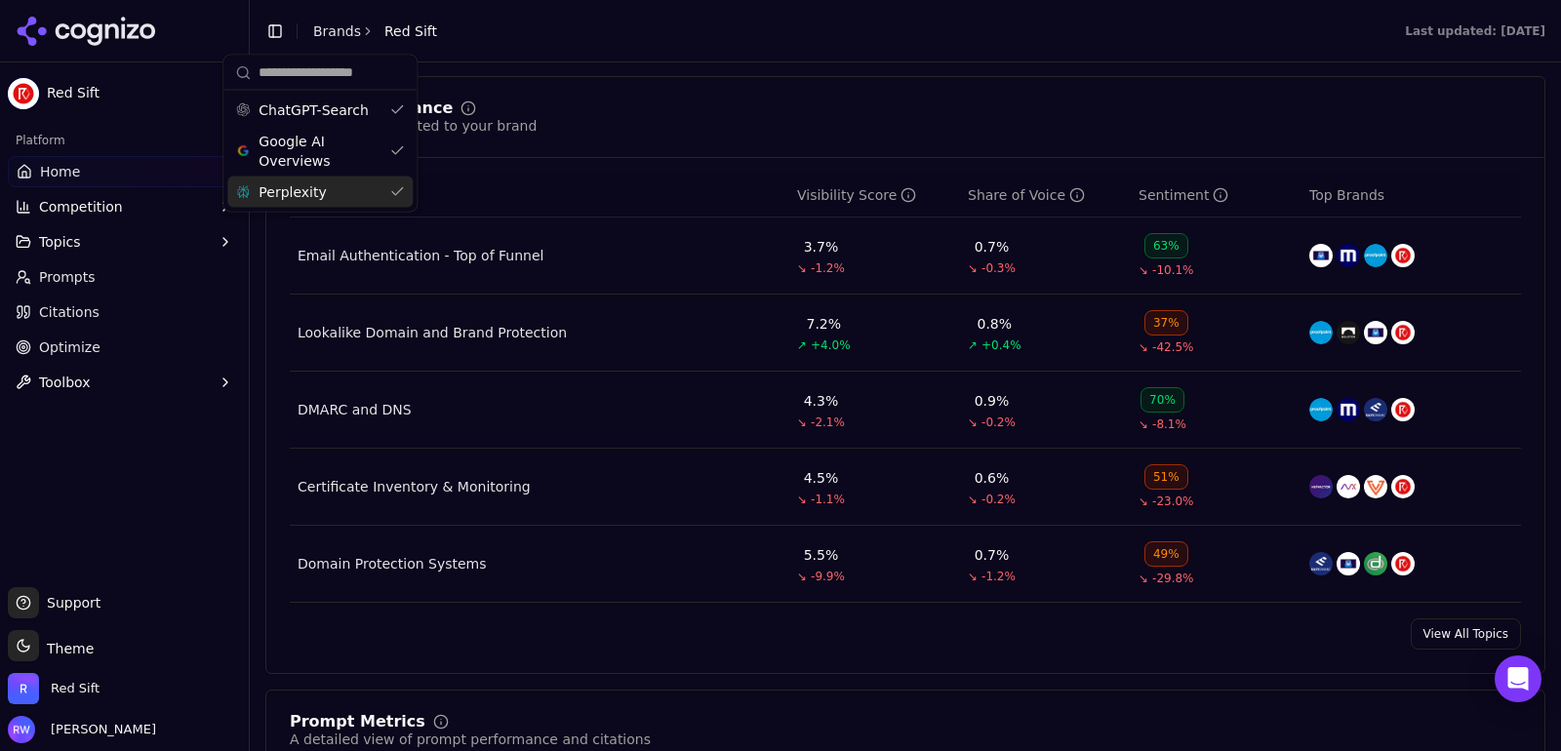
scroll to position [850, 0]
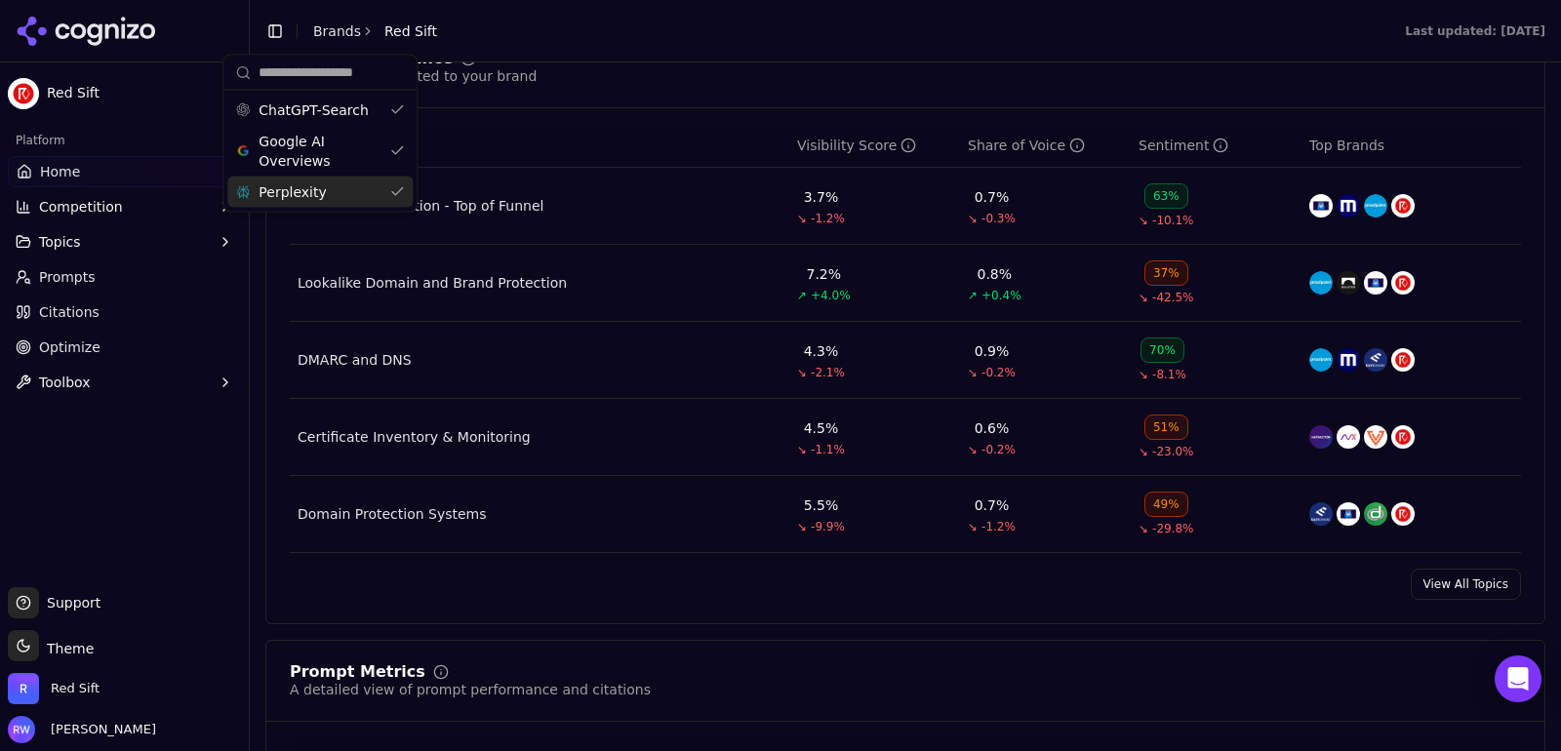
click at [1472, 580] on link "View All Topics" at bounding box center [1466, 584] width 110 height 31
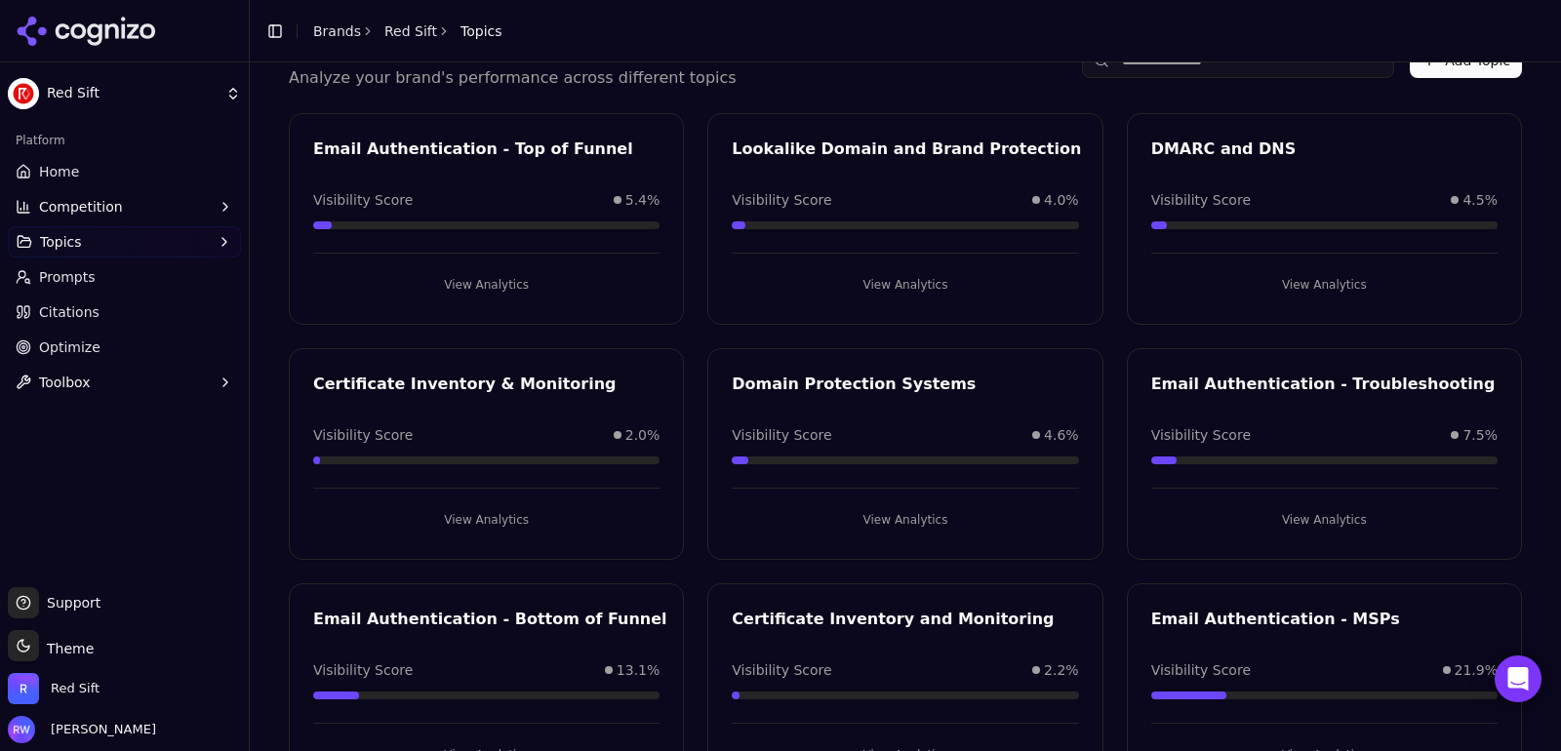
scroll to position [173, 0]
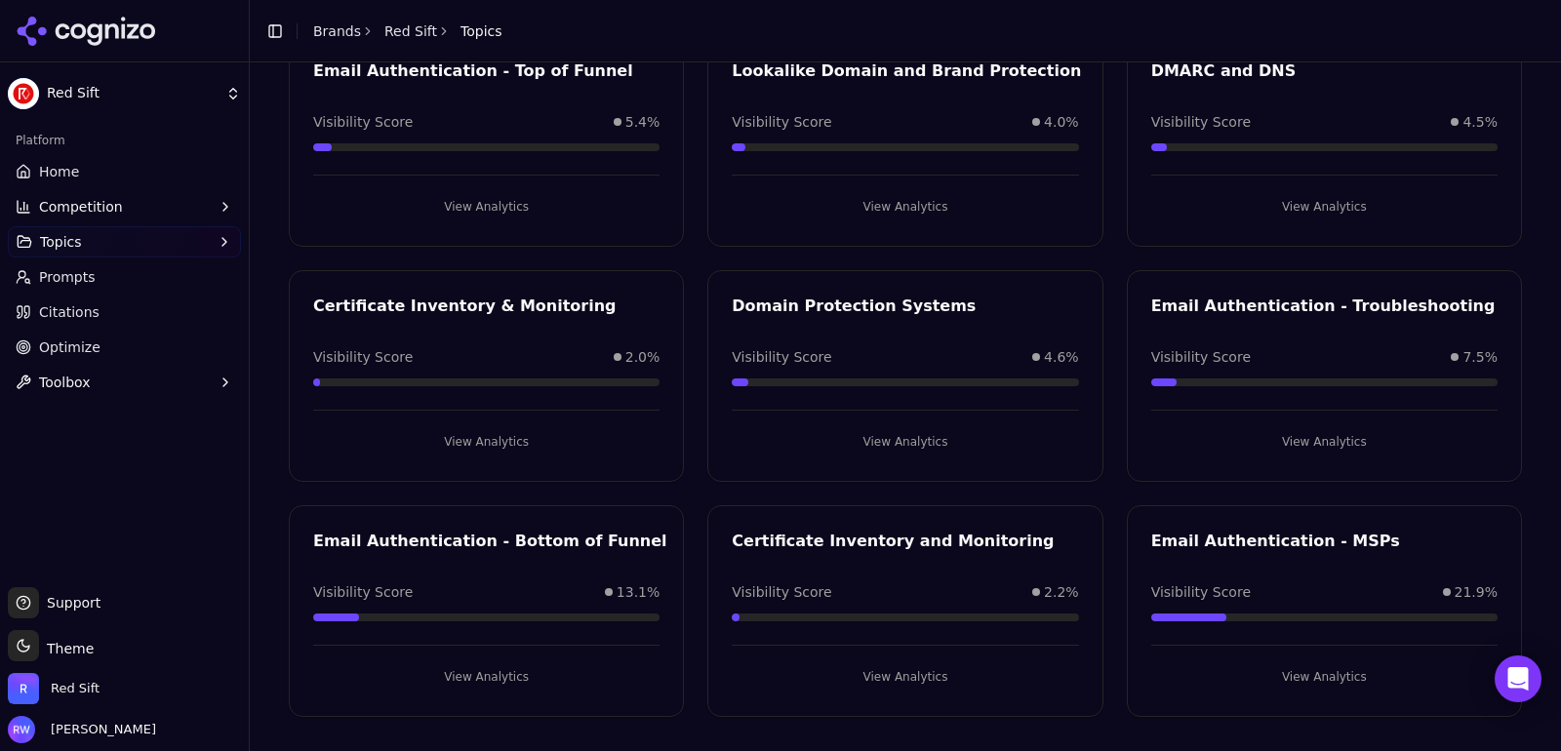
click at [535, 661] on button "View Analytics" at bounding box center [486, 676] width 346 height 31
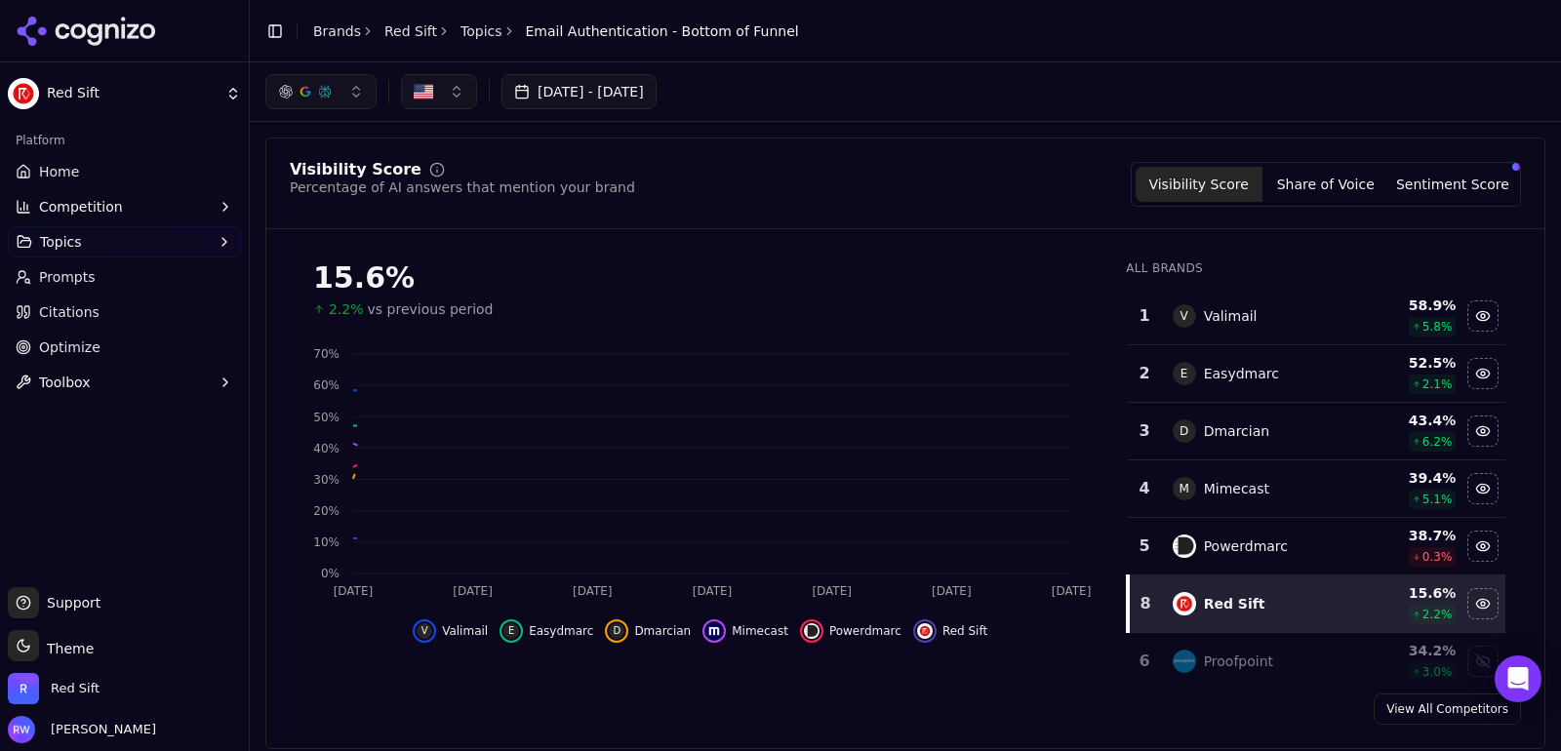
click at [338, 98] on button "button" at bounding box center [320, 91] width 111 height 35
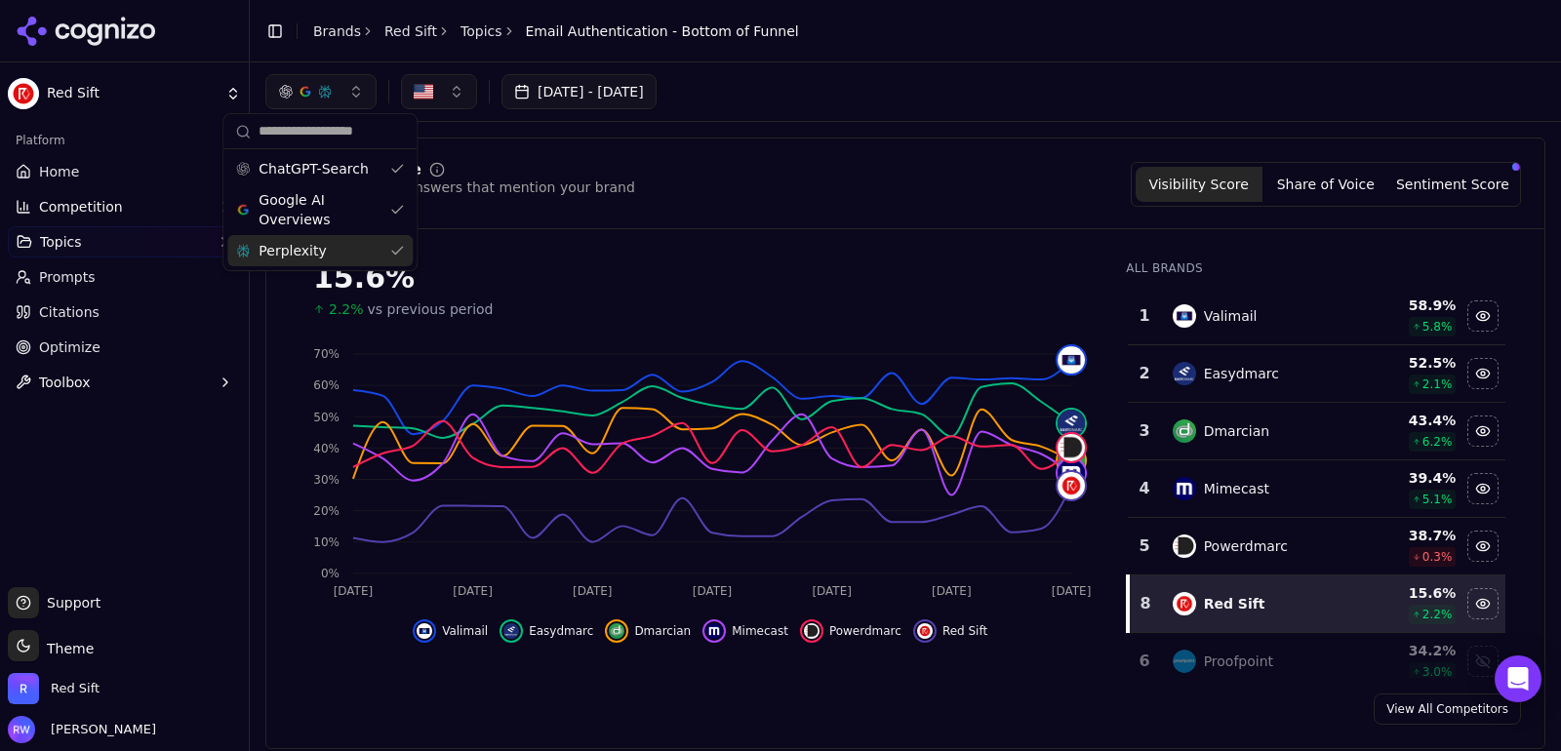
click at [319, 262] on div "Perplexity" at bounding box center [319, 250] width 185 height 31
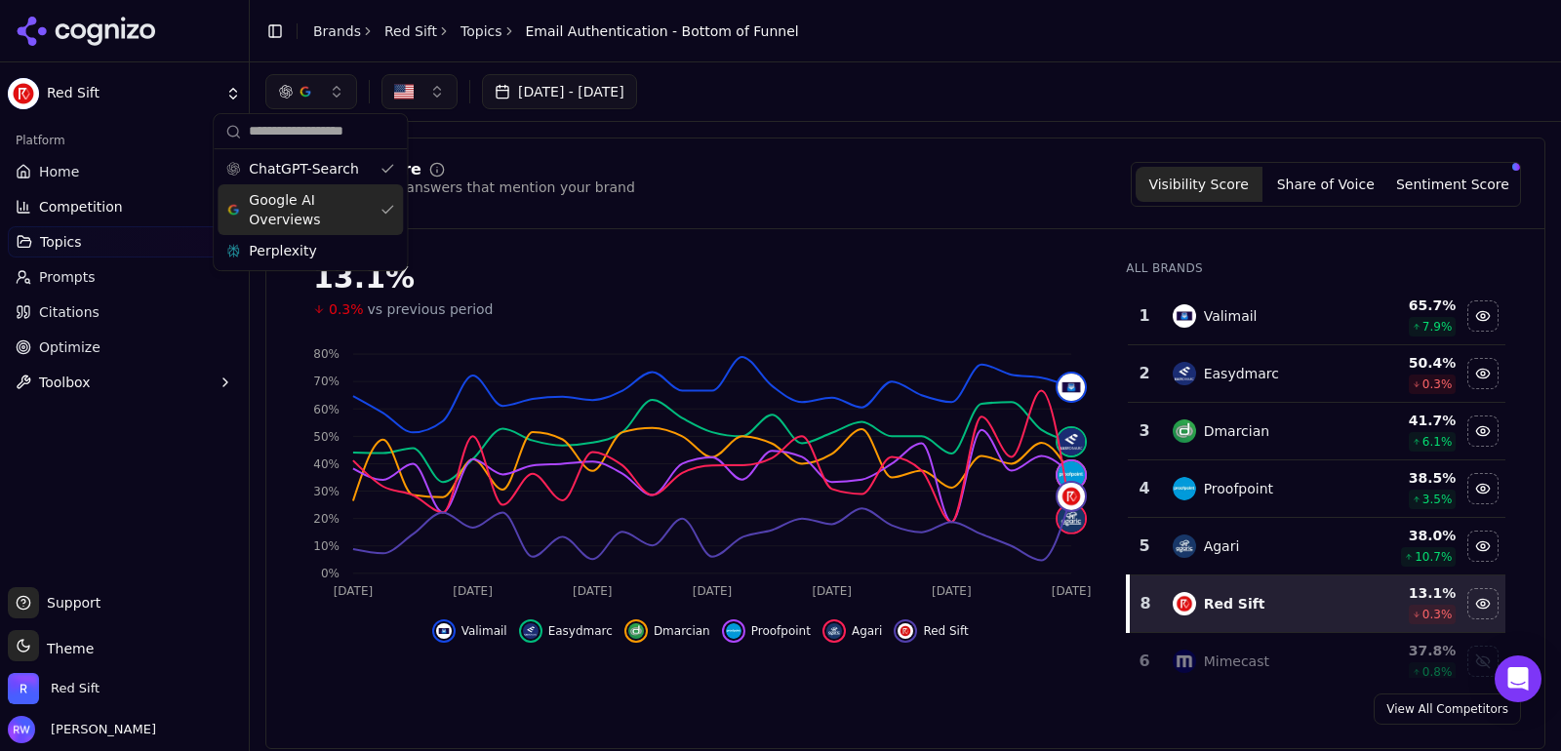
click at [888, 163] on div "Visibility Score Percentage of AI answers that mention your brand Visibility Sc…" at bounding box center [905, 184] width 1231 height 45
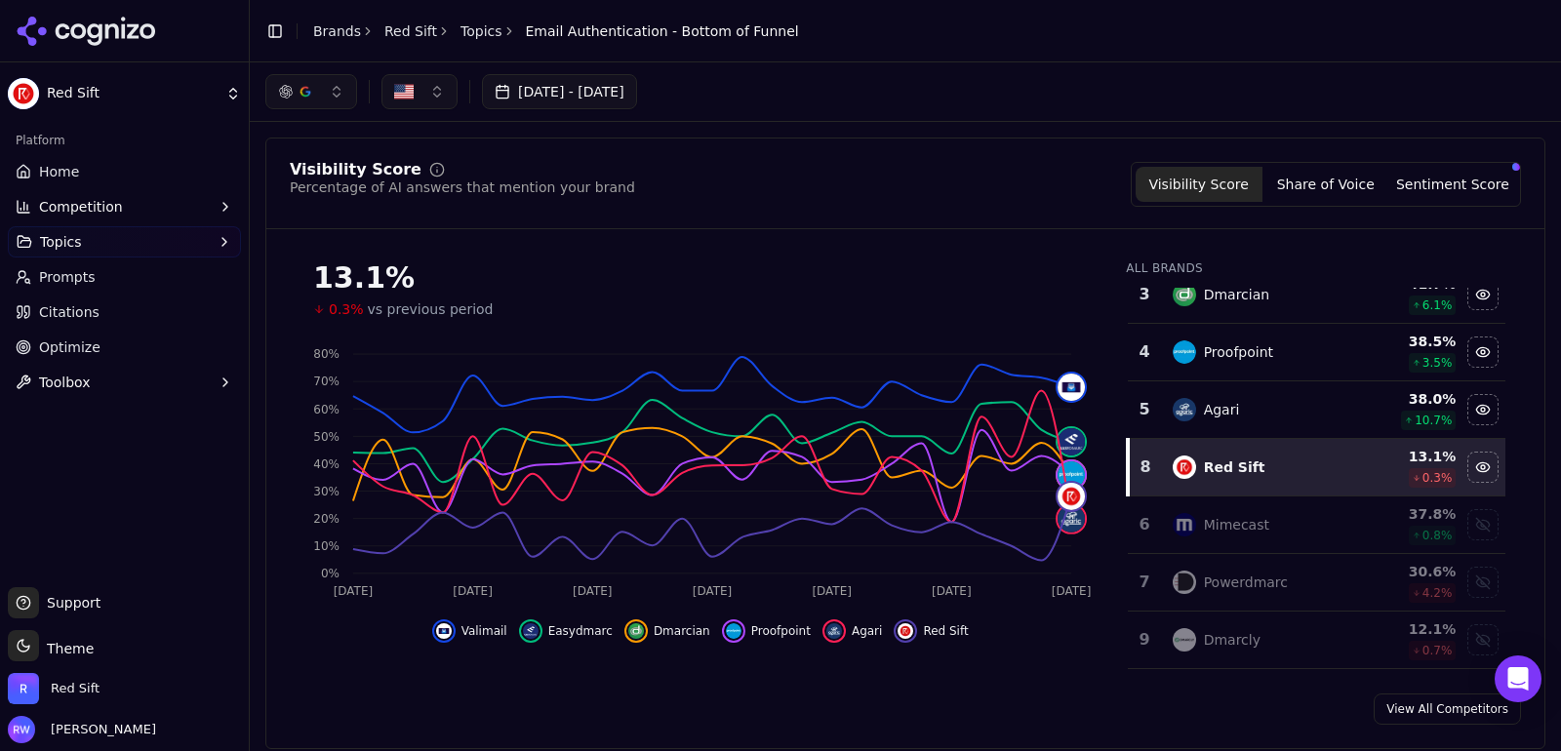
scroll to position [161, 0]
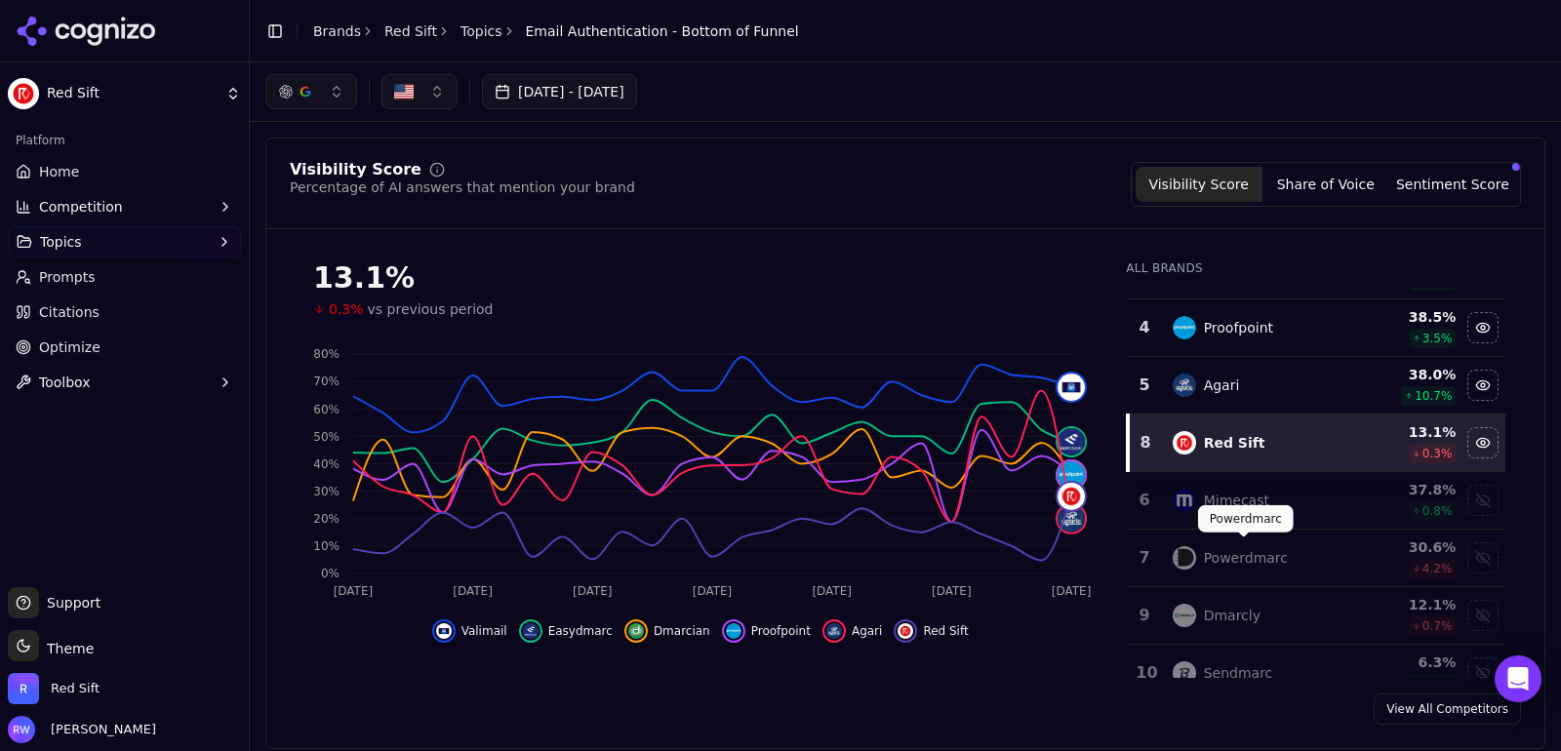
click at [1271, 561] on div "Powerdmarc" at bounding box center [1259, 557] width 172 height 23
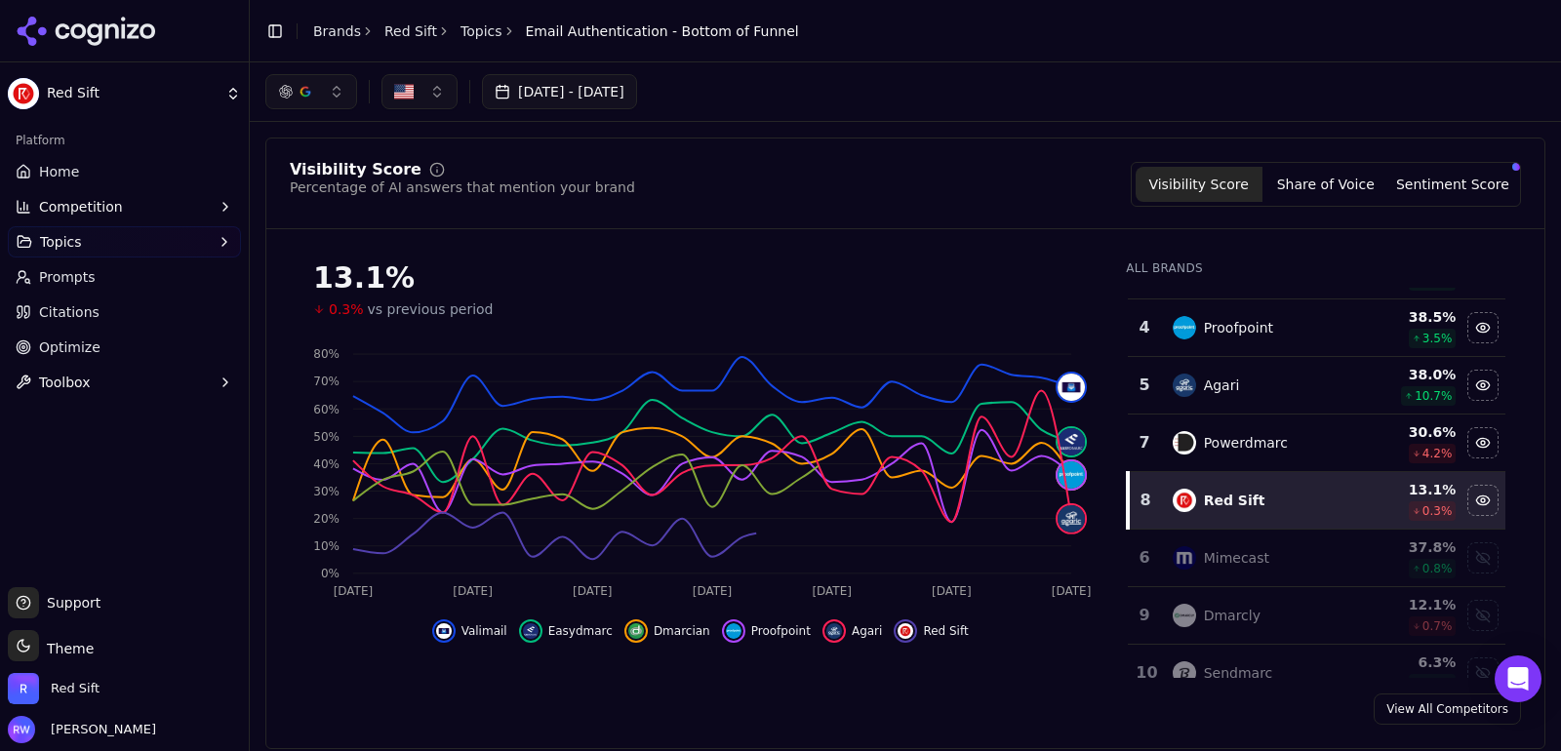
click at [1271, 604] on div "Dmarcly" at bounding box center [1259, 615] width 172 height 23
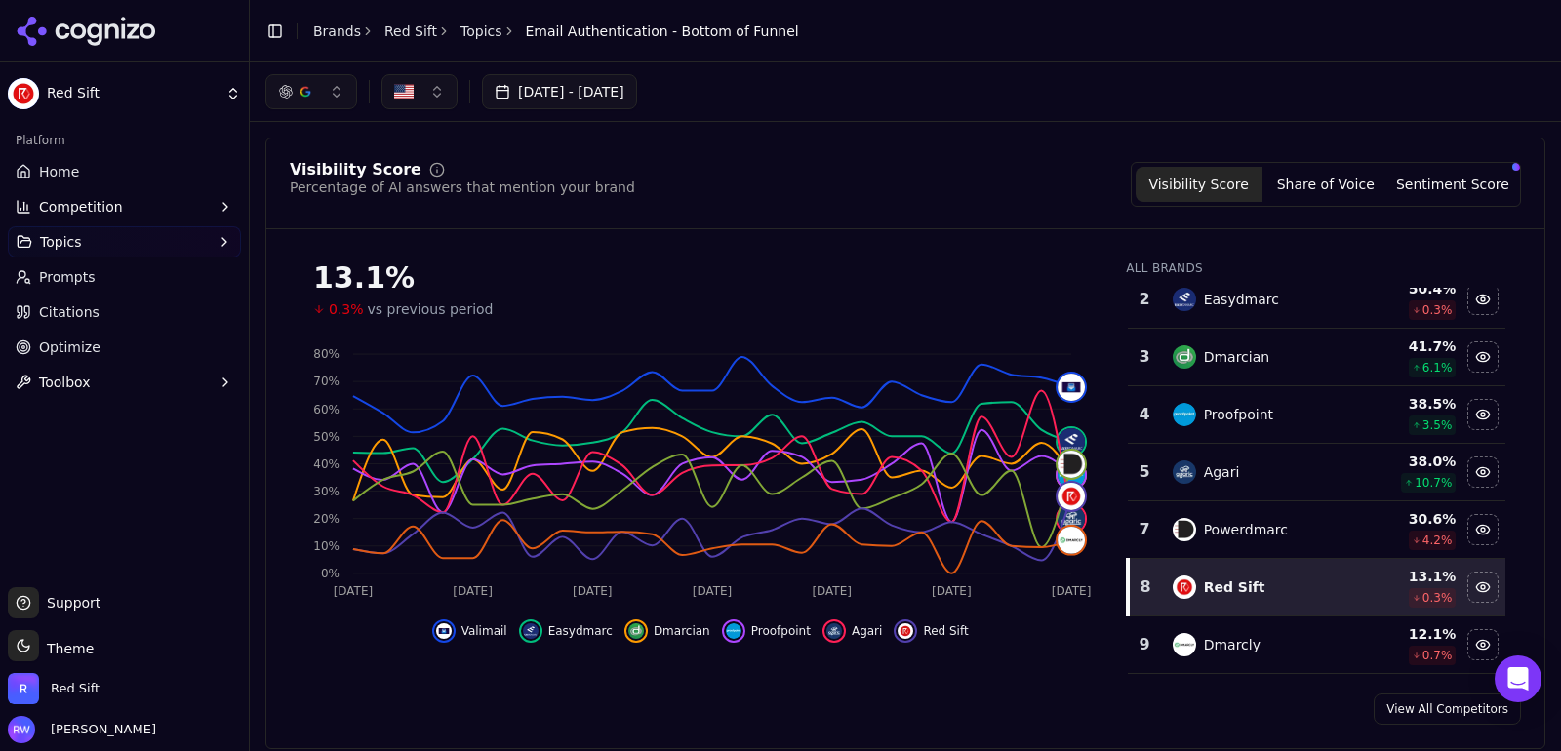
scroll to position [254, 0]
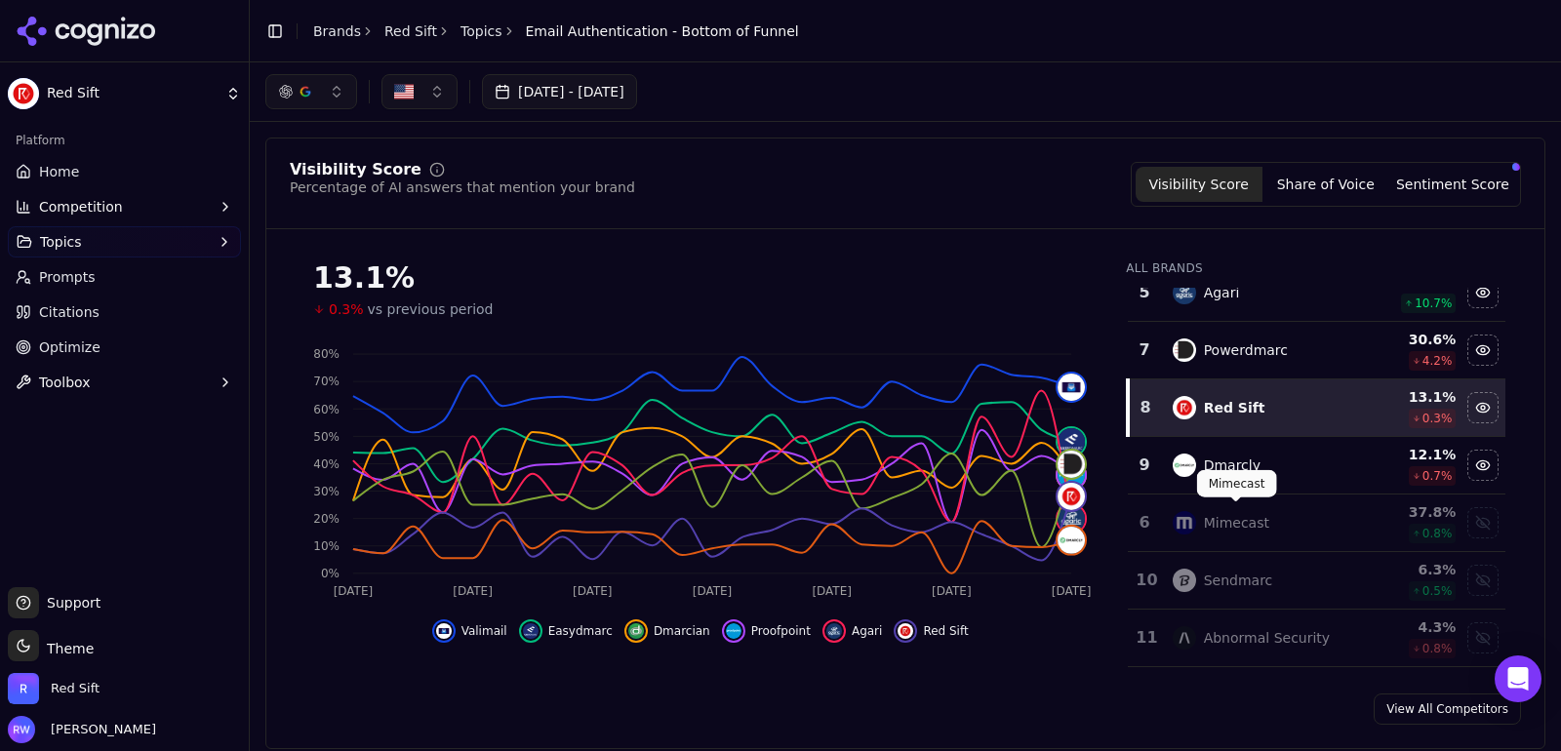
click at [1232, 517] on div "Mimecast" at bounding box center [1236, 523] width 65 height 20
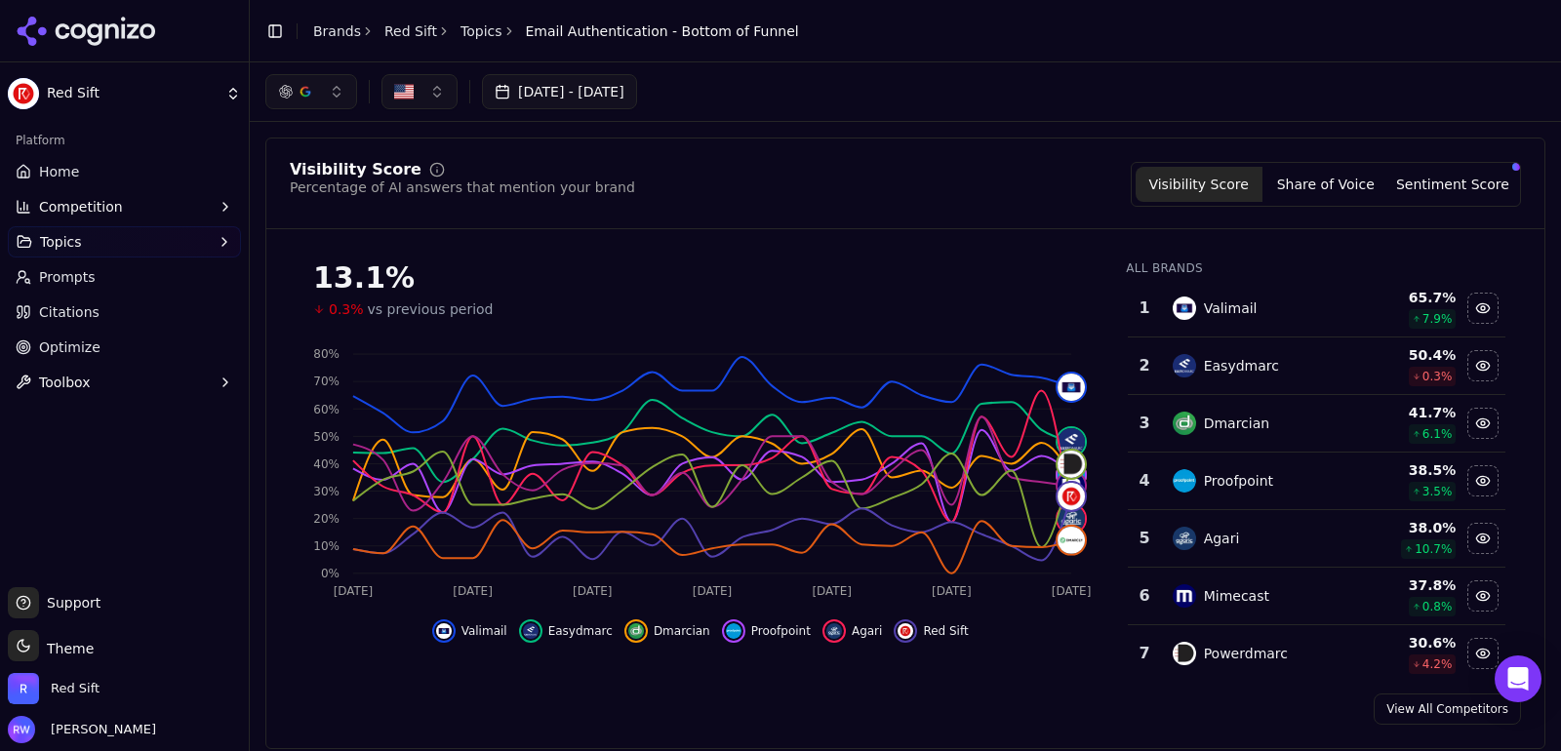
scroll to position [0, 0]
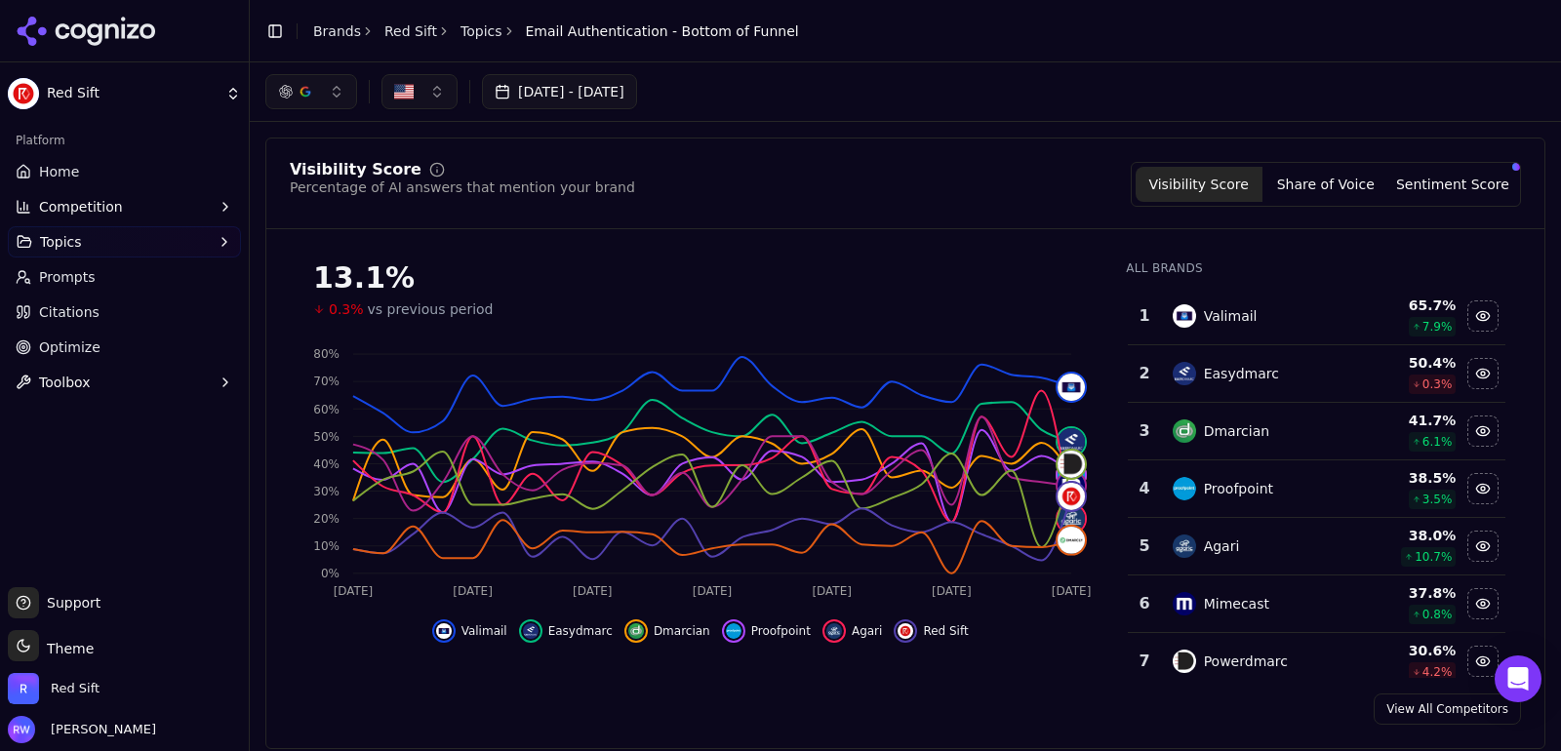
click at [59, 169] on span "Home" at bounding box center [59, 172] width 40 height 20
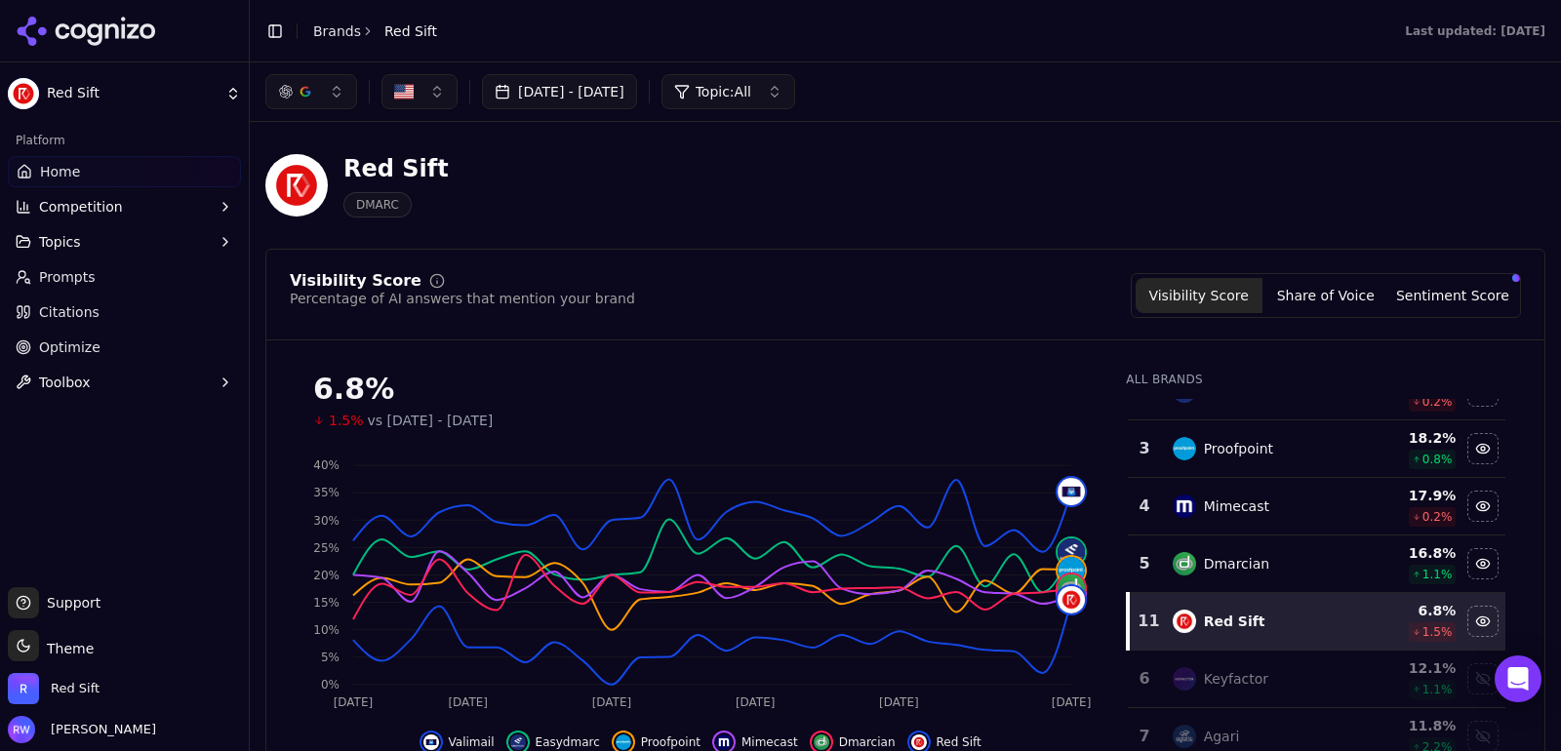
scroll to position [193, 0]
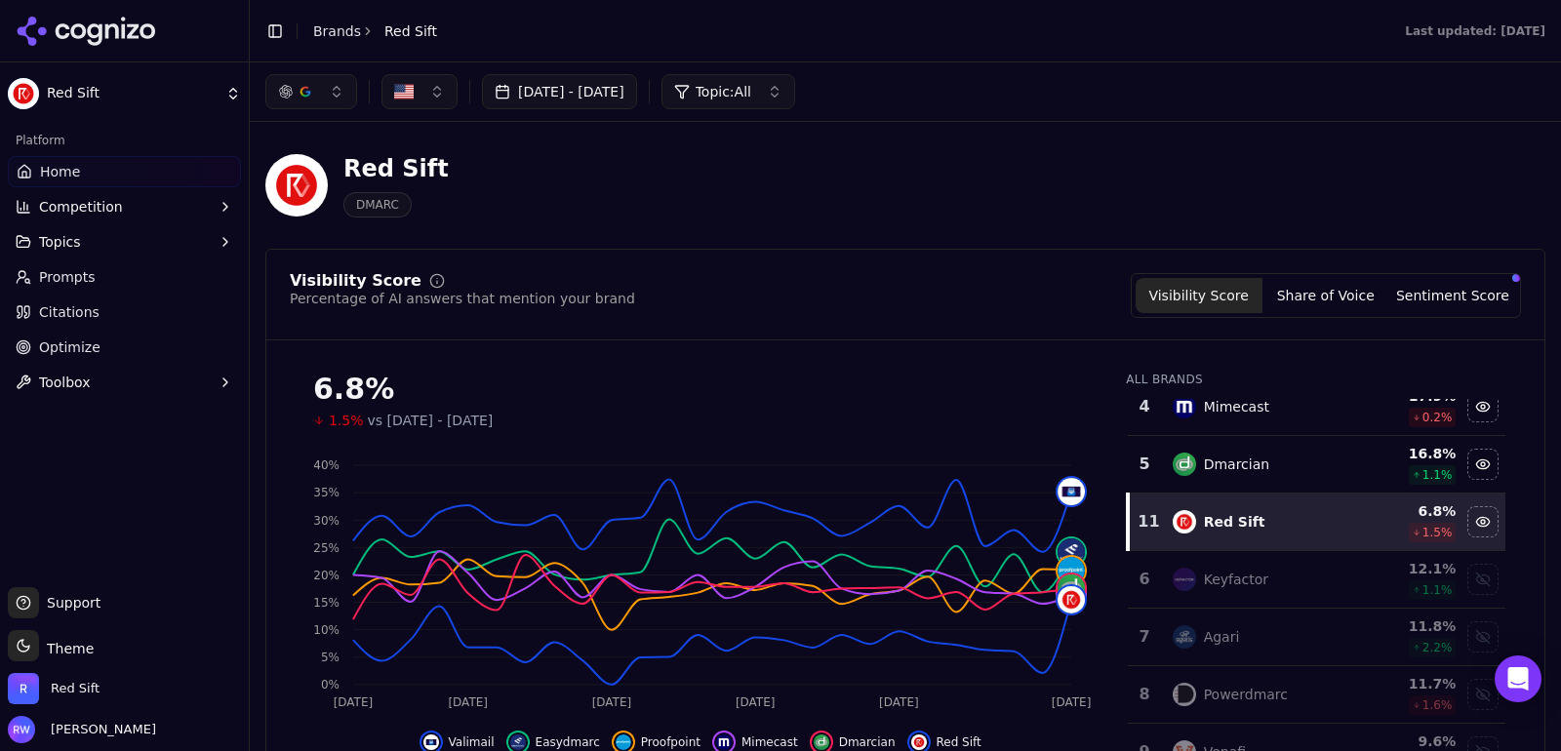
click at [1269, 576] on div "Keyfactor" at bounding box center [1259, 579] width 172 height 23
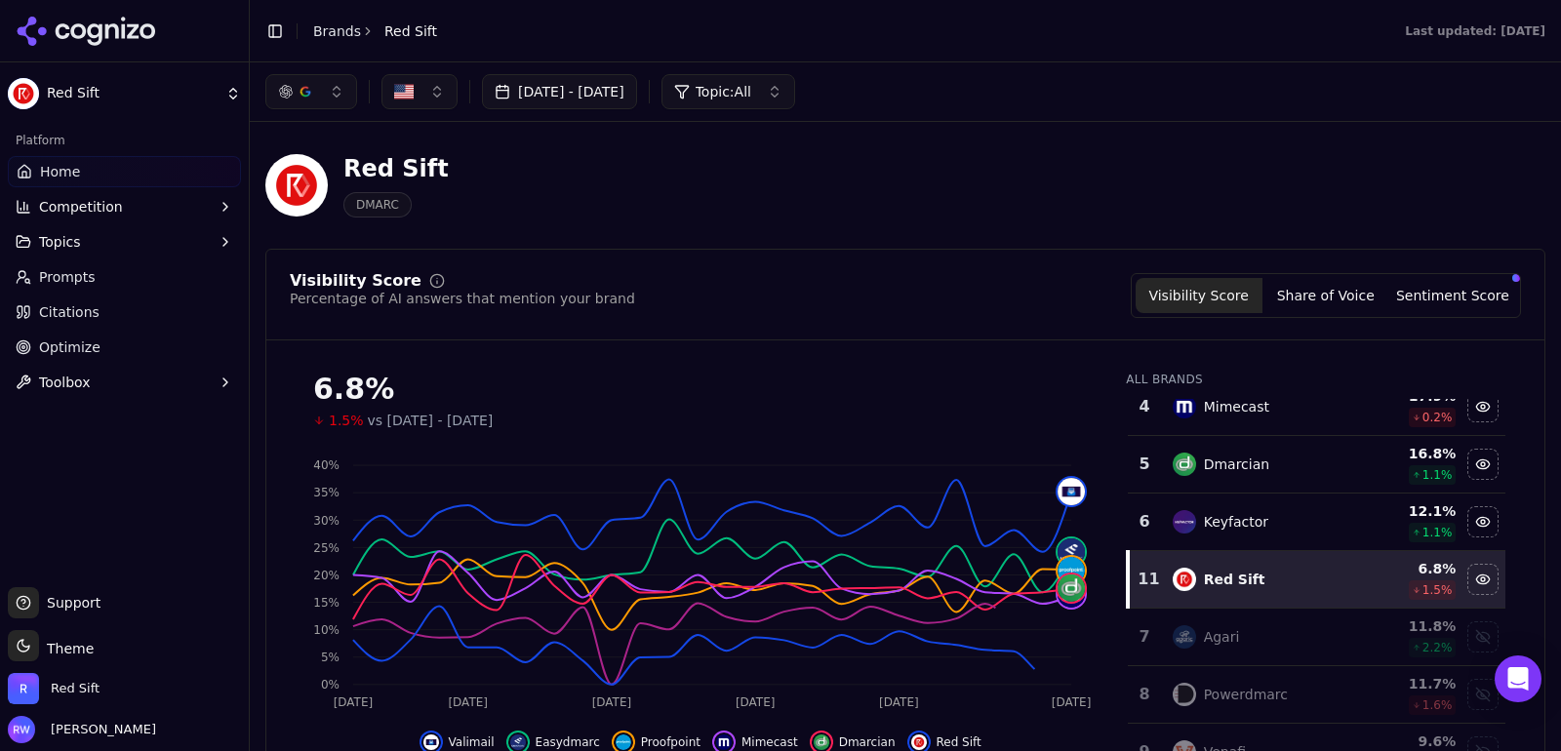
click at [1267, 625] on div "Agari" at bounding box center [1259, 636] width 172 height 23
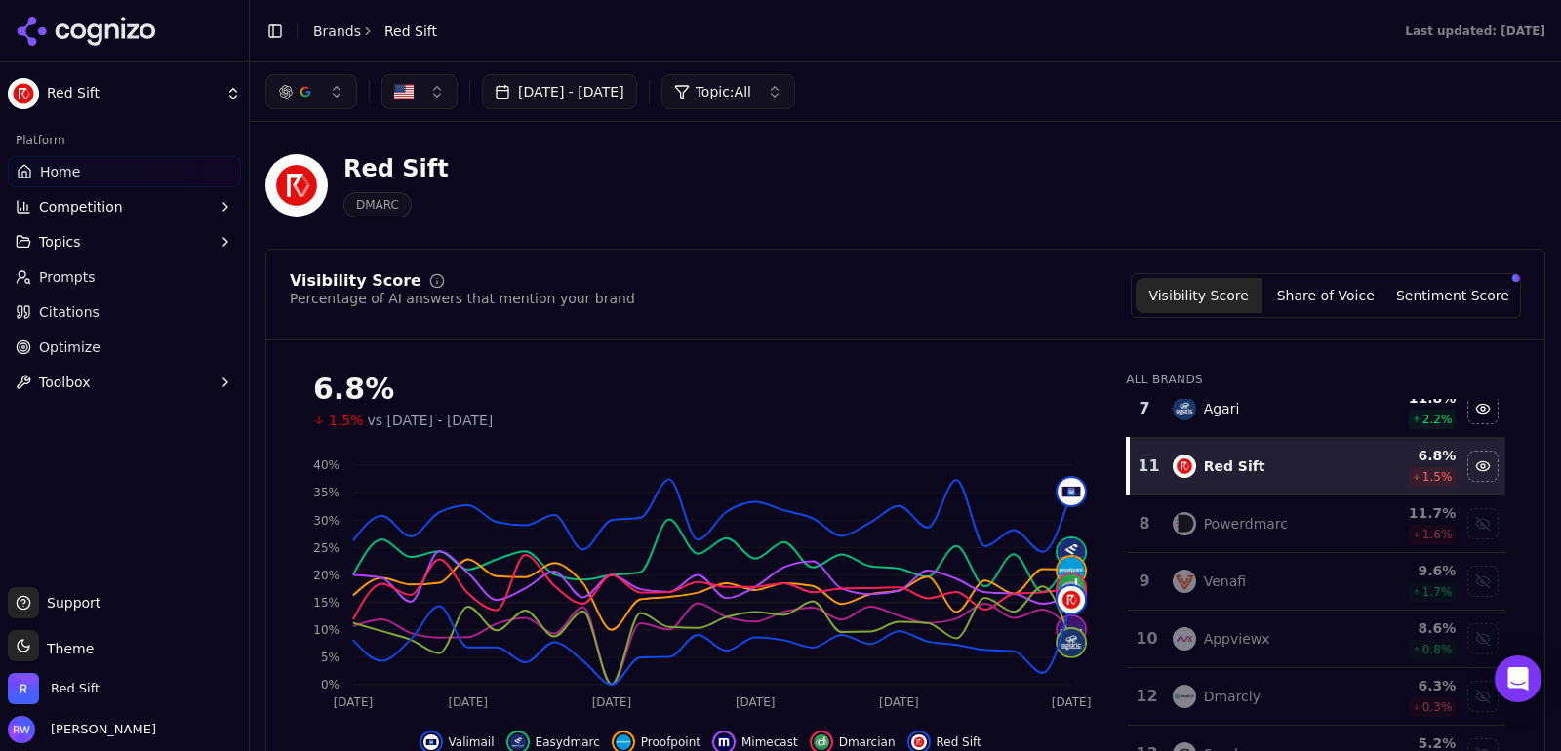
scroll to position [441, 0]
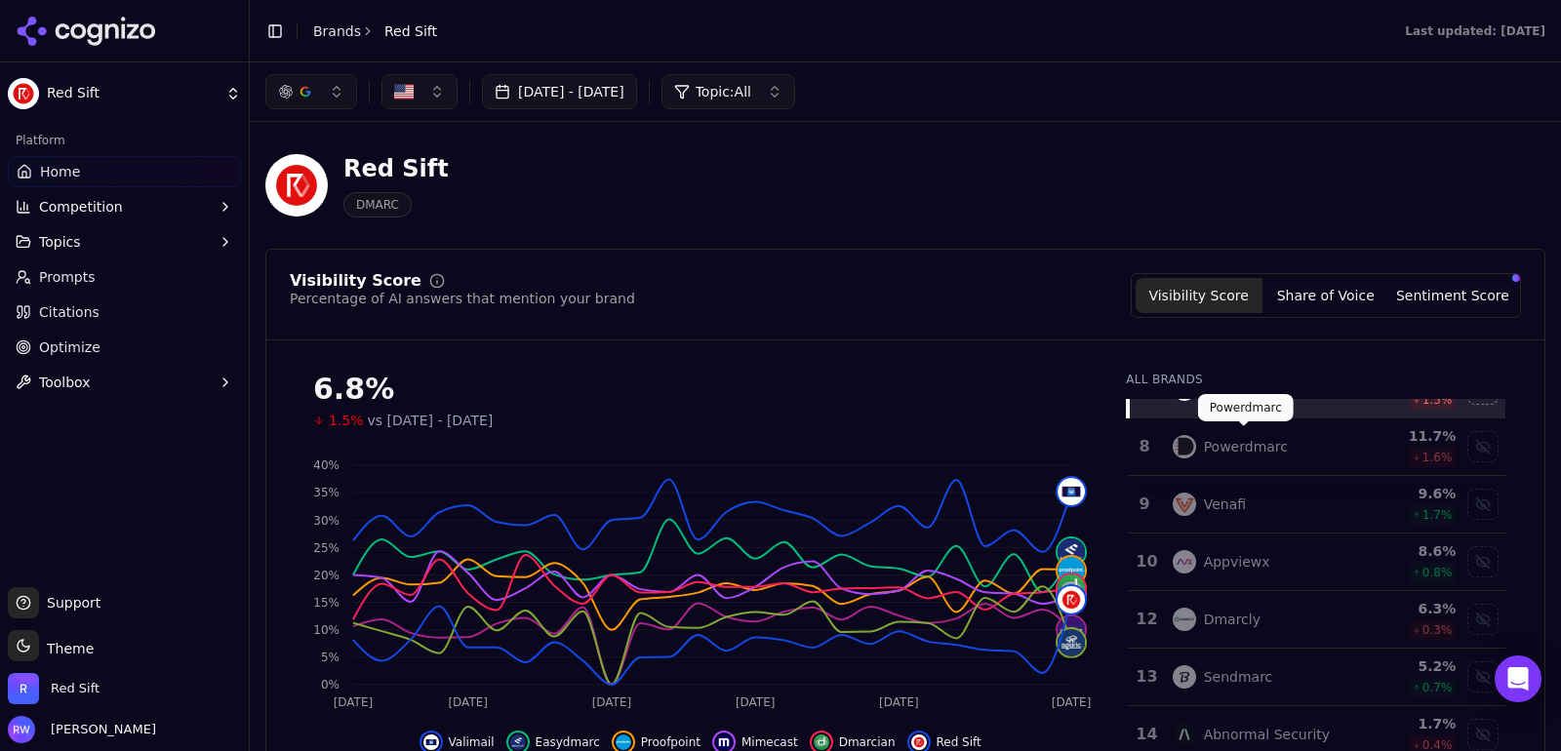
click at [1267, 442] on div "Powerdmarc" at bounding box center [1246, 447] width 84 height 20
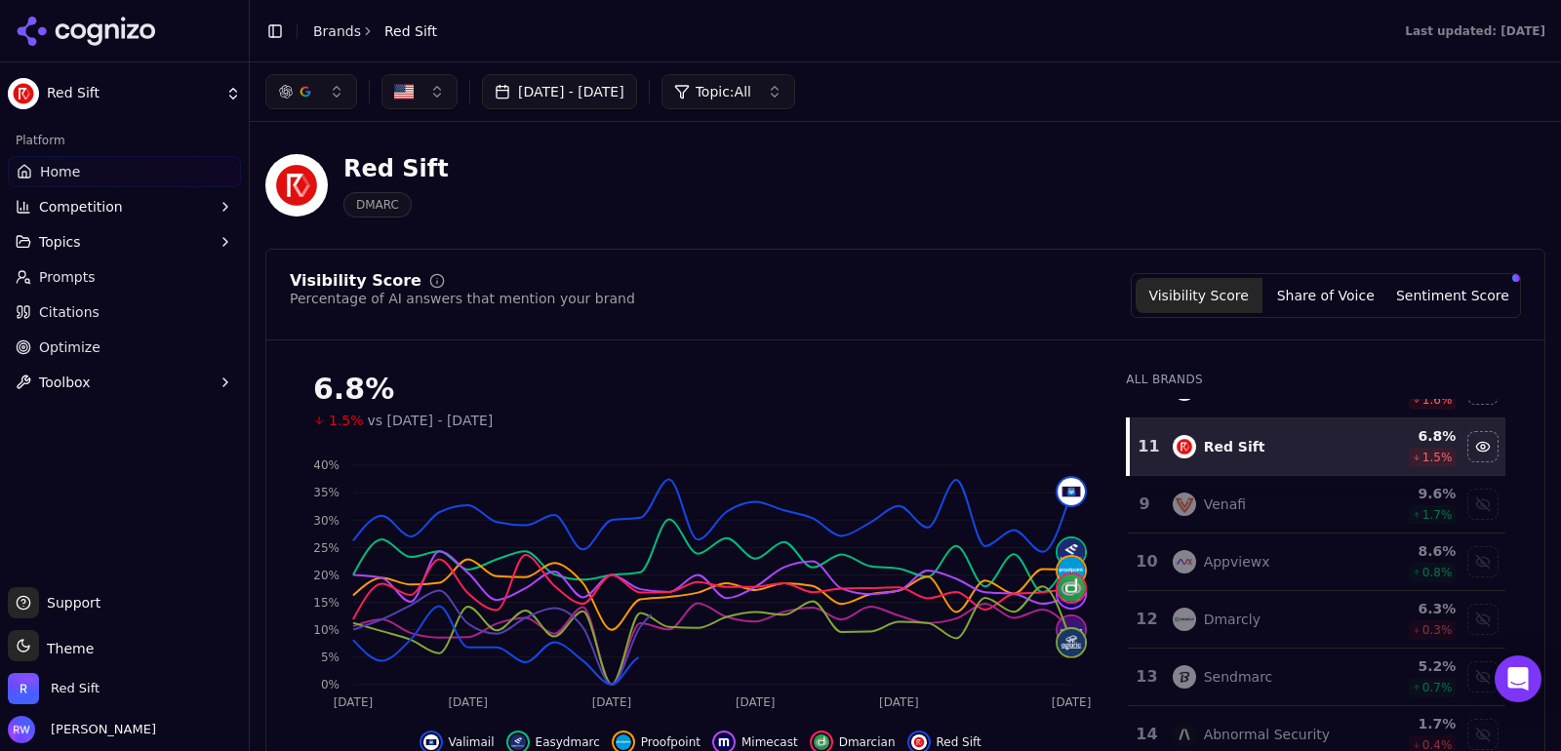
click at [1269, 482] on td "Venafi" at bounding box center [1258, 505] width 195 height 58
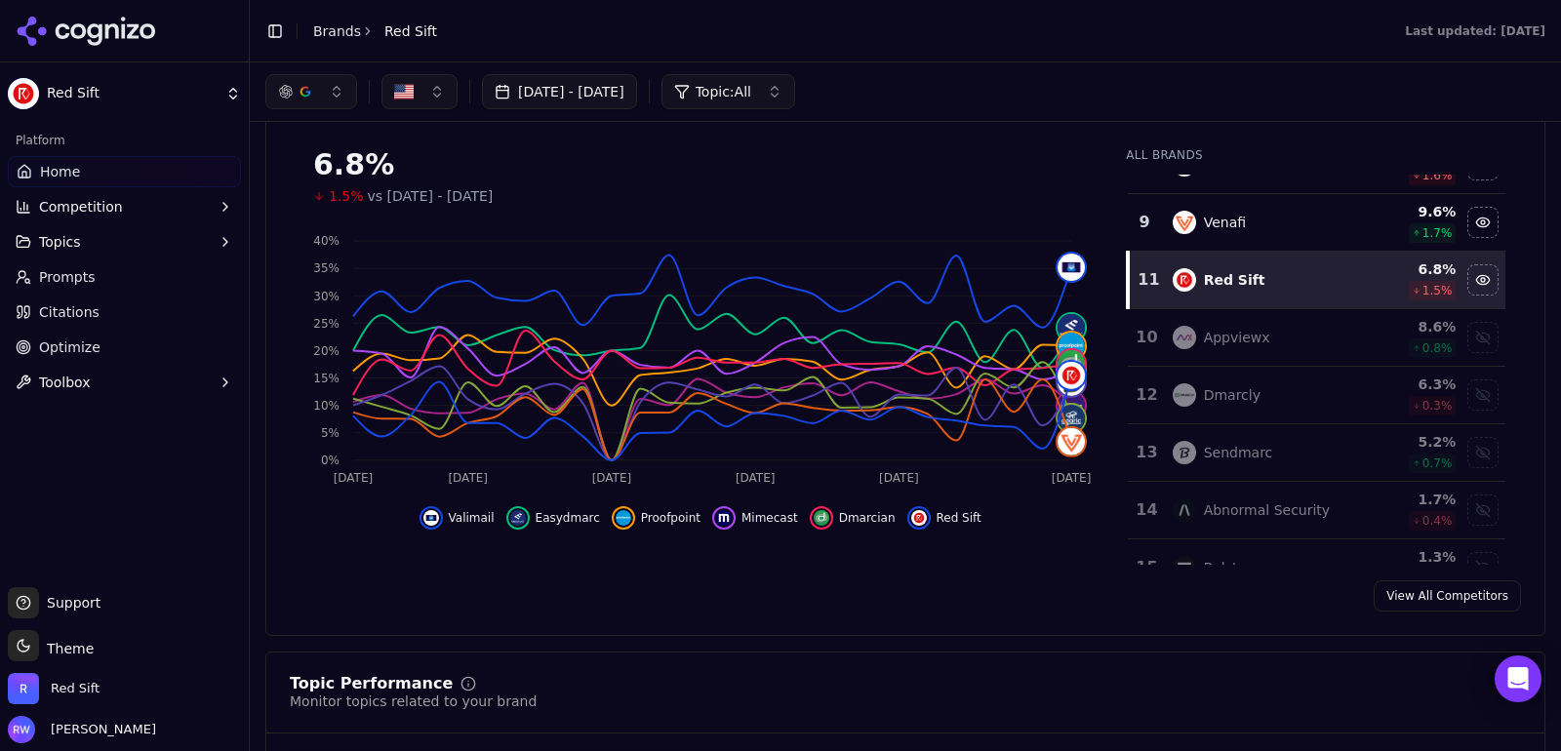
scroll to position [6, 0]
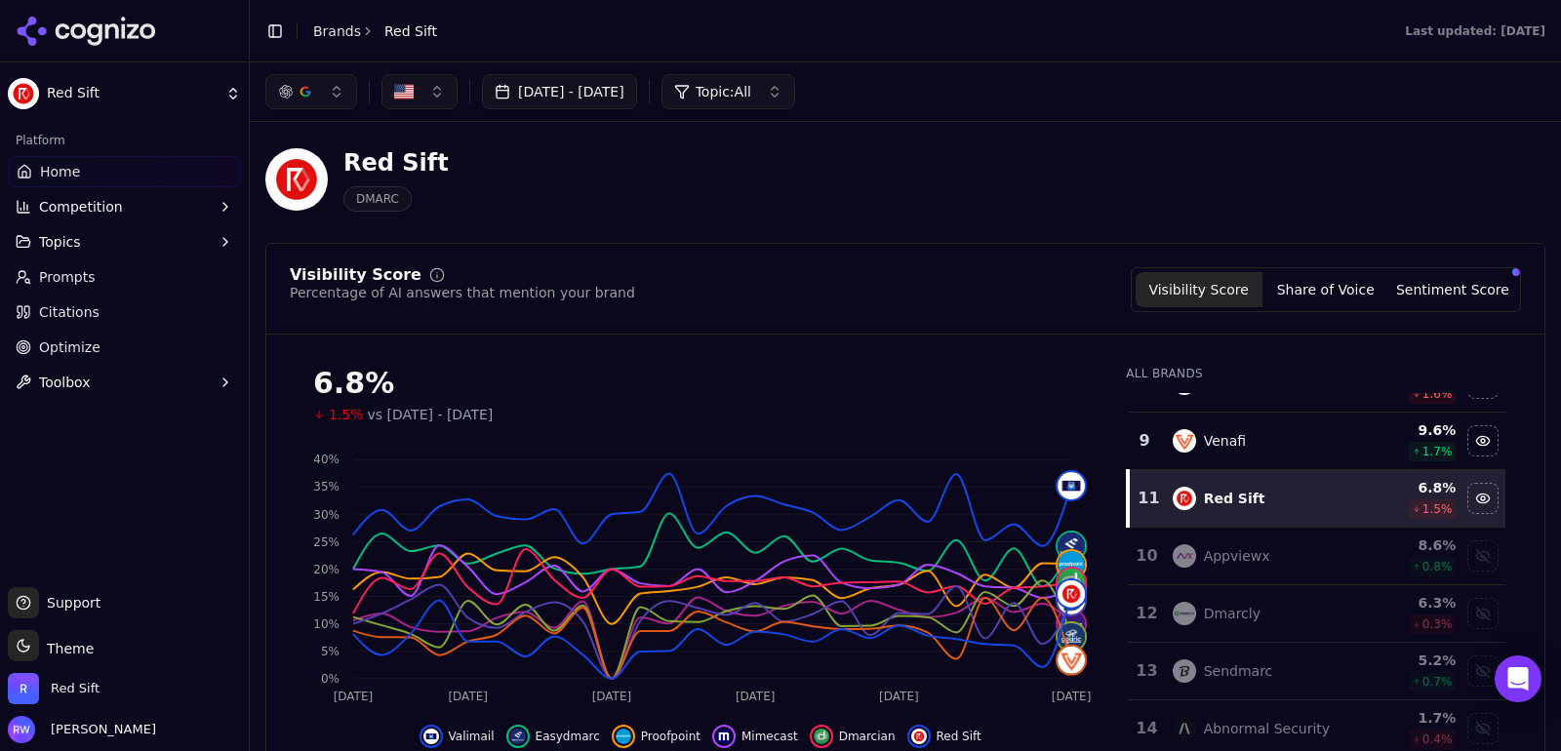
click at [561, 174] on div "Red Sift DMARC" at bounding box center [702, 179] width 874 height 64
click at [329, 107] on button "button" at bounding box center [311, 91] width 92 height 35
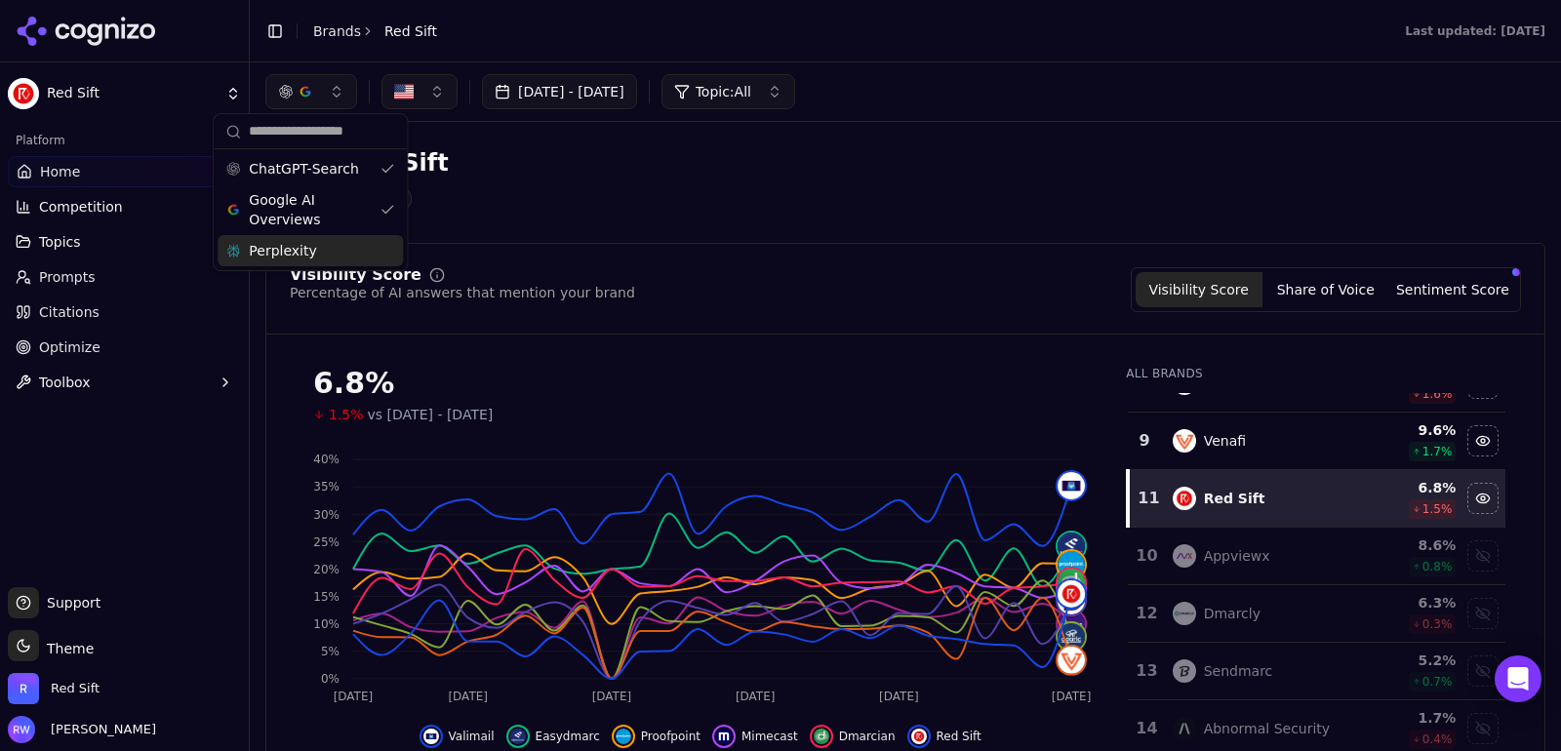
click at [306, 267] on div "ChatGPT-Search Google AI Overviews Perplexity" at bounding box center [310, 209] width 193 height 121
click at [341, 248] on div "Perplexity" at bounding box center [310, 250] width 185 height 31
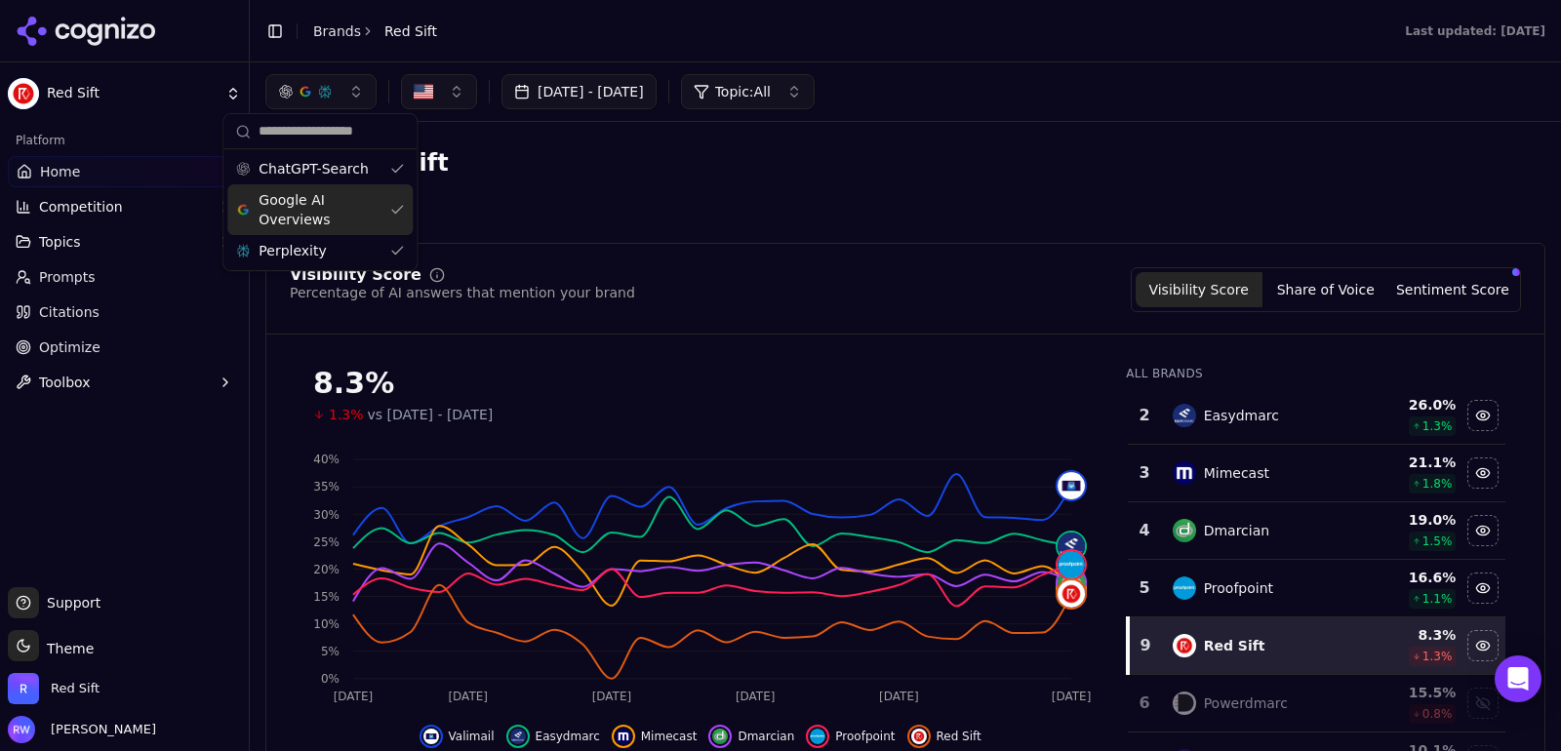
scroll to position [0, 0]
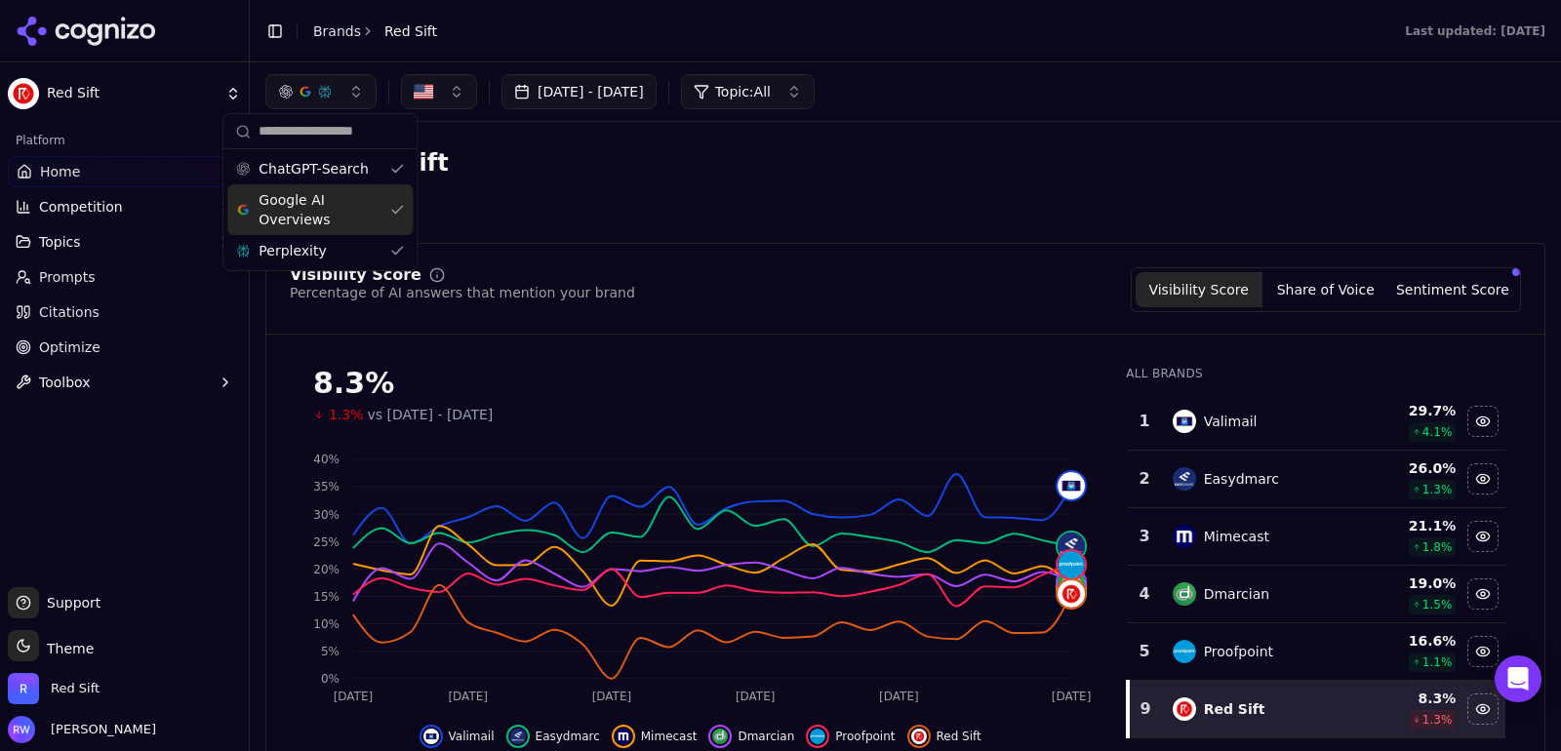
click at [480, 207] on div "Red Sift DMARC" at bounding box center [702, 179] width 874 height 64
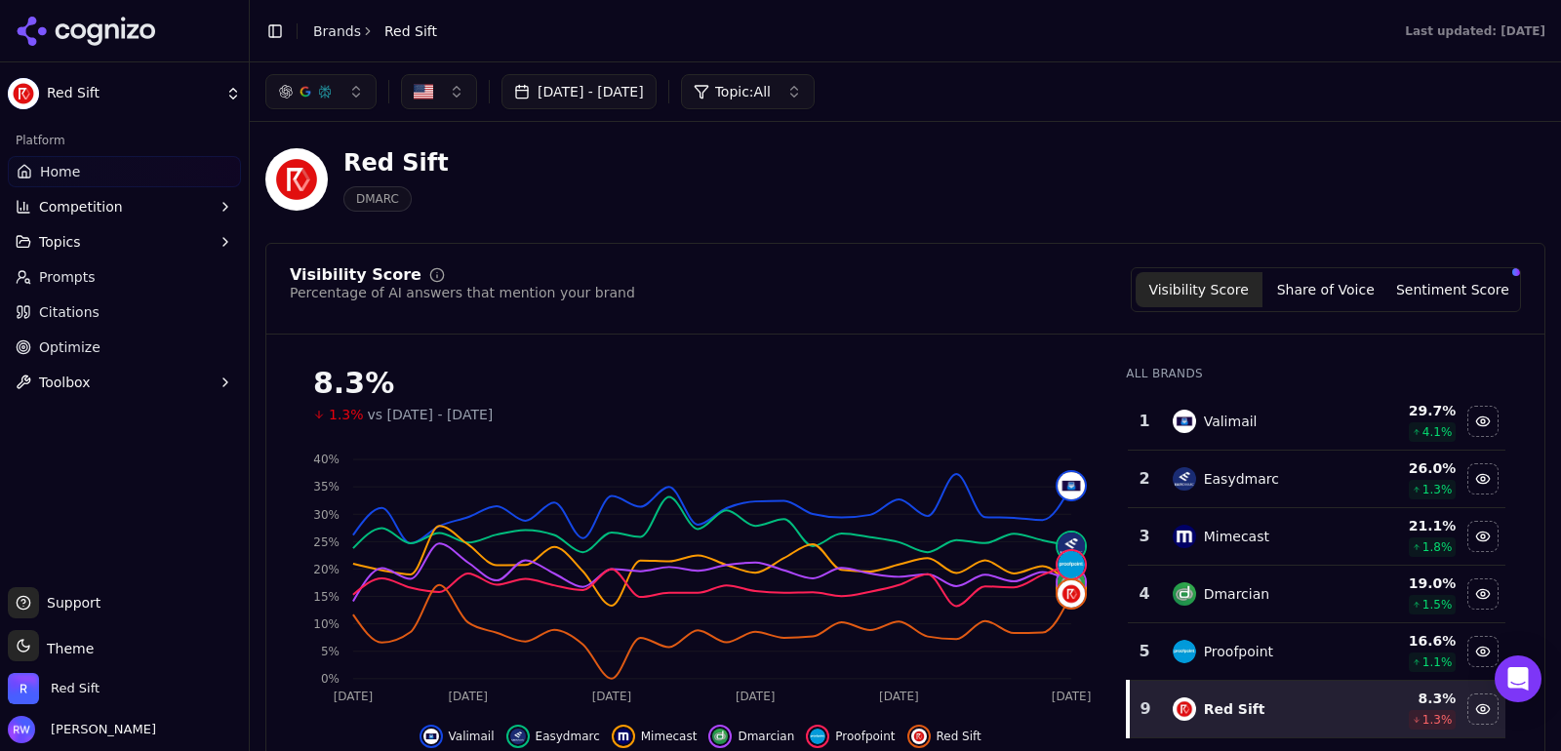
click at [337, 92] on button "button" at bounding box center [320, 91] width 111 height 35
